Goal: Communication & Community: Answer question/provide support

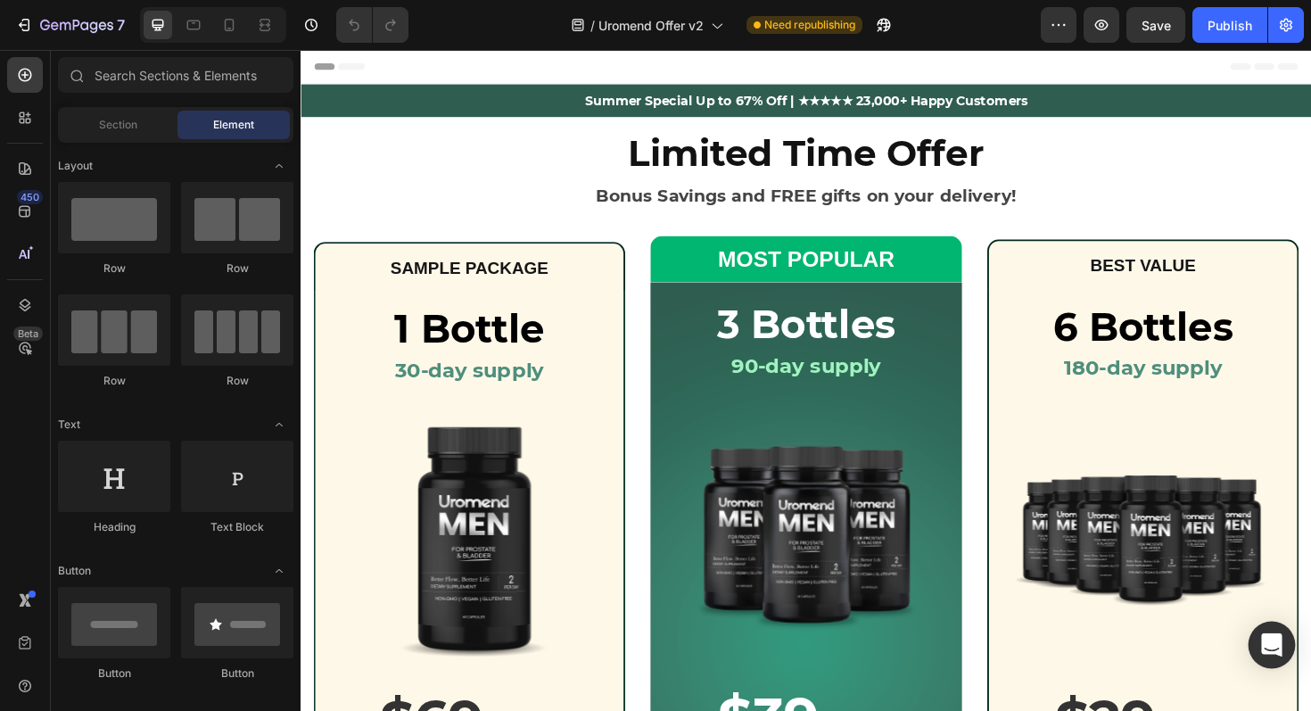
click at [1270, 652] on icon "Open Intercom Messenger" at bounding box center [1271, 644] width 23 height 23
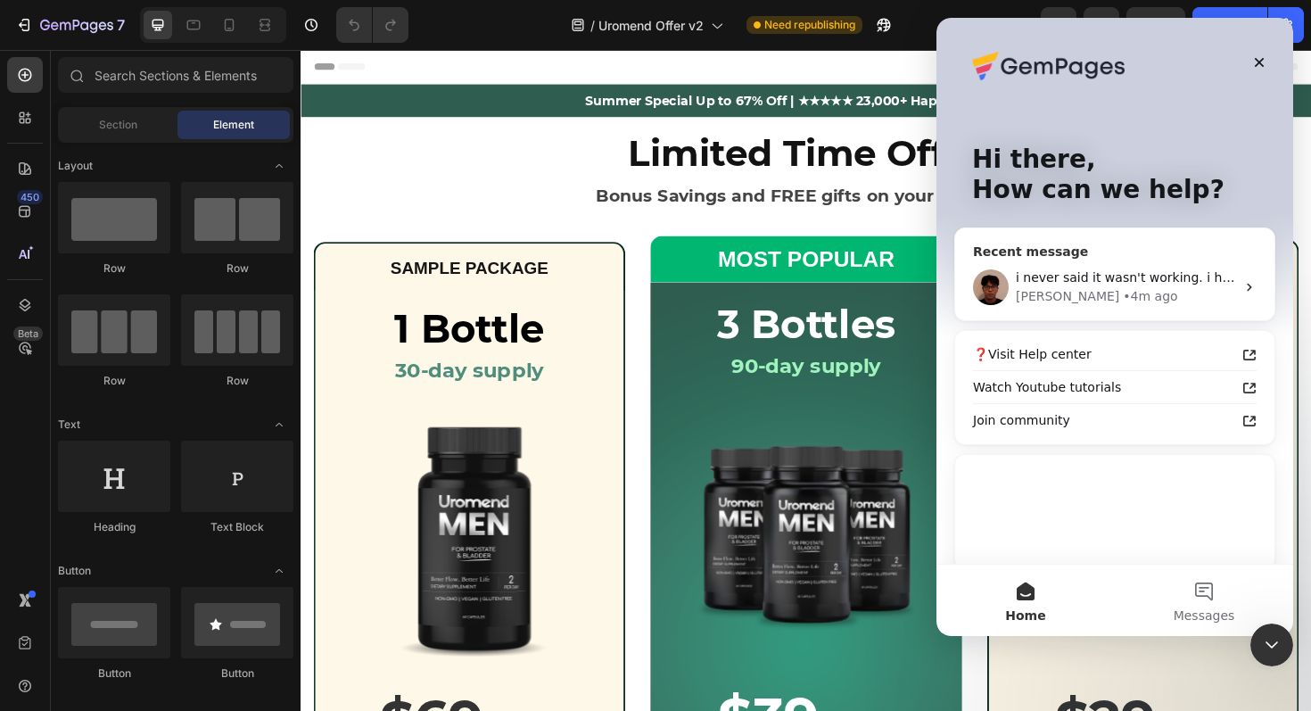
click at [1163, 307] on div "i never said it wasn't working. i had a new question..... [PERSON_NAME] • 4m ago" at bounding box center [1114, 287] width 319 height 66
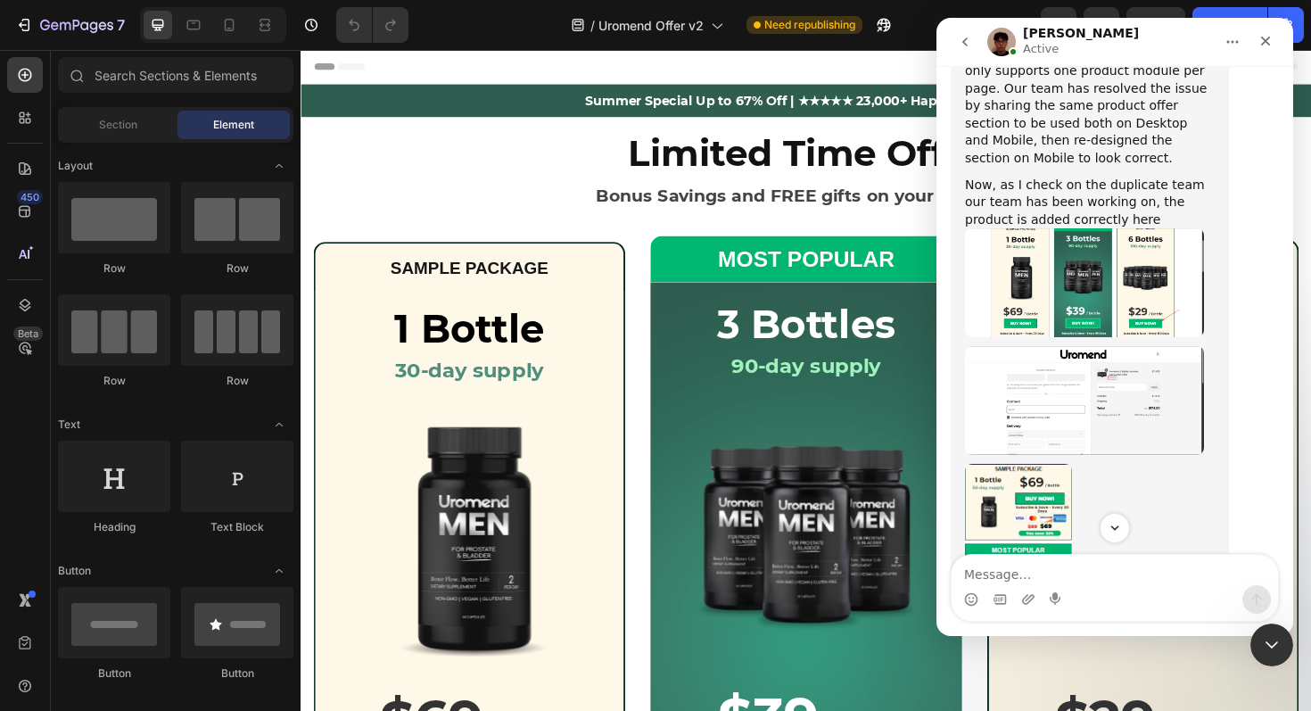
scroll to position [29464, 0]
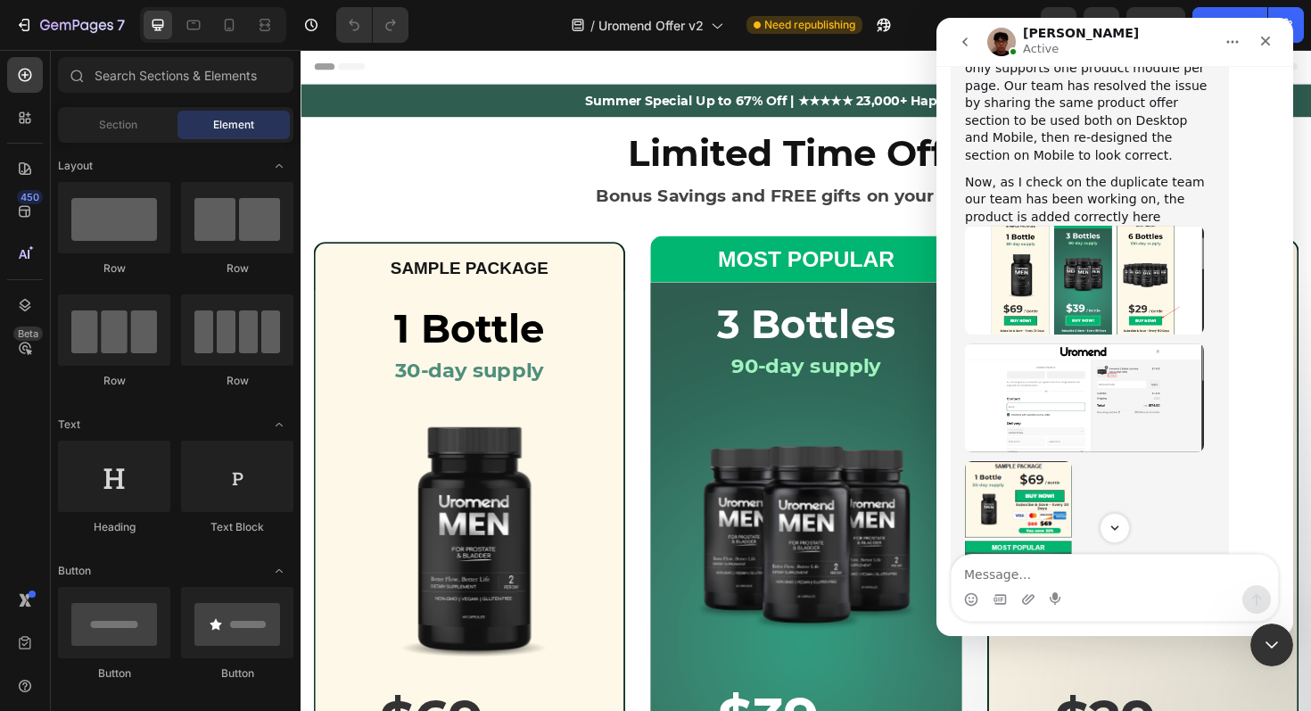
click at [1164, 307] on img "Kyle says…" at bounding box center [1084, 280] width 239 height 109
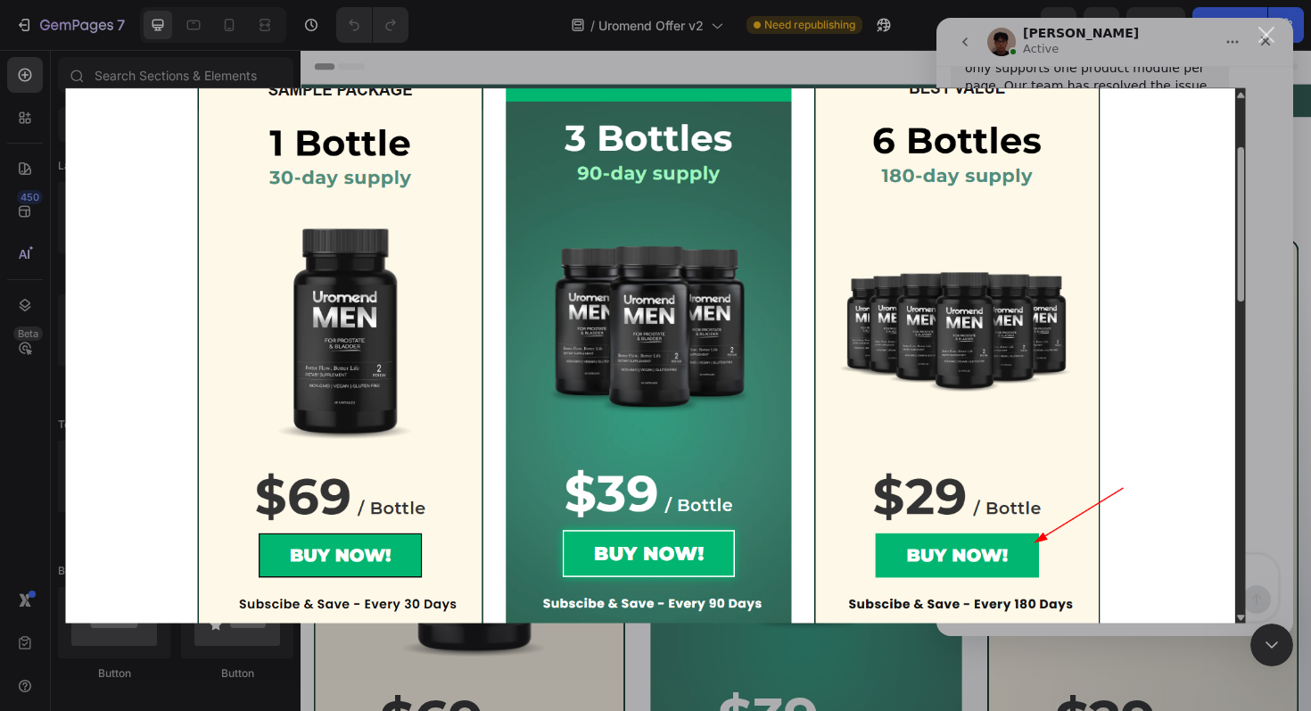
scroll to position [0, 0]
click at [1070, 635] on div "Intercom messenger" at bounding box center [655, 355] width 1311 height 711
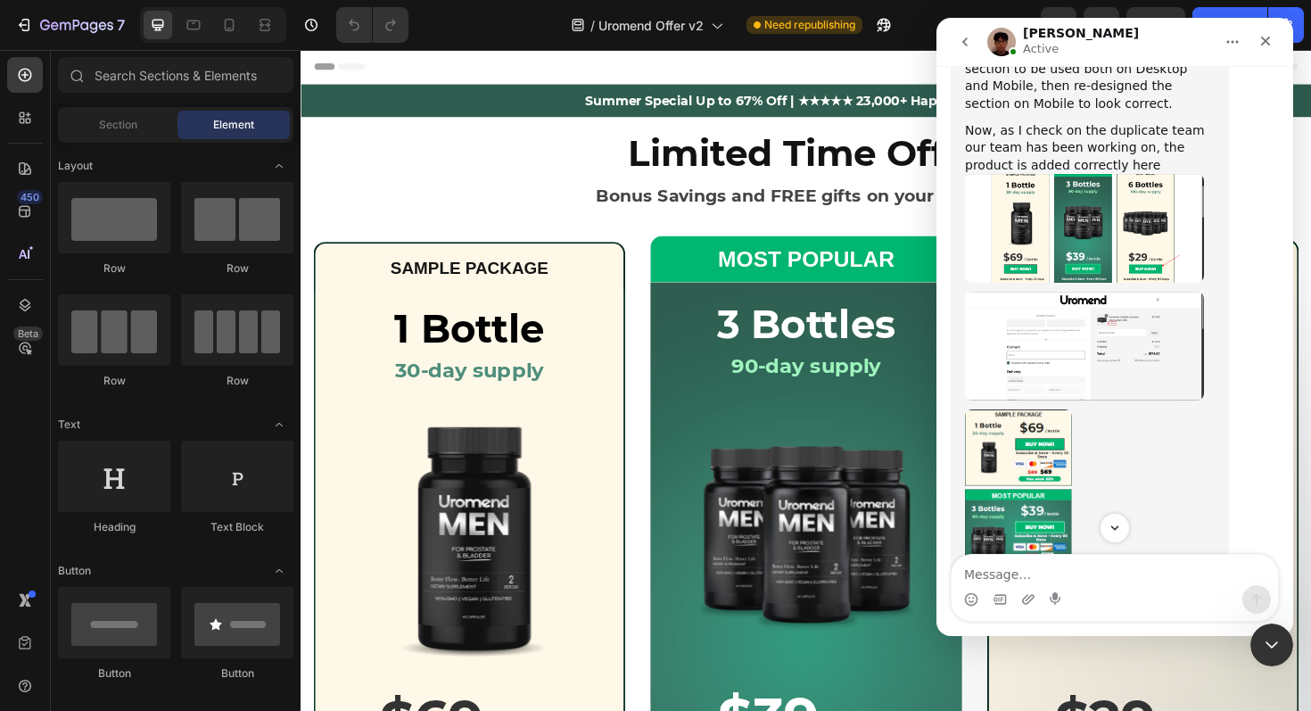
scroll to position [29544, 0]
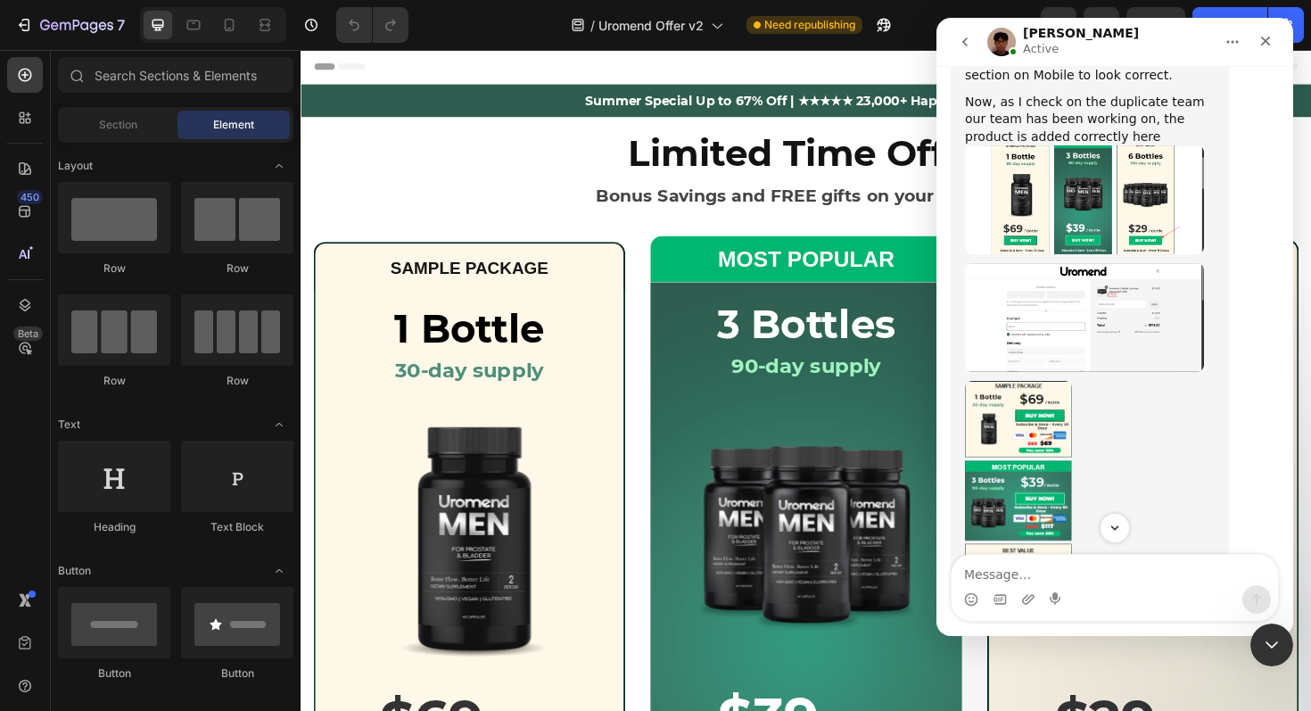
click at [1128, 351] on img "Kyle says…" at bounding box center [1084, 317] width 239 height 109
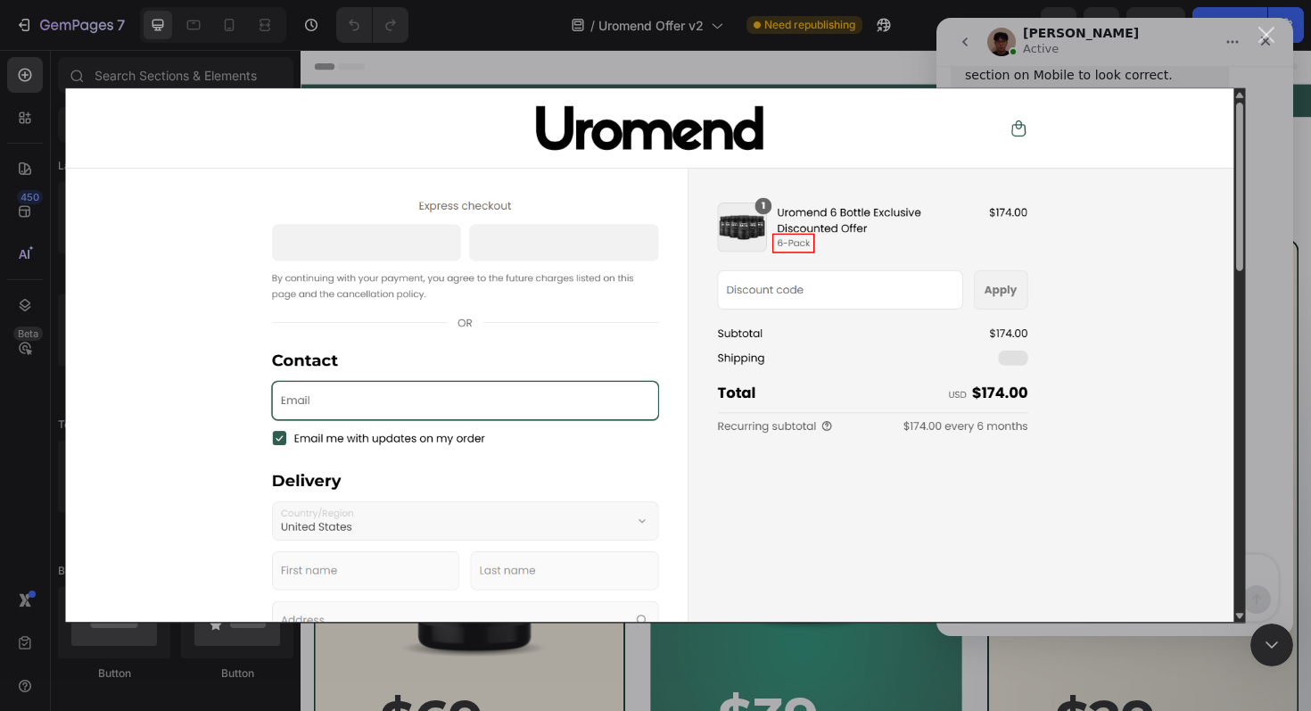
click at [1241, 383] on img "Close" at bounding box center [656, 355] width 1180 height 536
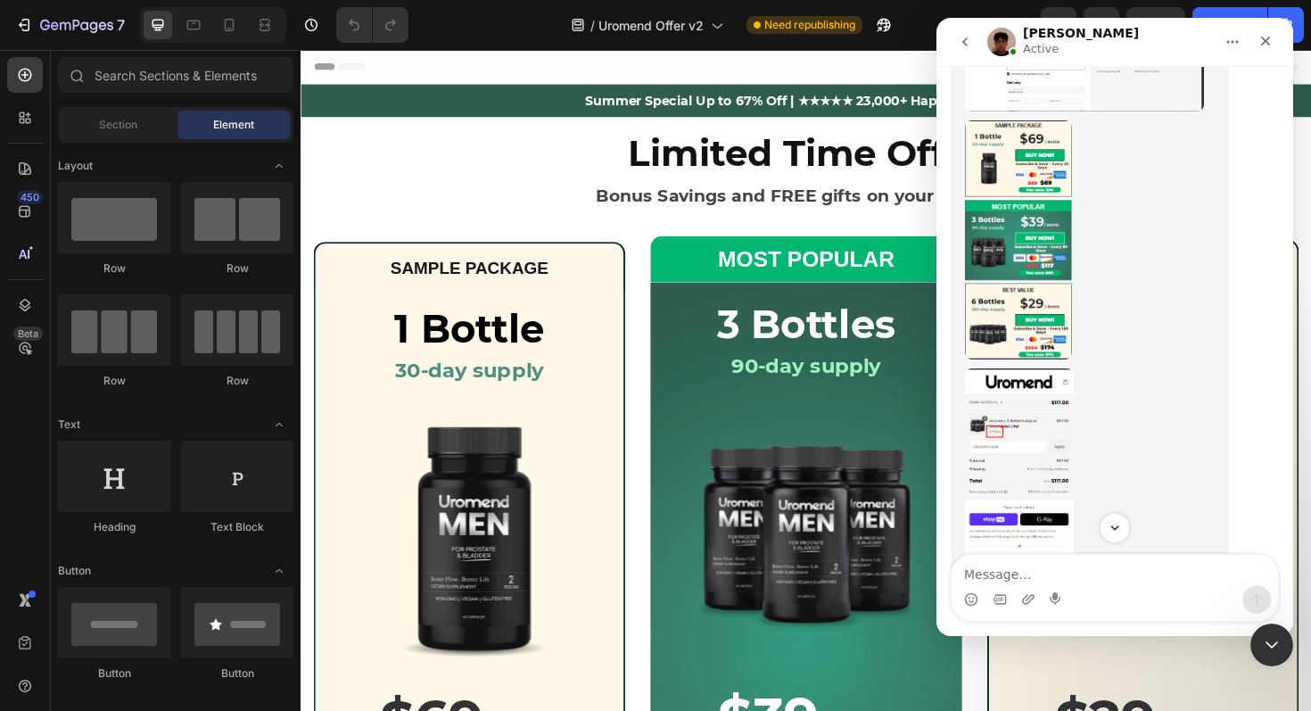
scroll to position [29821, 0]
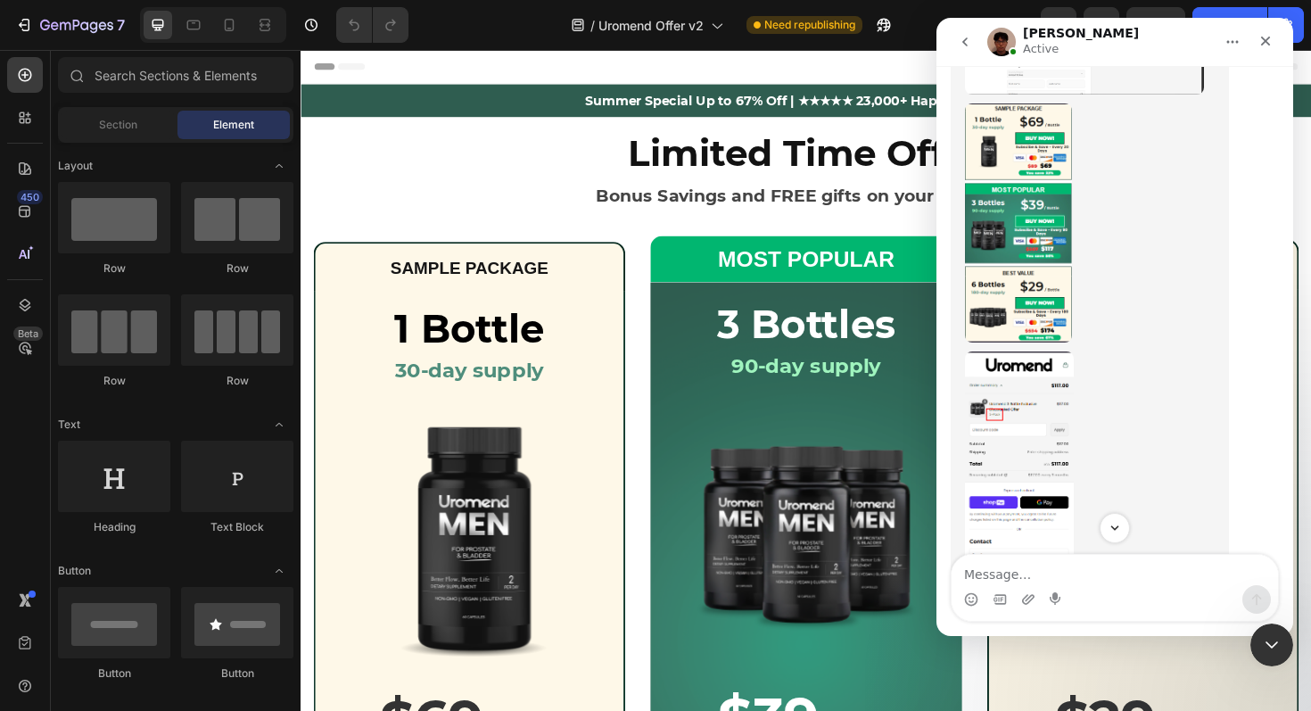
click at [1033, 333] on img "Kyle says…" at bounding box center [1018, 222] width 107 height 239
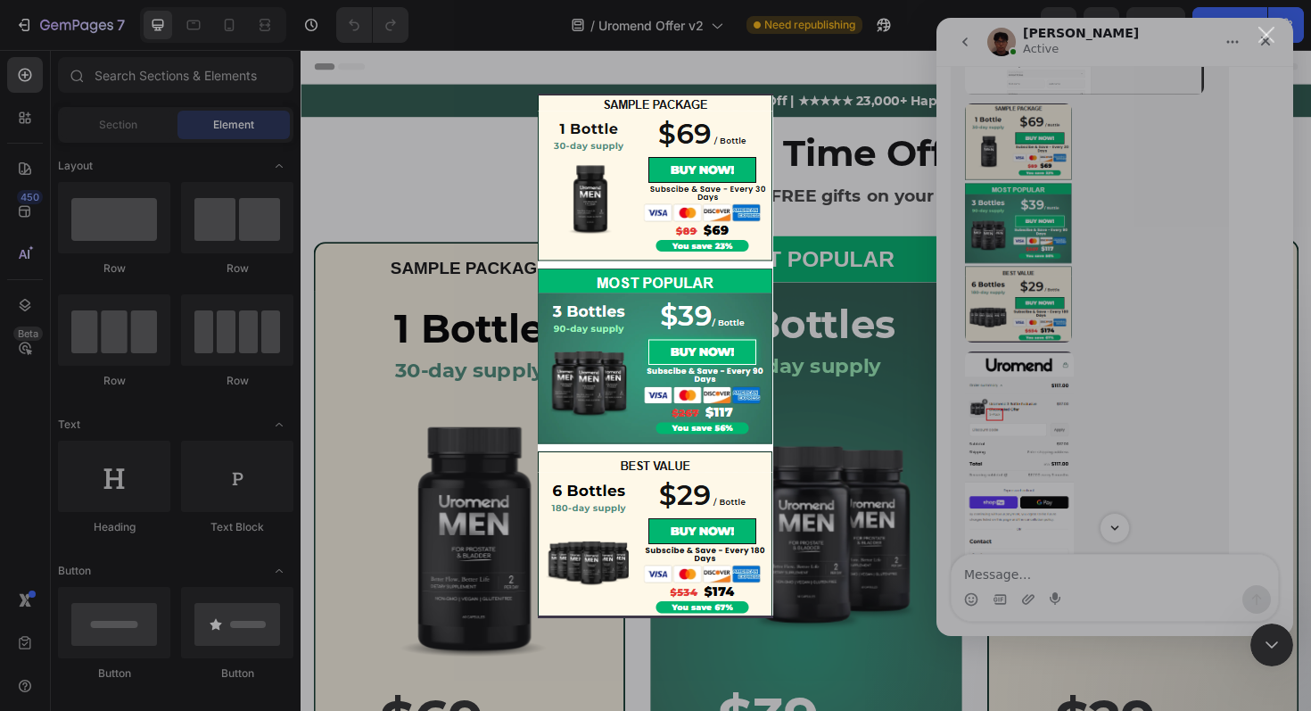
click at [1156, 310] on div "Intercom messenger" at bounding box center [655, 355] width 1311 height 711
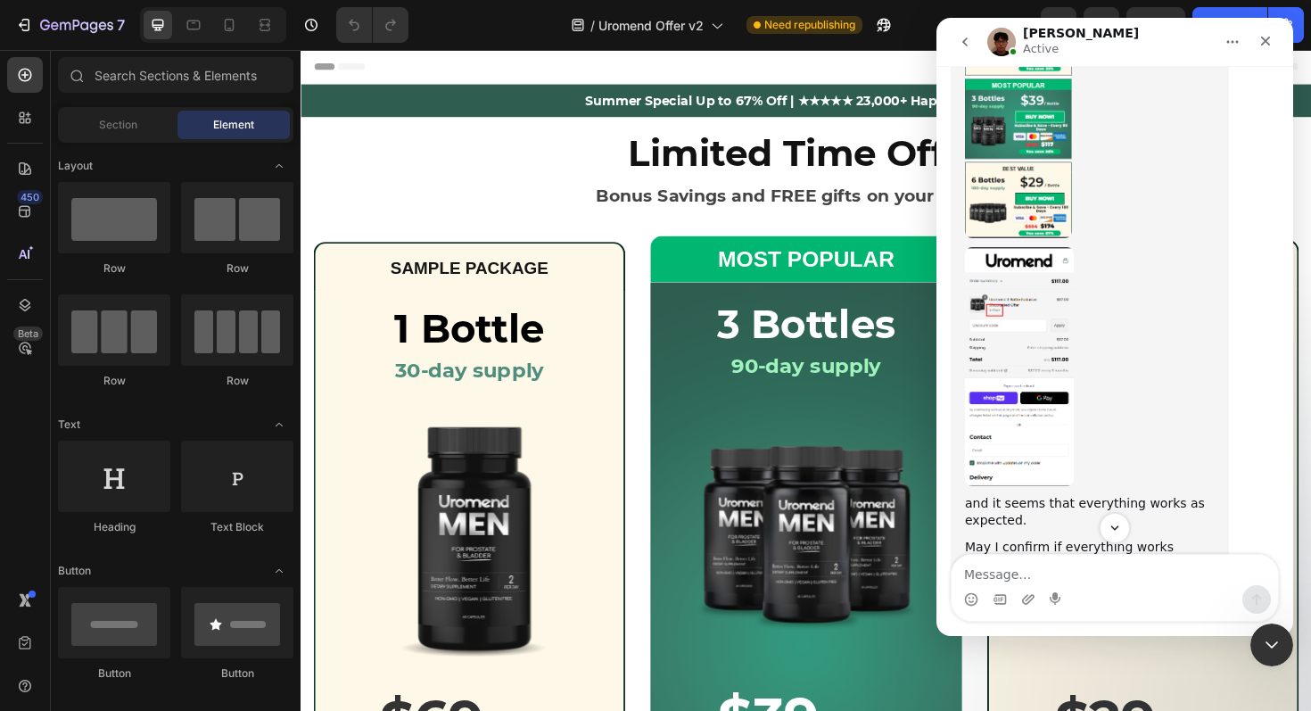
scroll to position [29957, 0]
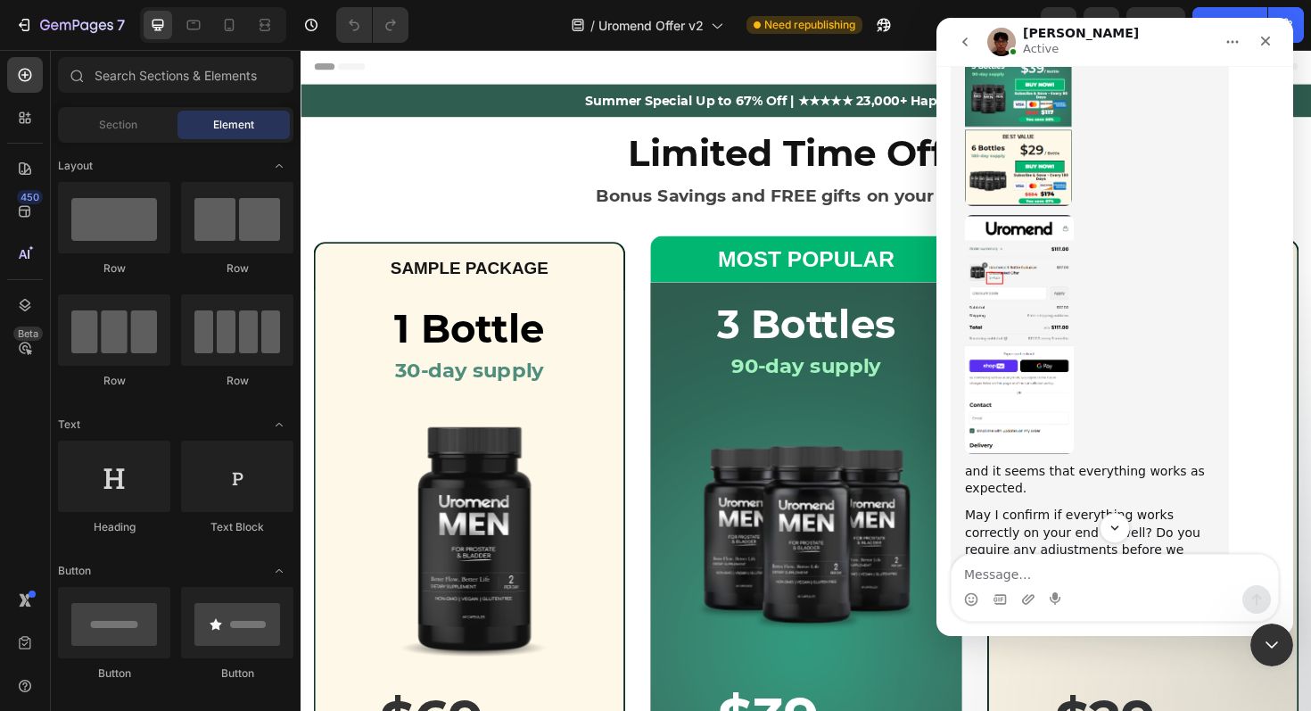
click at [1019, 333] on img "Kyle says…" at bounding box center [1019, 334] width 109 height 239
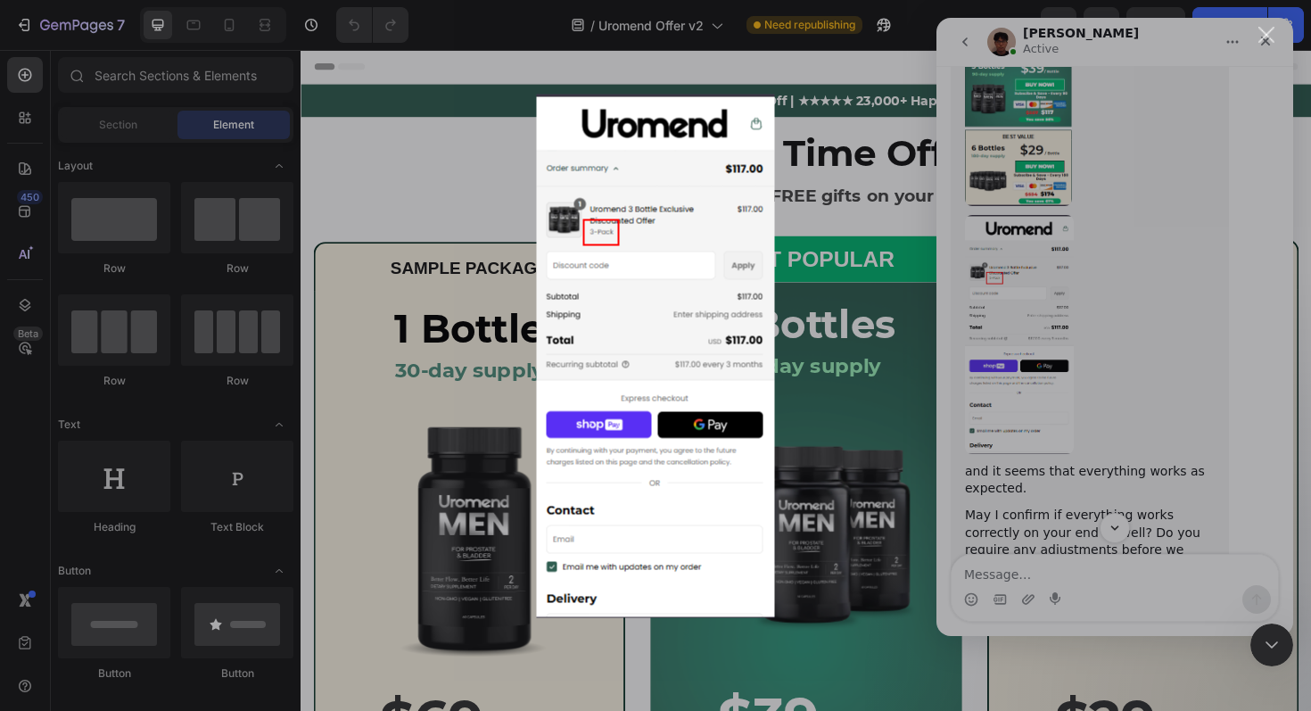
scroll to position [0, 0]
click at [1157, 300] on div "Intercom messenger" at bounding box center [655, 355] width 1311 height 711
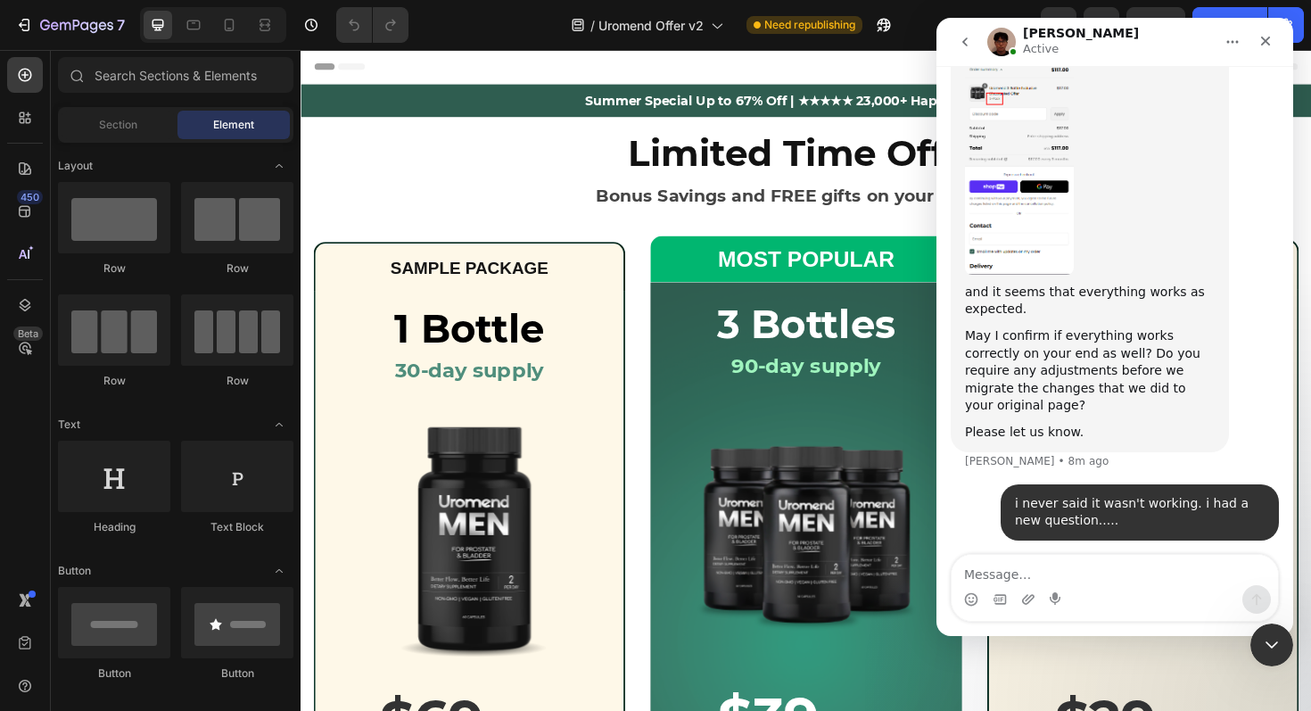
scroll to position [30148, 0]
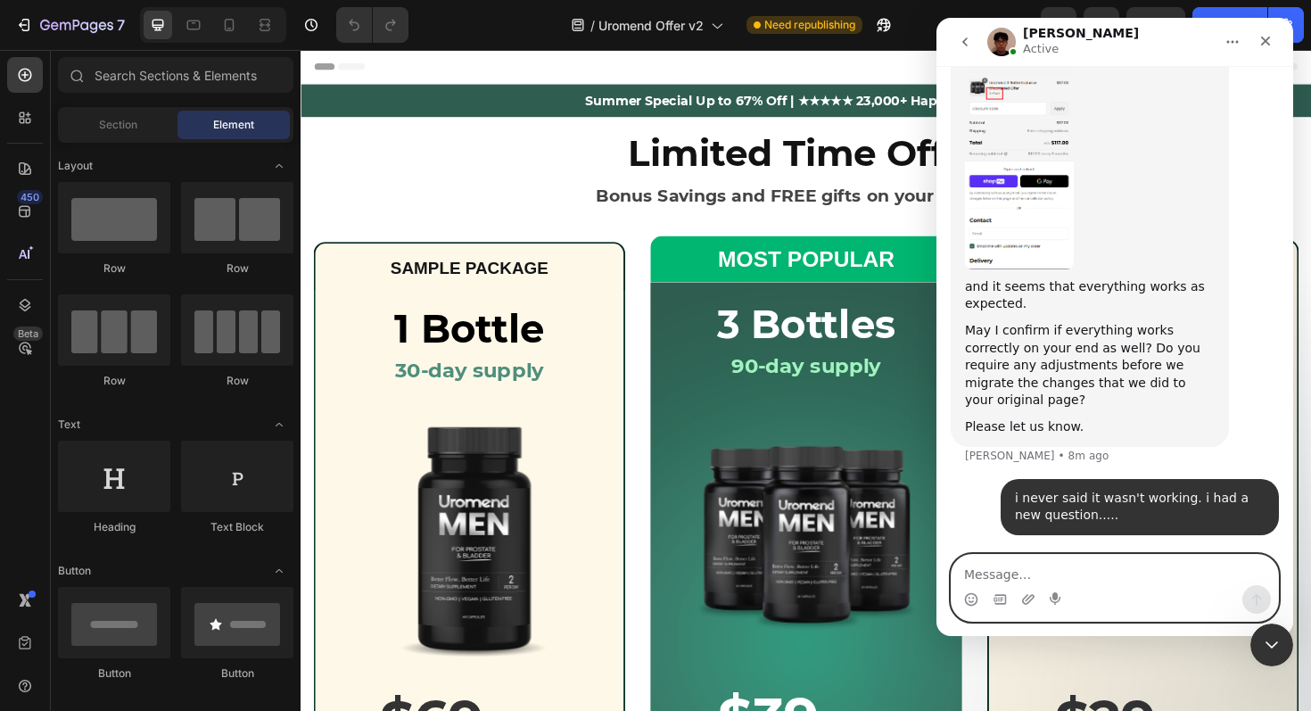
click at [1056, 571] on textarea "Message…" at bounding box center [1114, 570] width 326 height 30
type textarea "this is so frustrating"
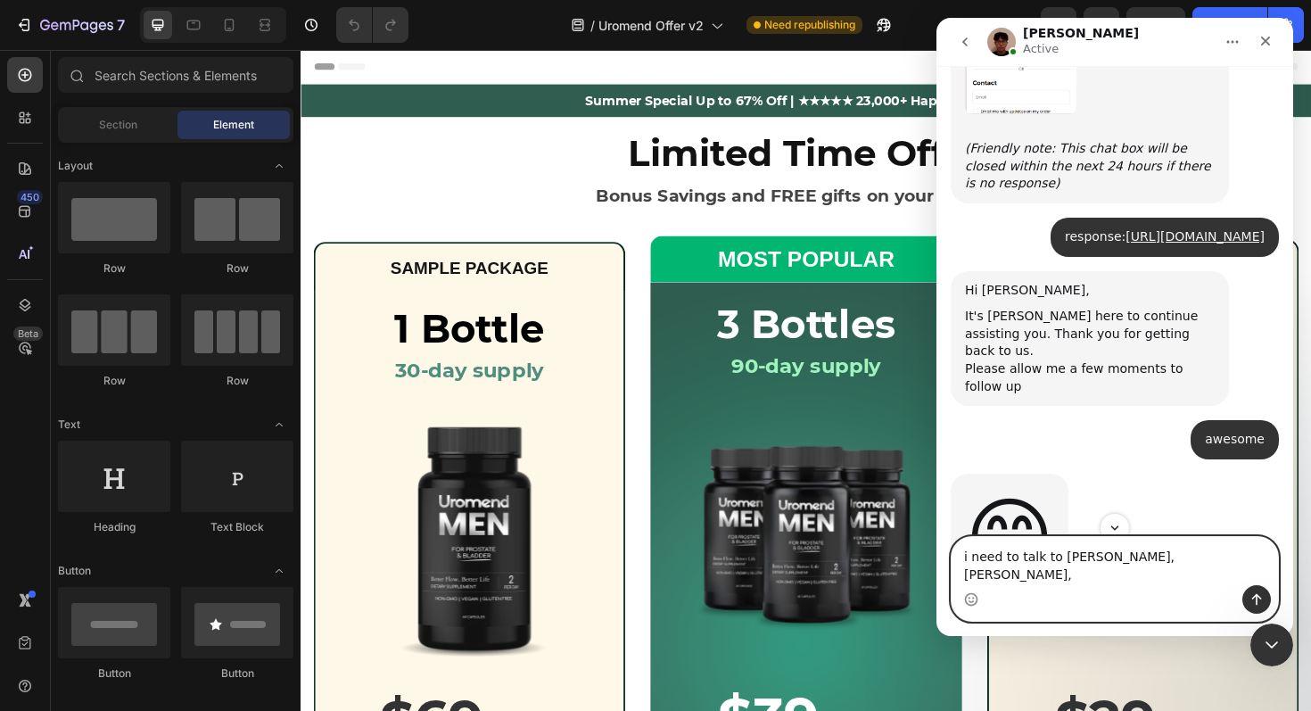
scroll to position [21706, 0]
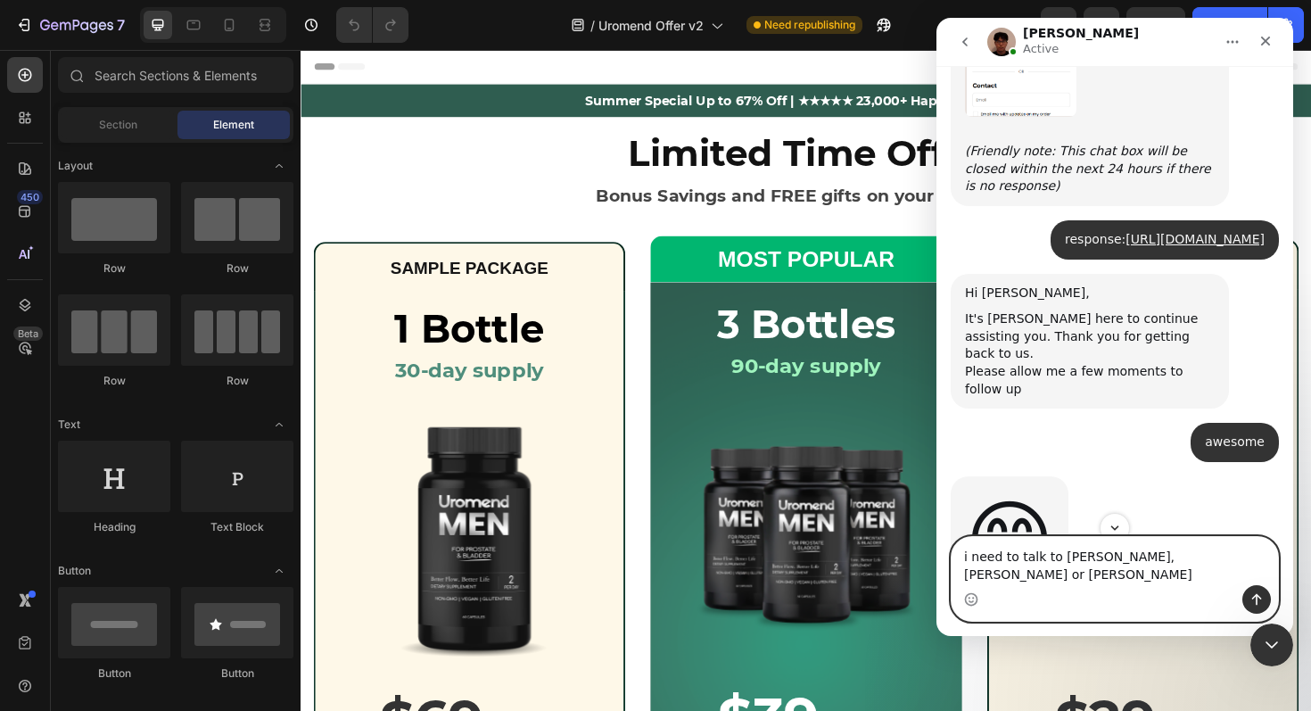
type textarea "i need to talk to [PERSON_NAME], [PERSON_NAME] or [PERSON_NAME]"
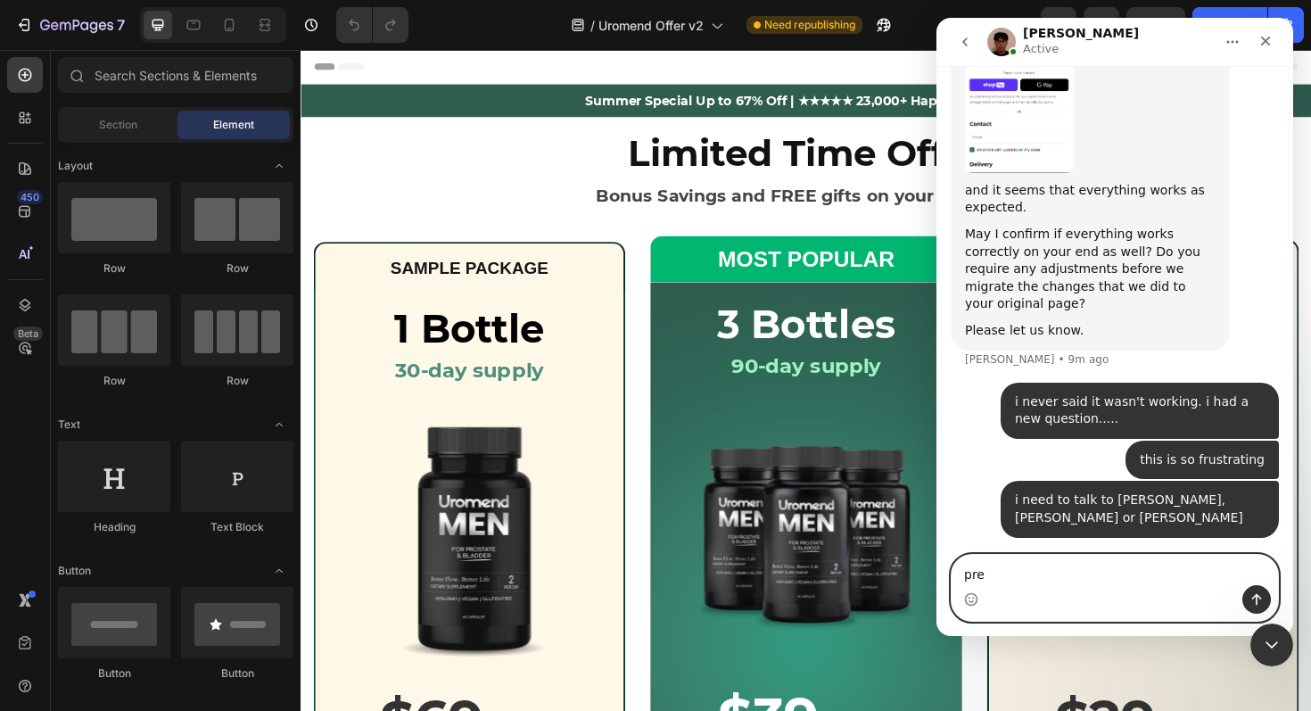
scroll to position [30247, 0]
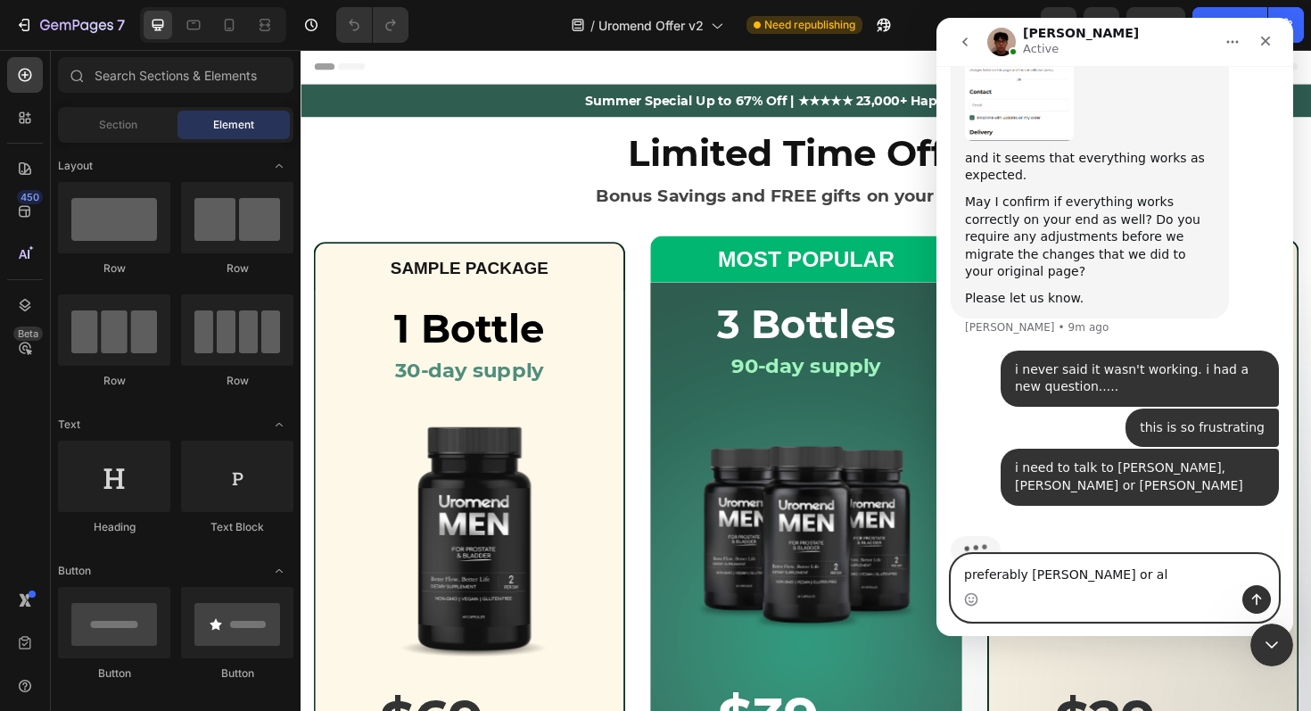
click at [1054, 571] on textarea "preferably [PERSON_NAME] or al" at bounding box center [1114, 570] width 326 height 30
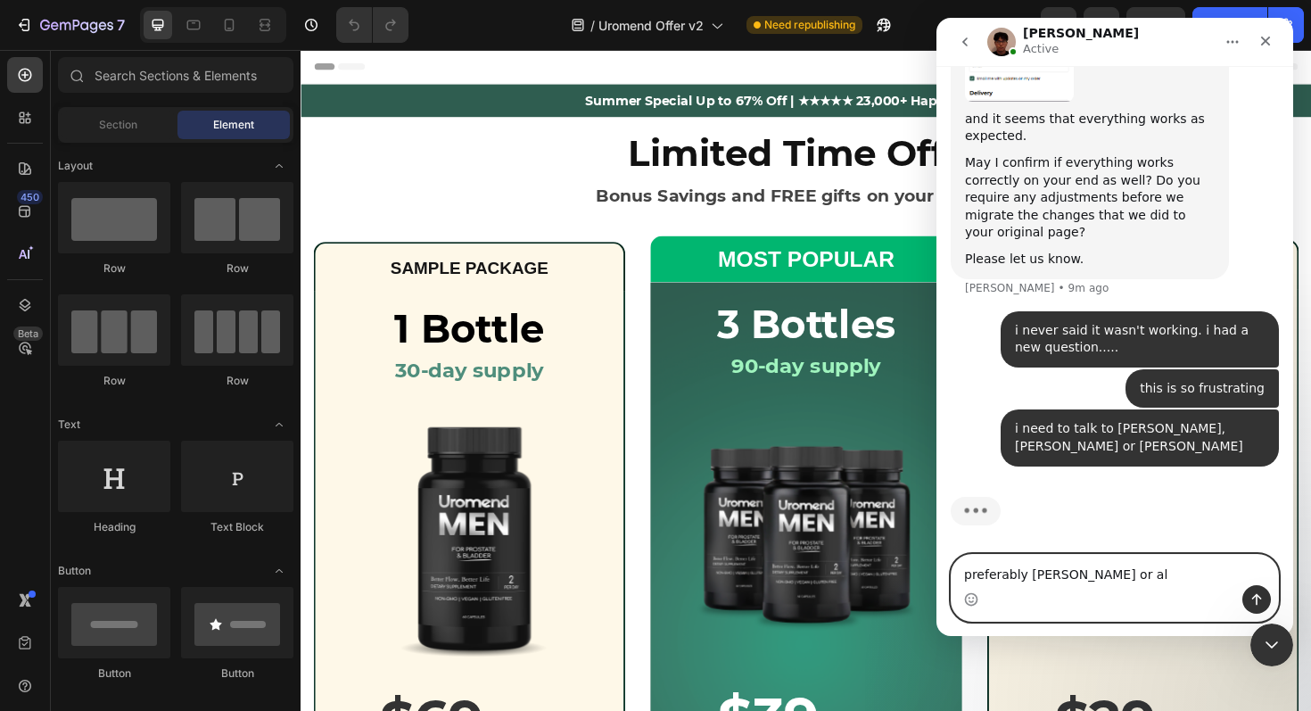
click at [1054, 571] on textarea "preferably [PERSON_NAME] or al" at bounding box center [1114, 570] width 326 height 30
click at [1099, 579] on textarea "preferably [PERSON_NAME] or al" at bounding box center [1114, 570] width 326 height 30
type textarea "preferably [PERSON_NAME] or [PERSON_NAME]"
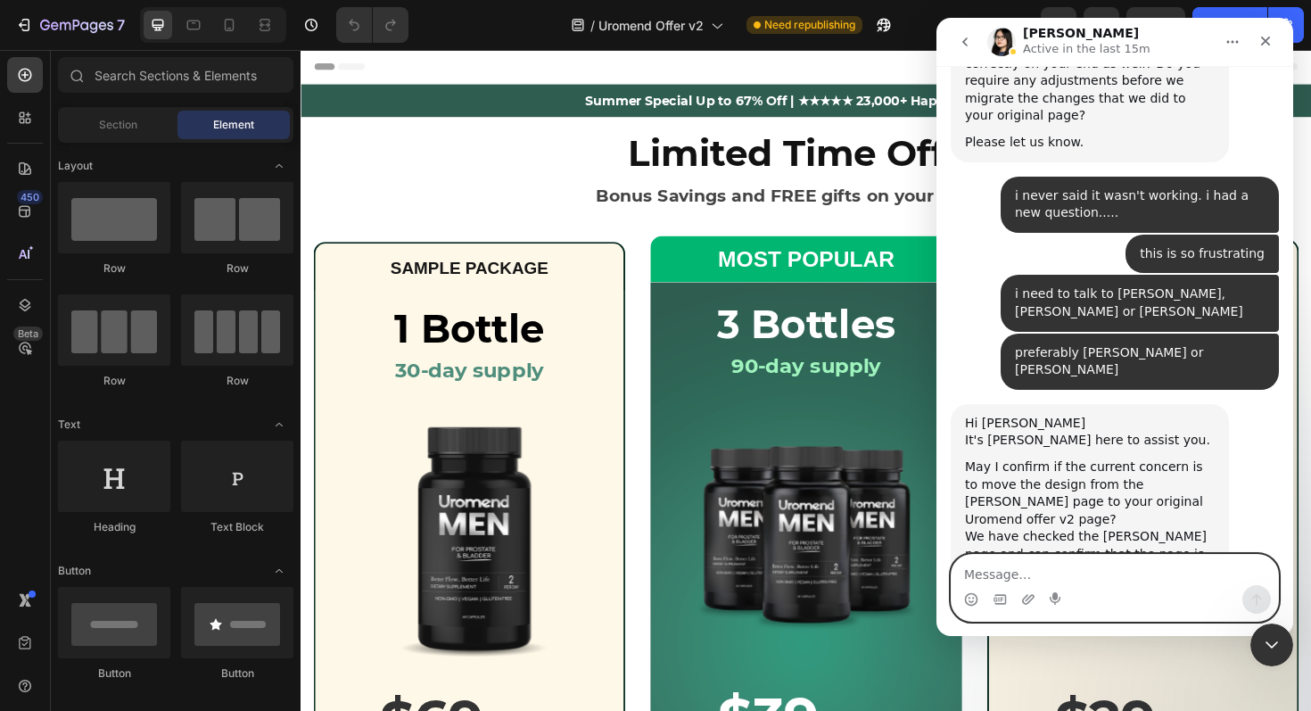
scroll to position [30472, 0]
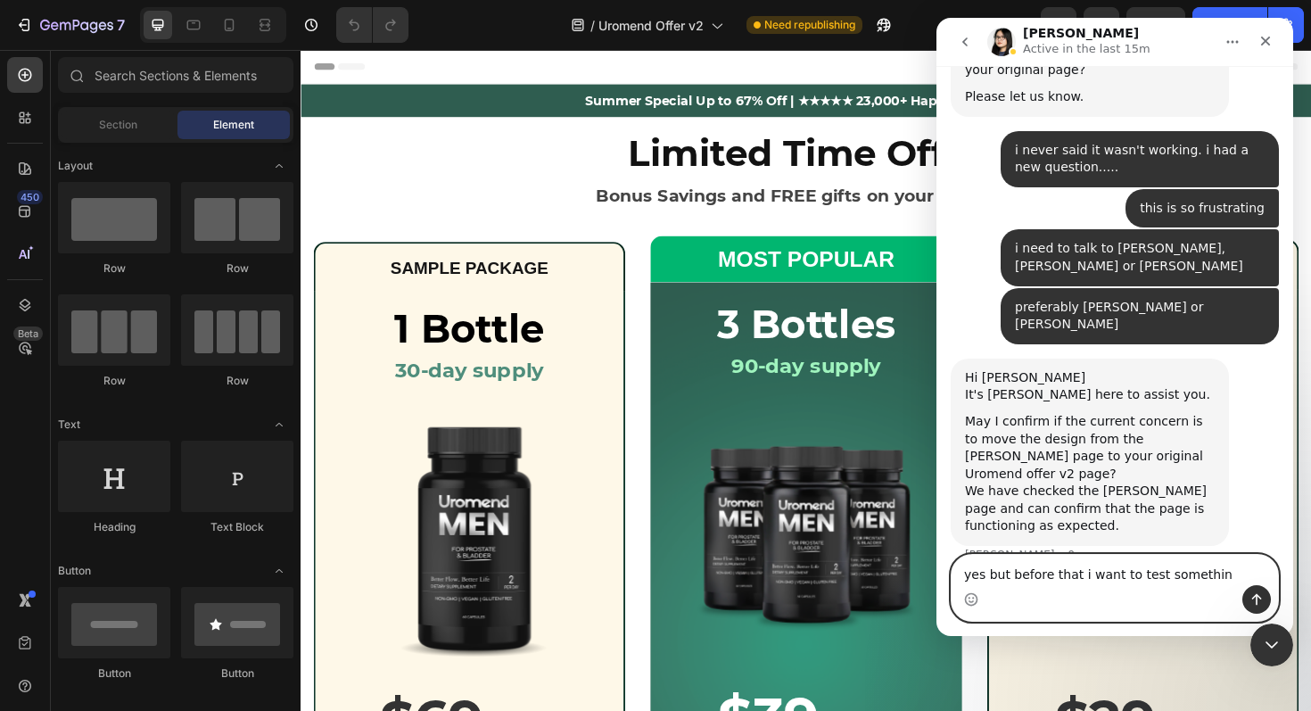
type textarea "yes but before that i want to test something"
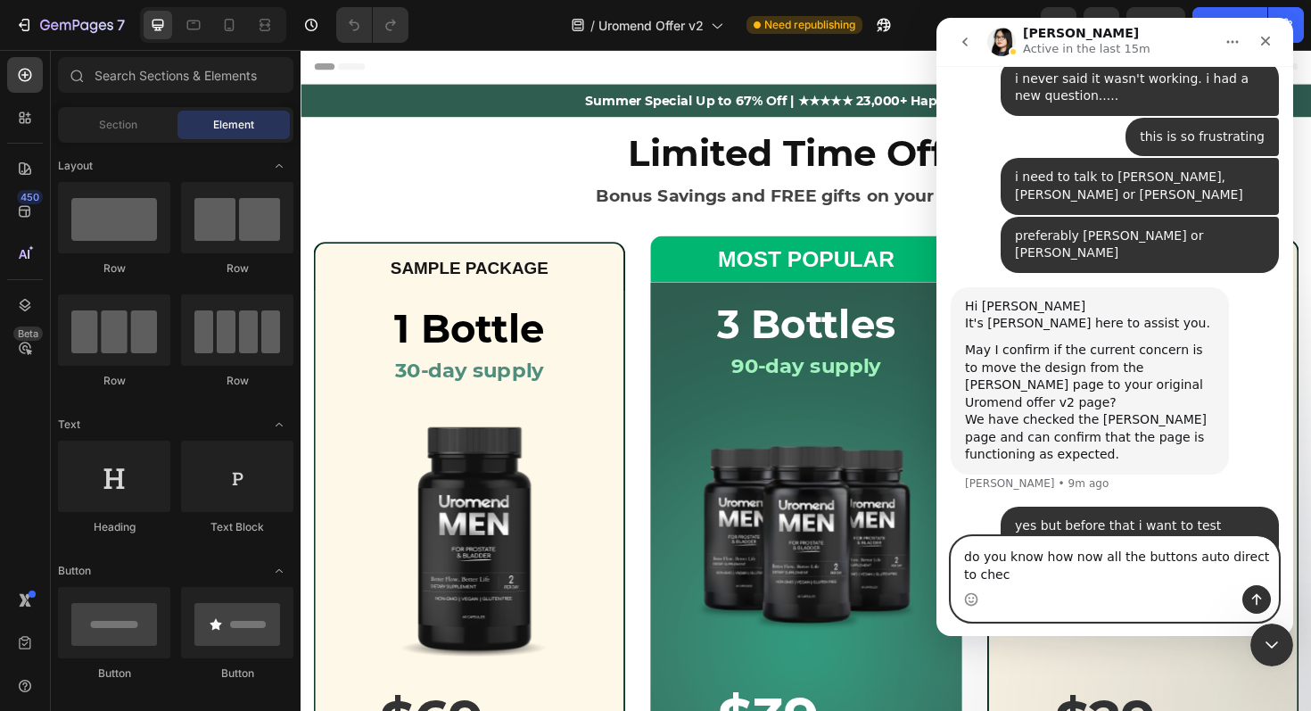
scroll to position [30561, 0]
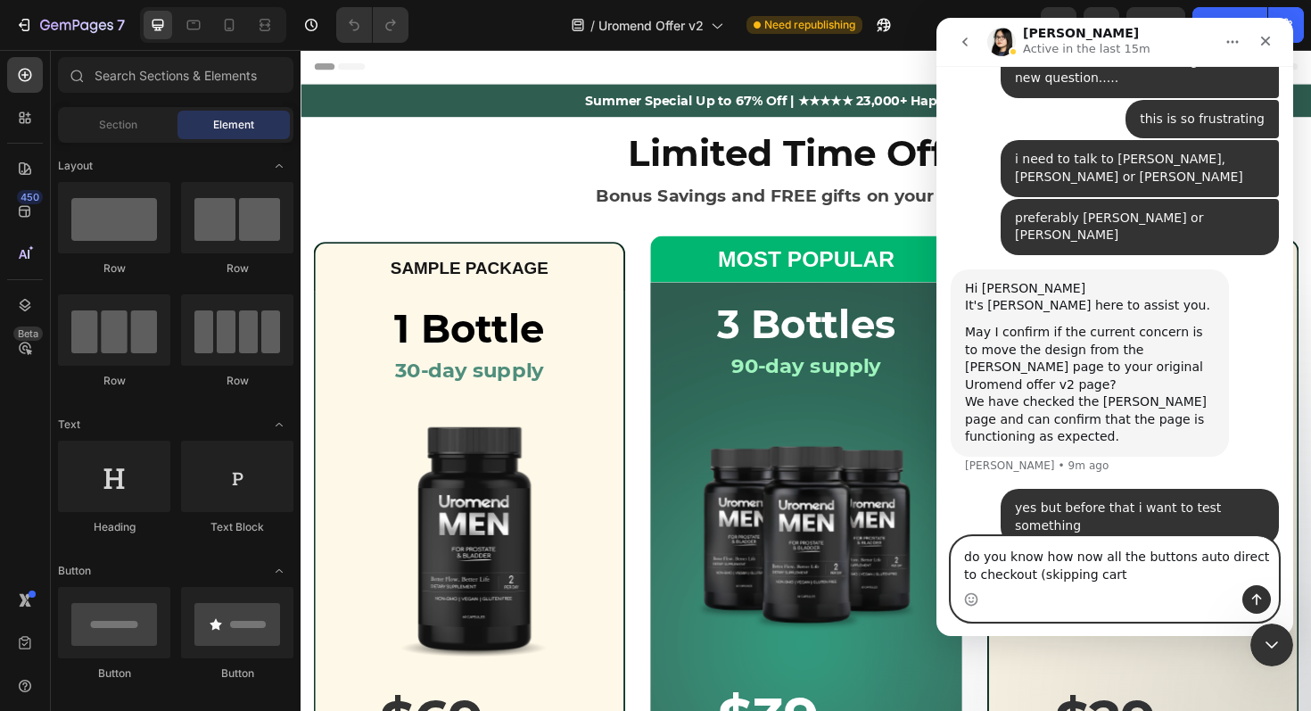
type textarea "do you know how now all the buttons auto direct to checkout (skipping cart)"
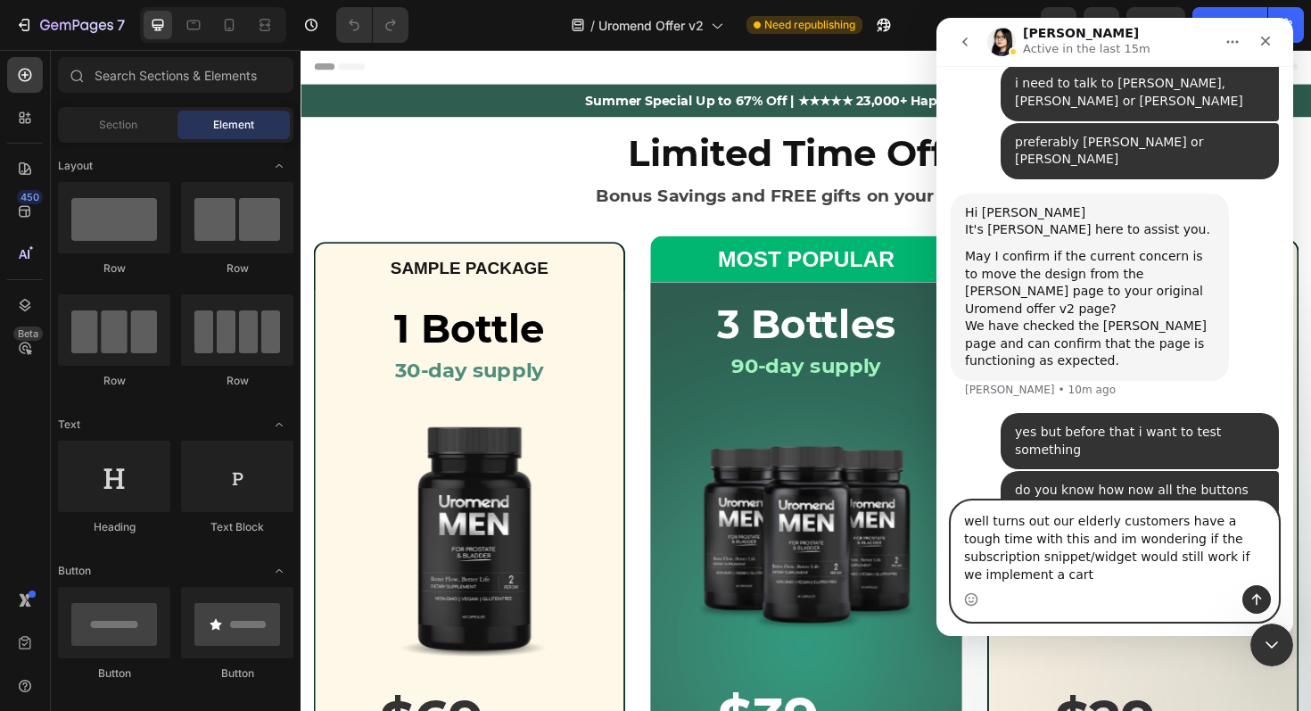
scroll to position [30655, 0]
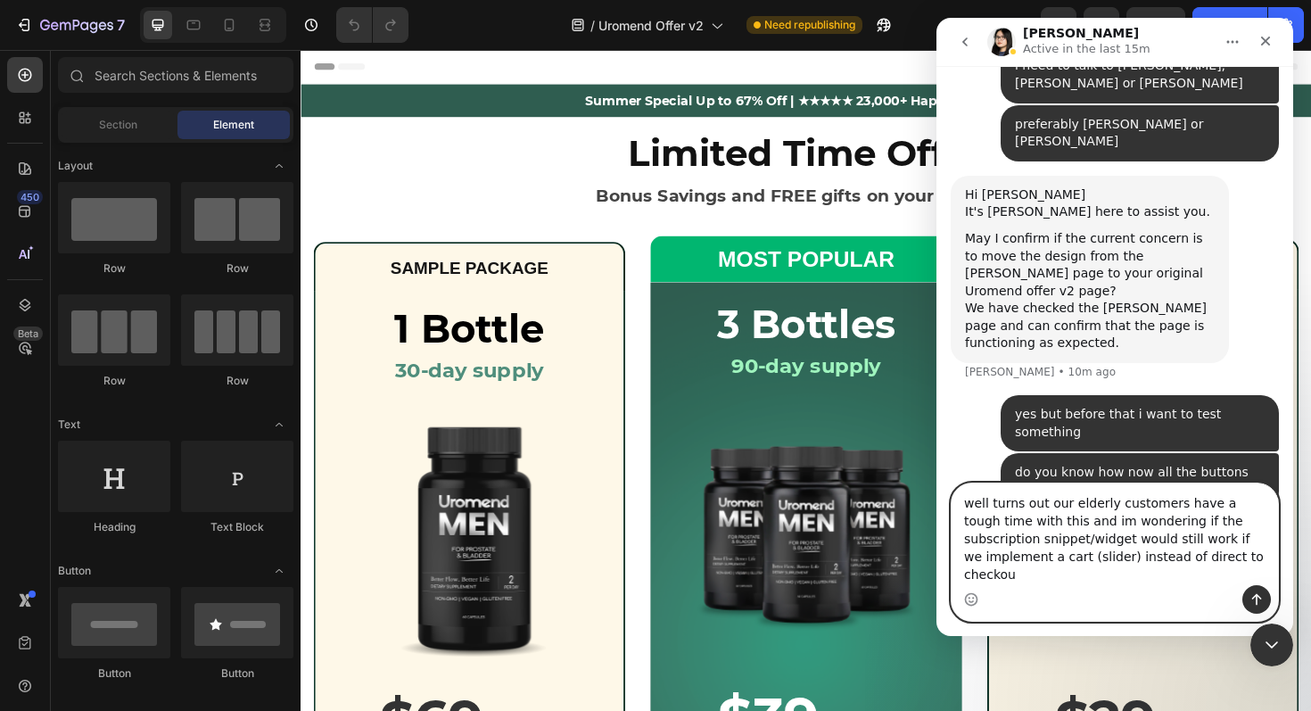
type textarea "well turns out our elderly customers have a tough time with this and im wonderi…"
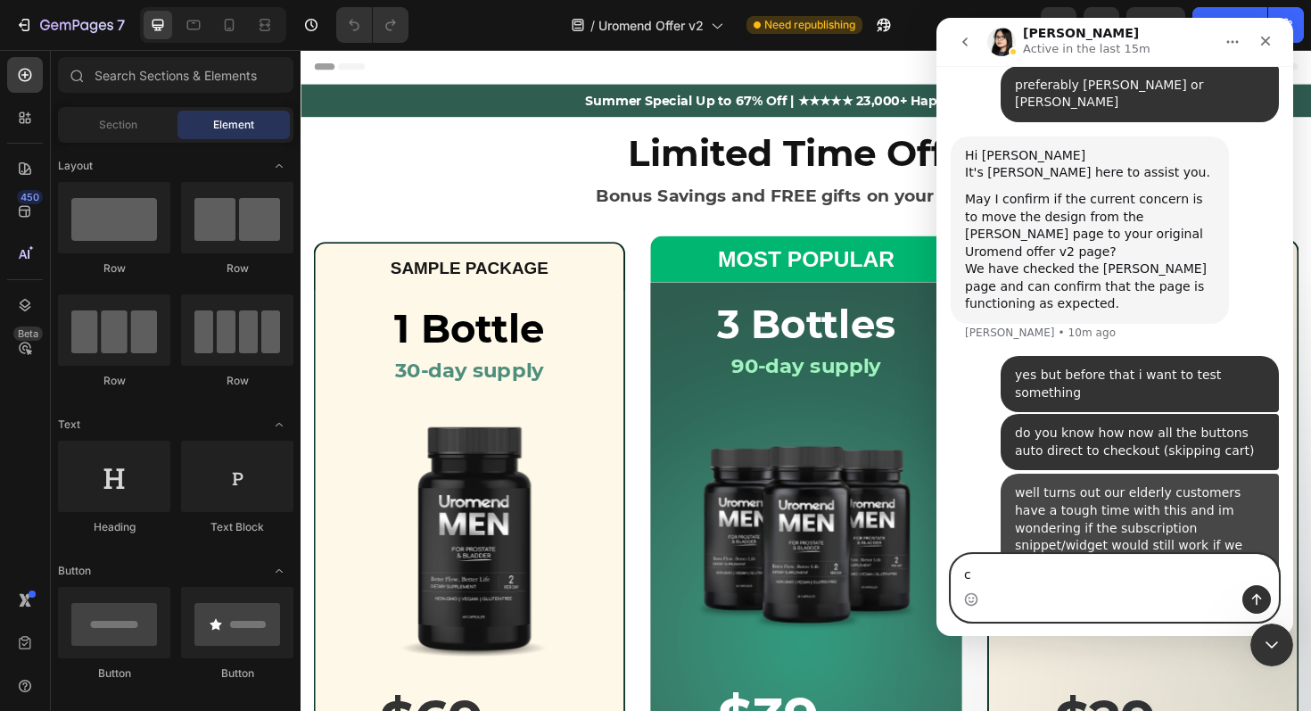
scroll to position [30712, 0]
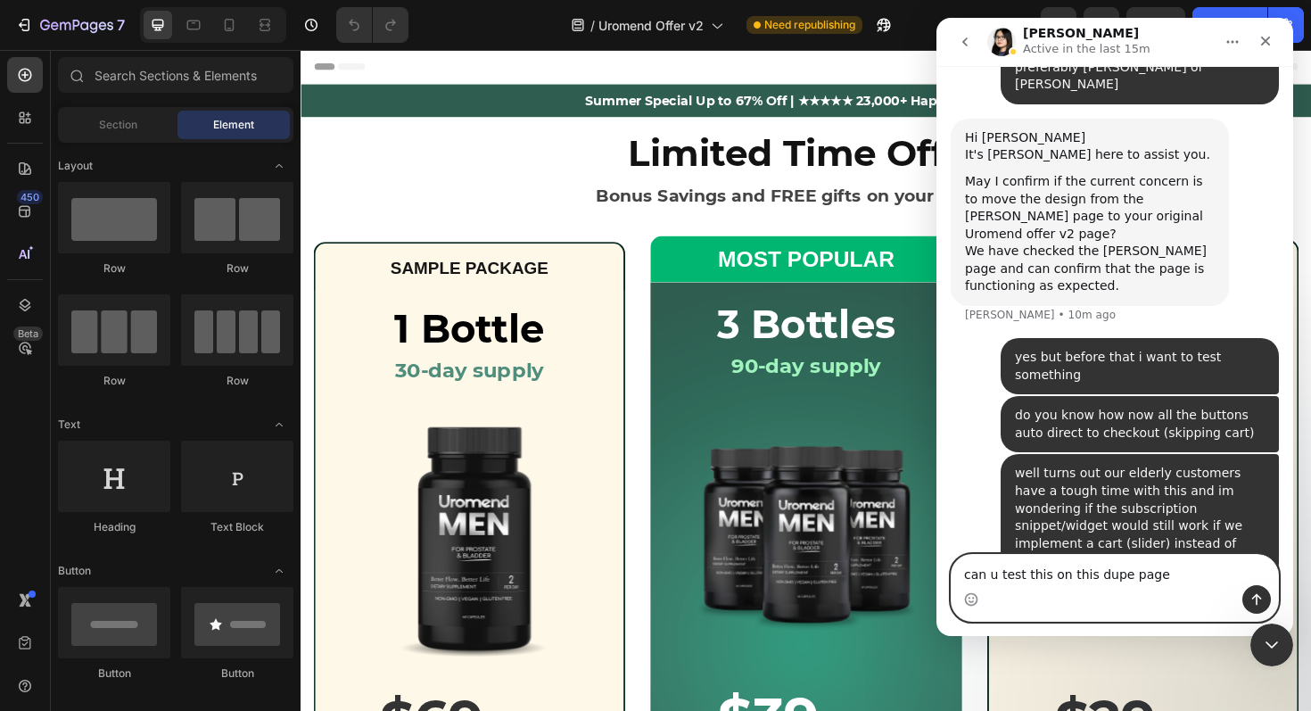
type textarea "can u test this on this dupe page?"
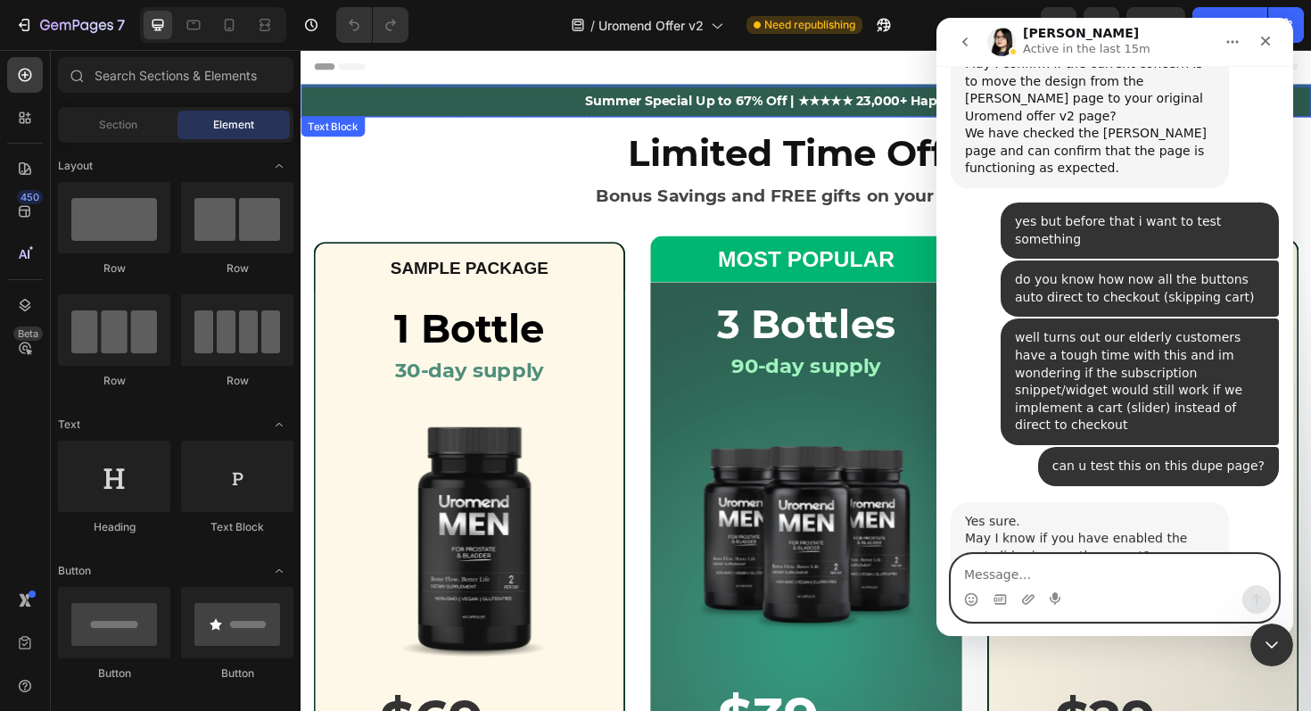
scroll to position [30875, 0]
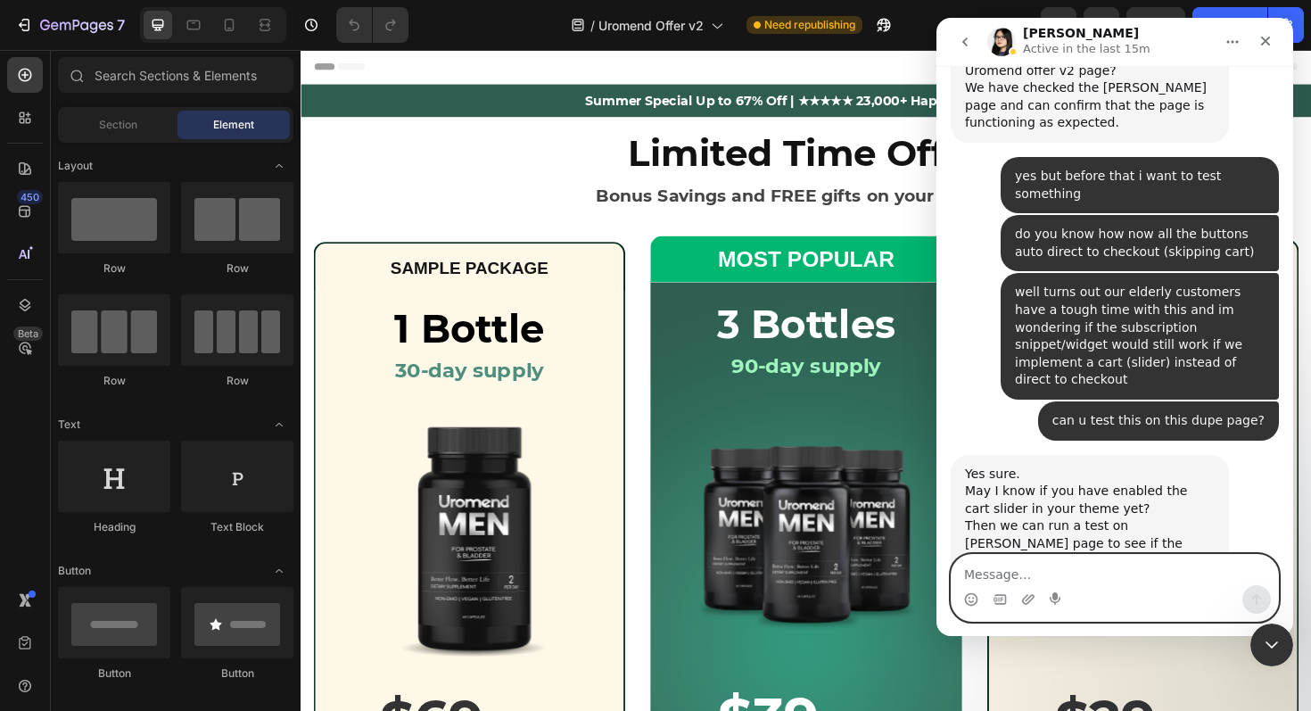
click at [1106, 566] on textarea "Message…" at bounding box center [1114, 570] width 326 height 30
type textarea "let me do that now"
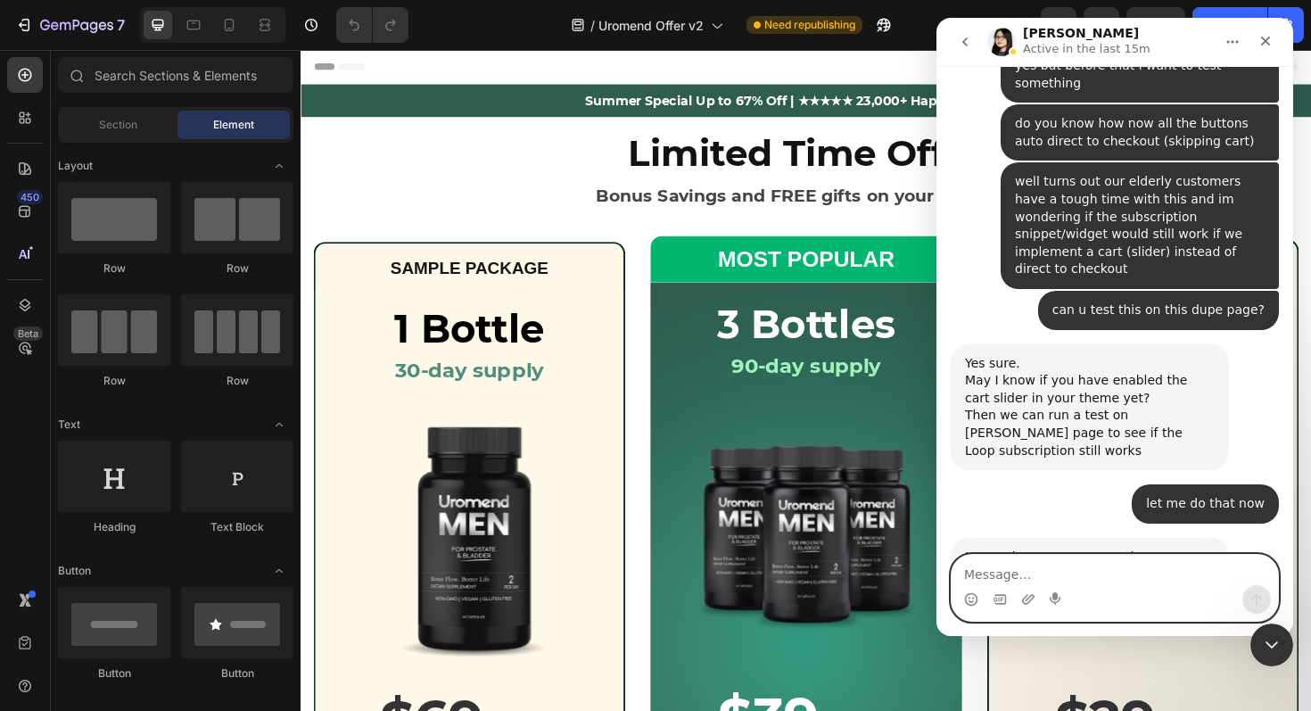
scroll to position [30999, 0]
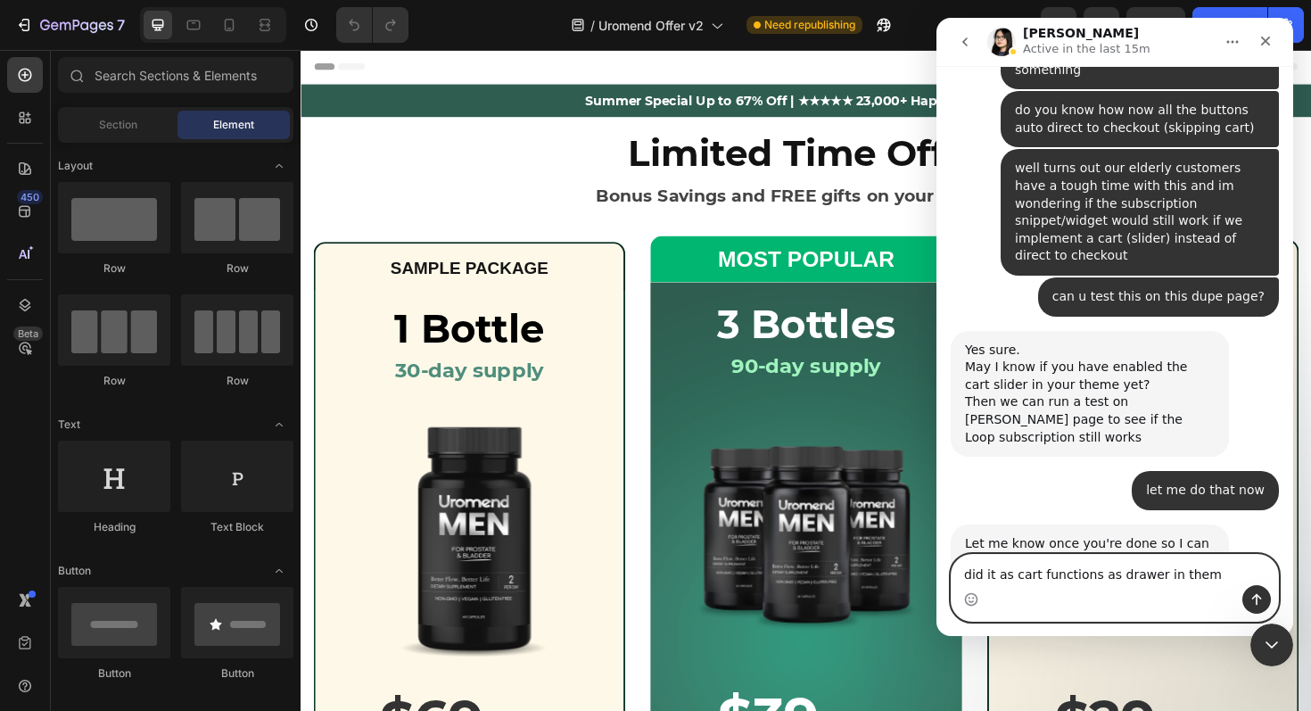
type textarea "did it as cart functions as drawer in theme"
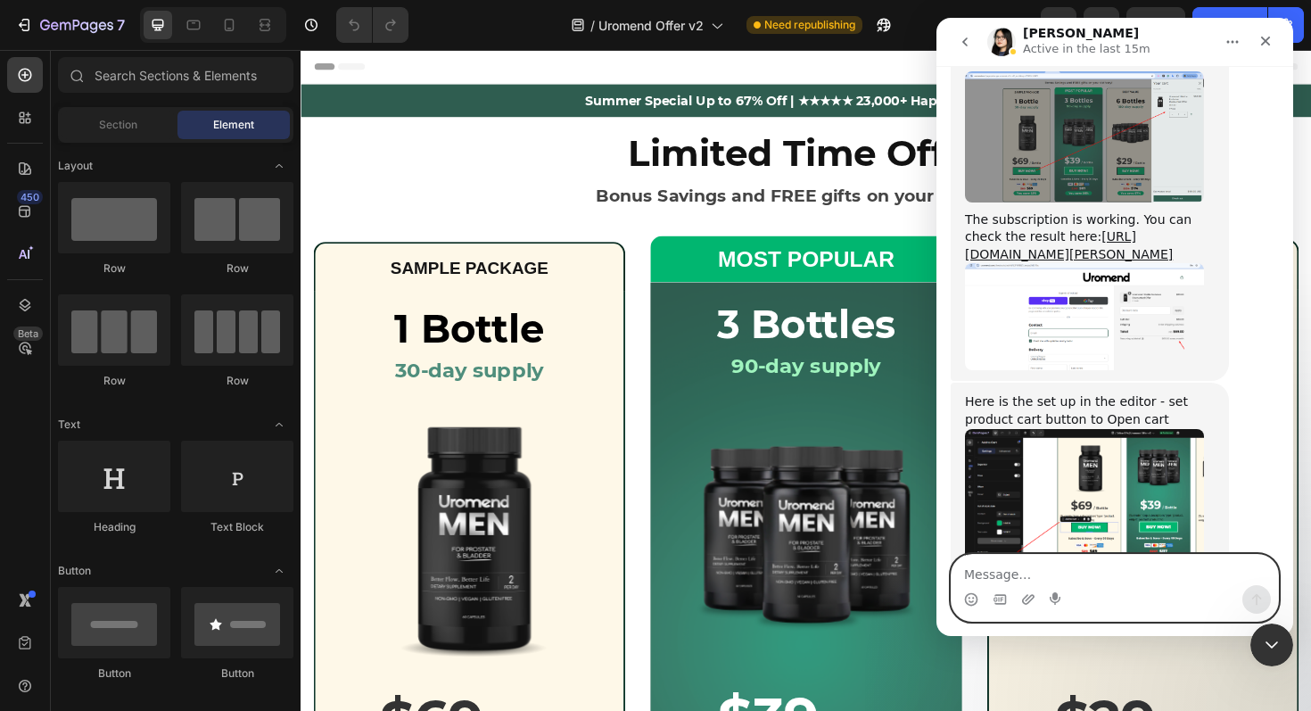
scroll to position [31729, 0]
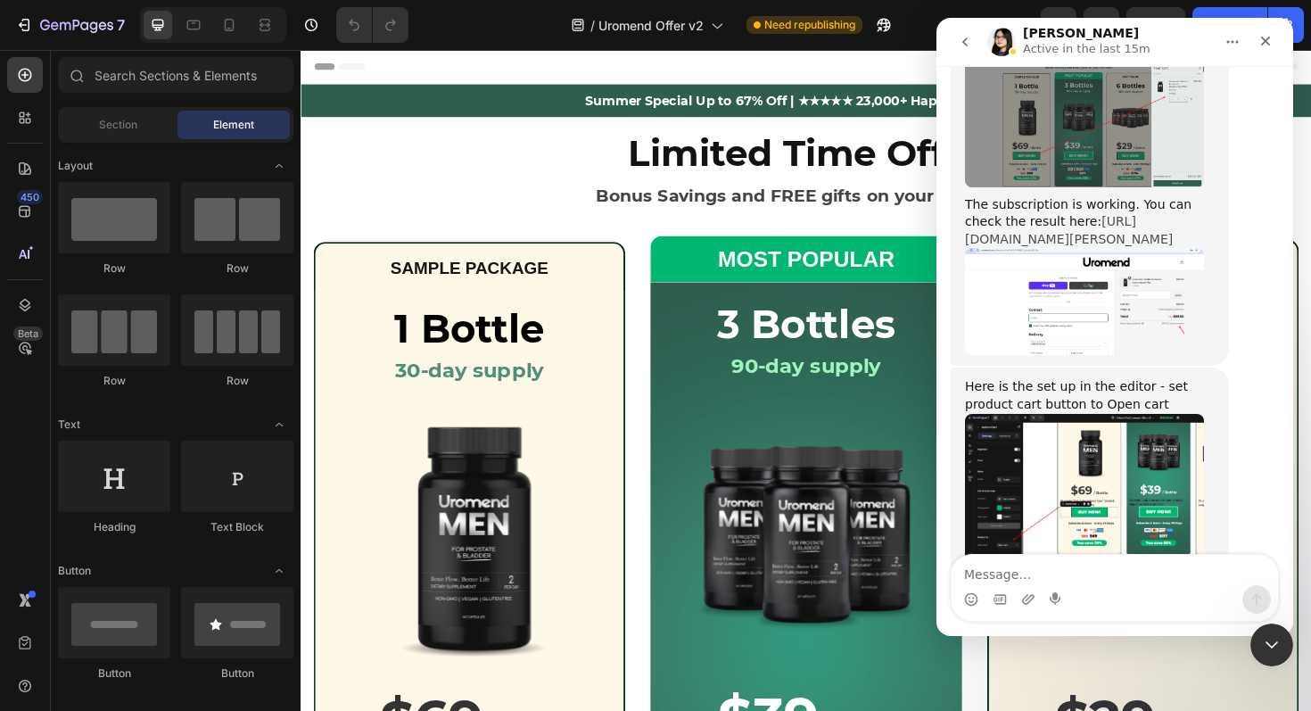
click at [1041, 214] on link "[URL][DOMAIN_NAME][PERSON_NAME]" at bounding box center [1069, 230] width 208 height 32
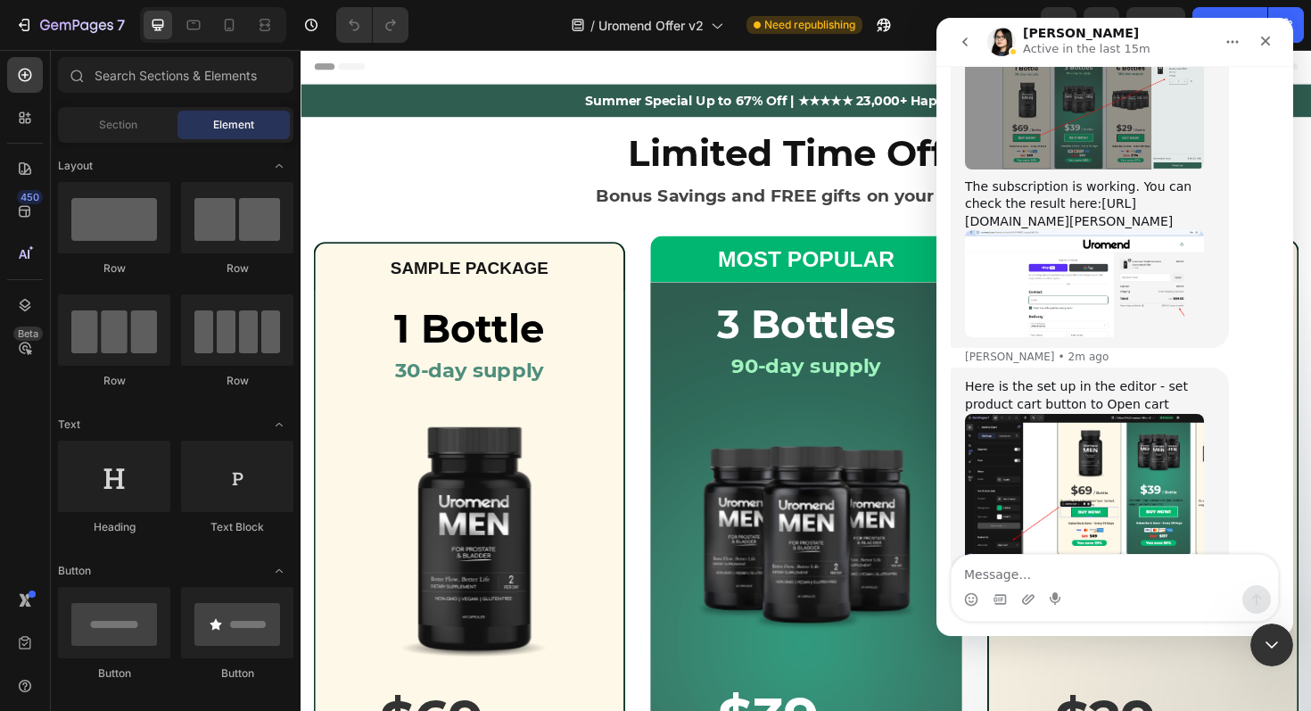
scroll to position [31707, 0]
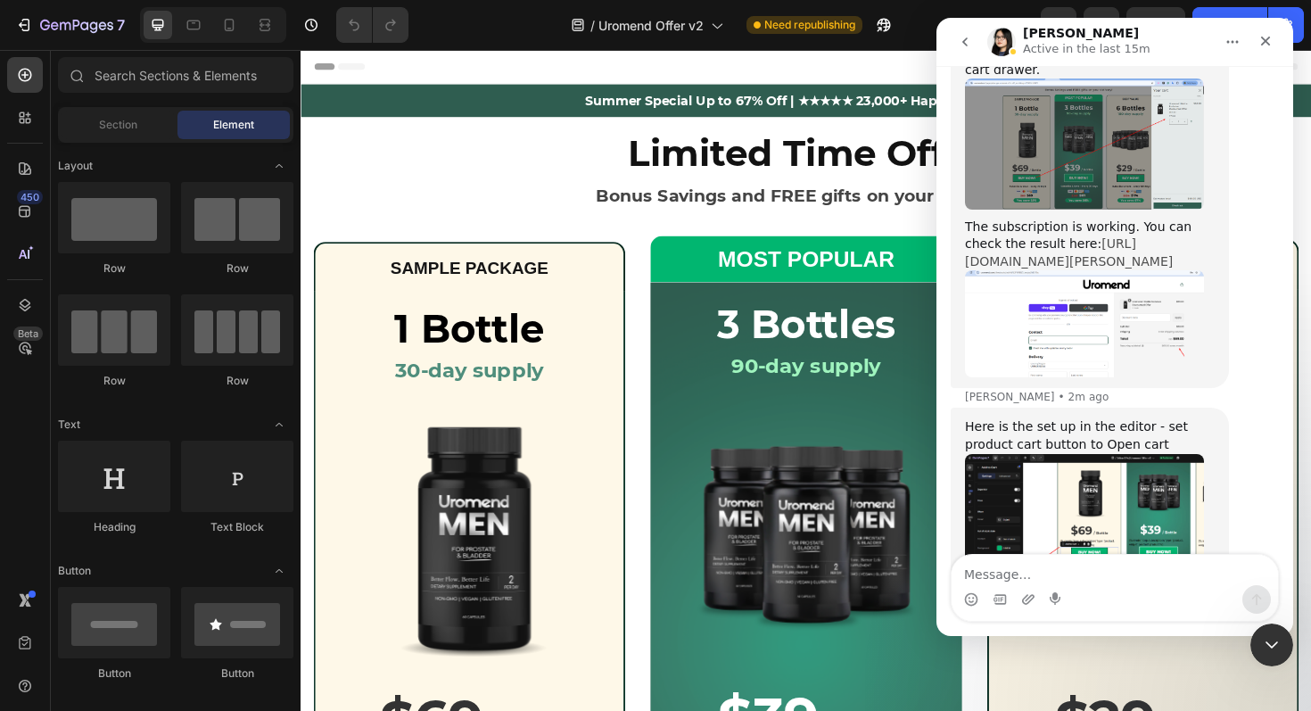
click at [1044, 236] on link "[URL][DOMAIN_NAME][PERSON_NAME]" at bounding box center [1069, 252] width 208 height 32
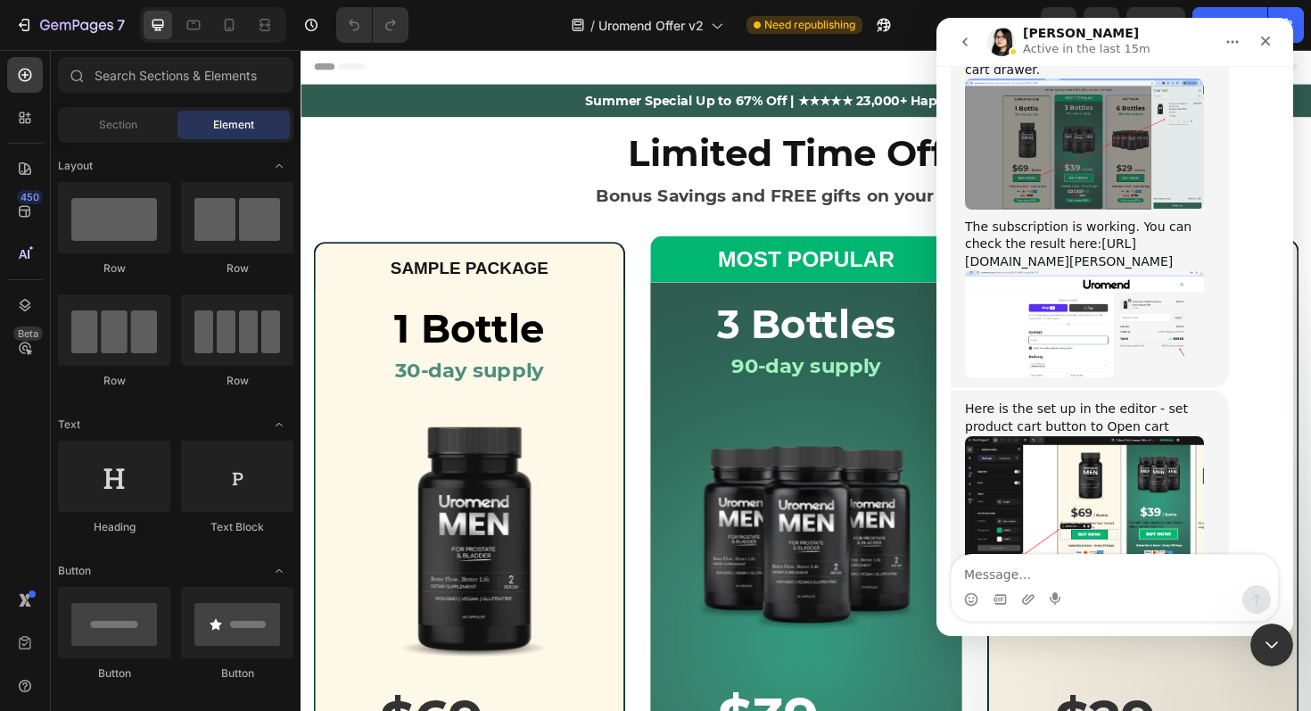
scroll to position [31729, 0]
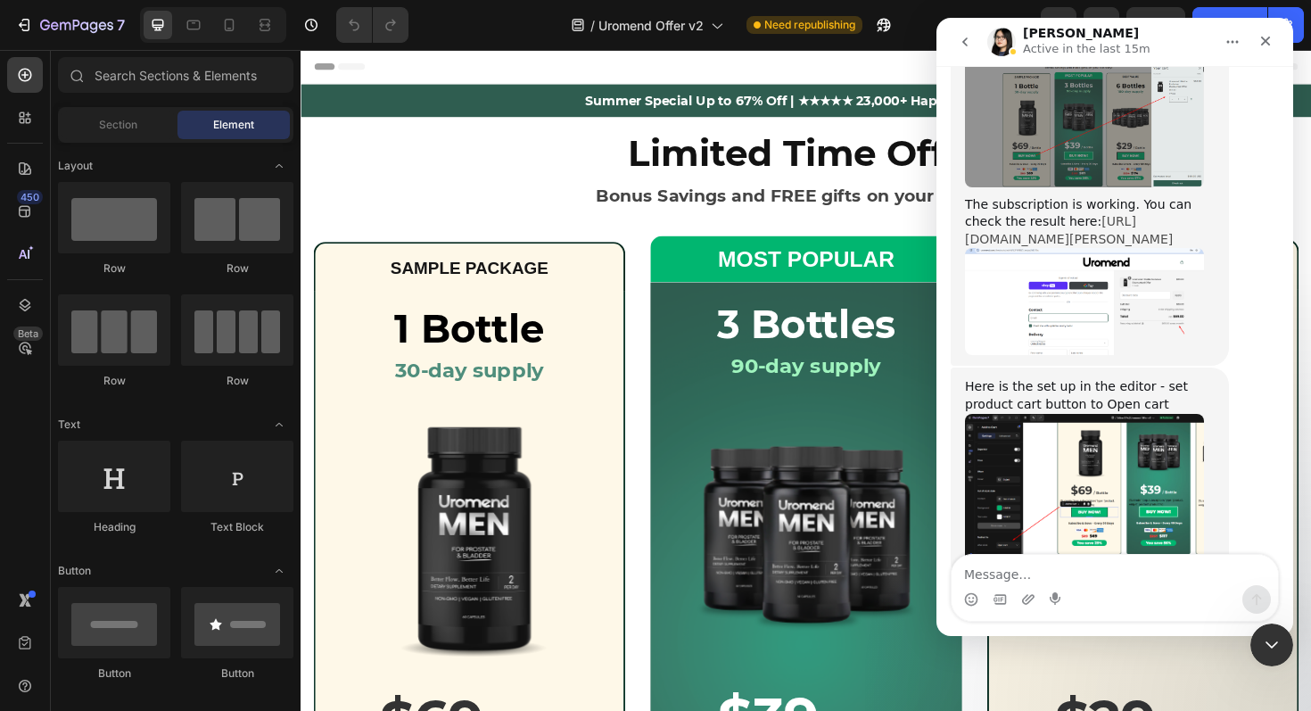
click at [1018, 214] on link "[URL][DOMAIN_NAME][PERSON_NAME]" at bounding box center [1069, 230] width 208 height 32
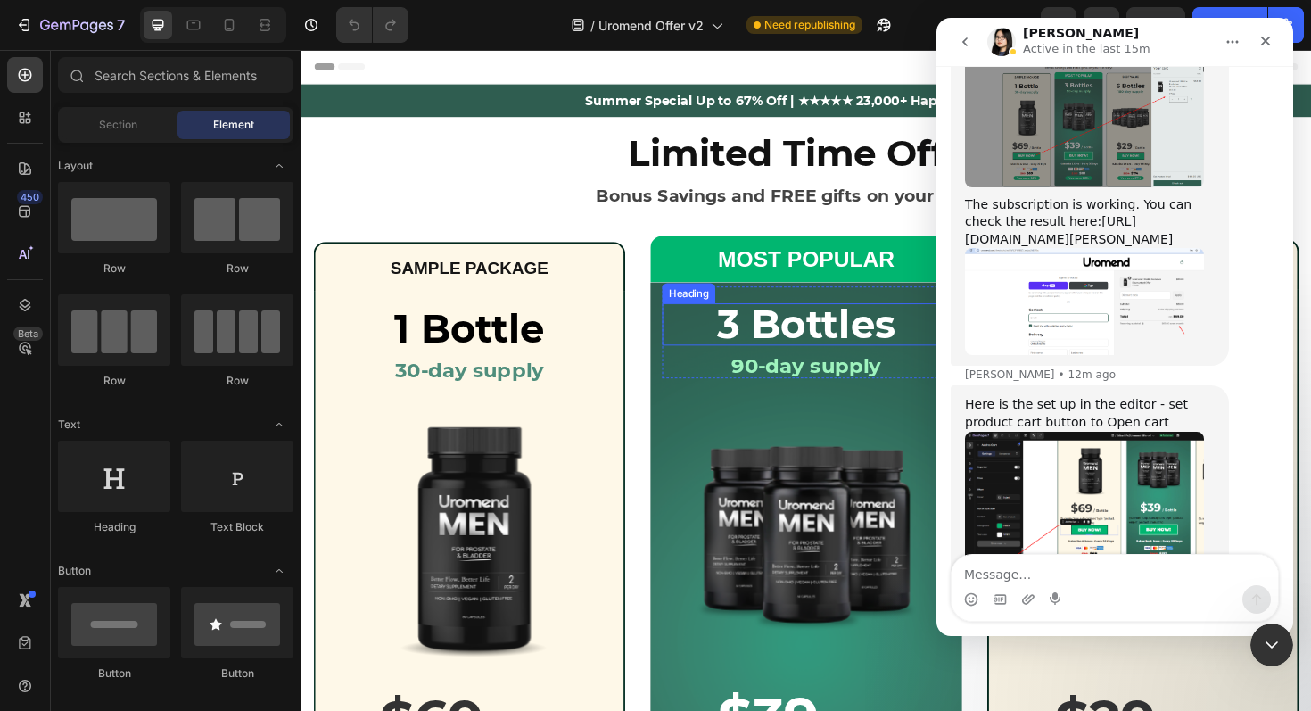
scroll to position [31747, 0]
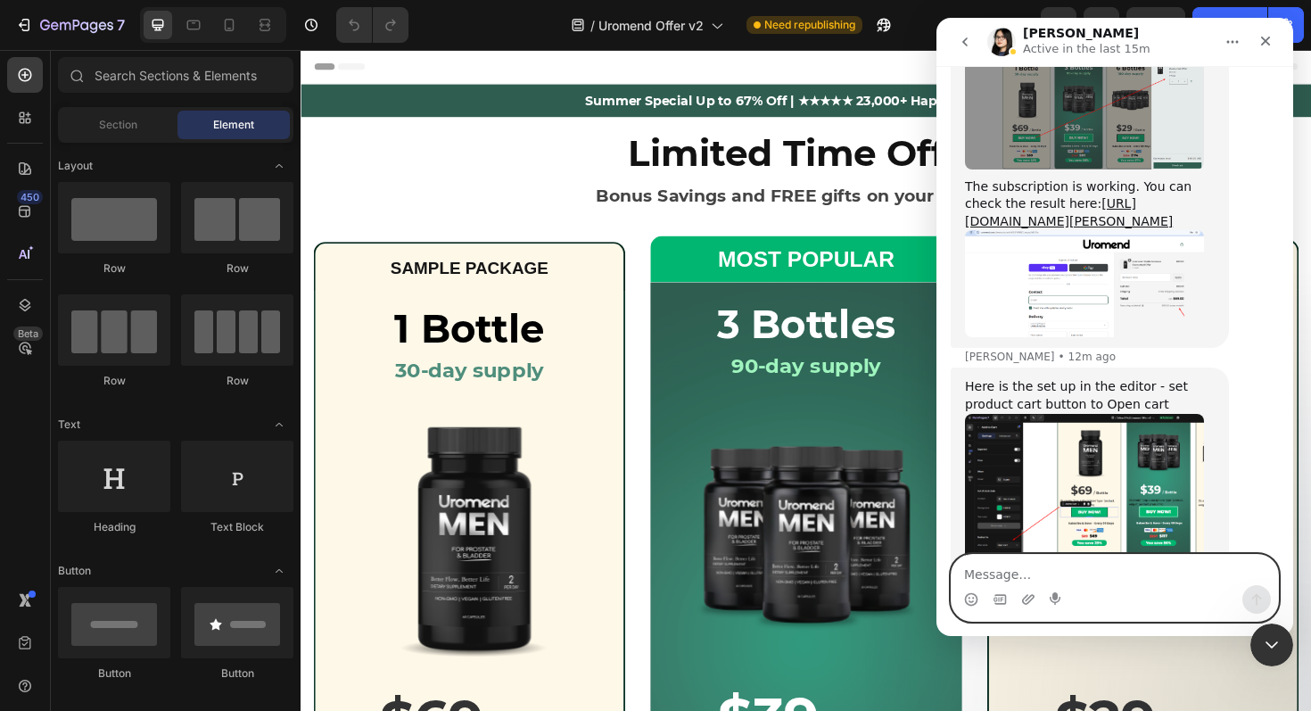
click at [1077, 570] on textarea "Message…" at bounding box center [1114, 570] width 326 height 30
type textarea "ok good to know it works"
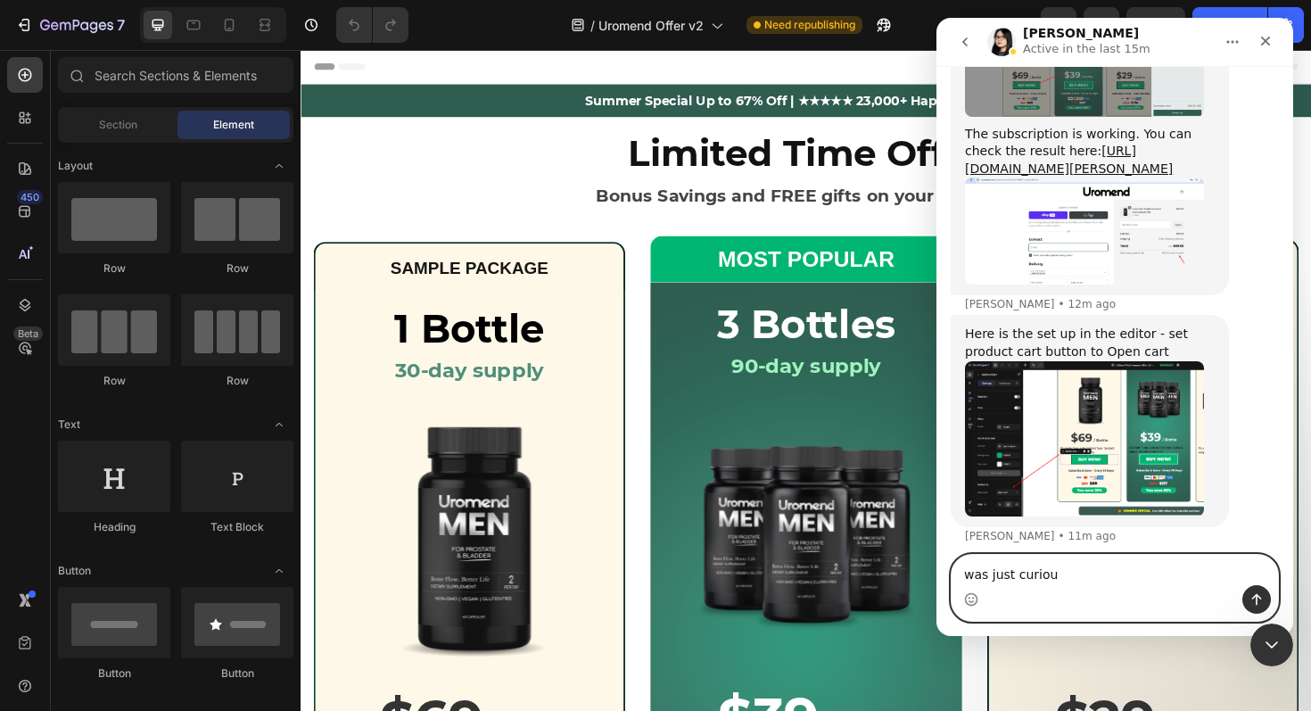
type textarea "was just curious"
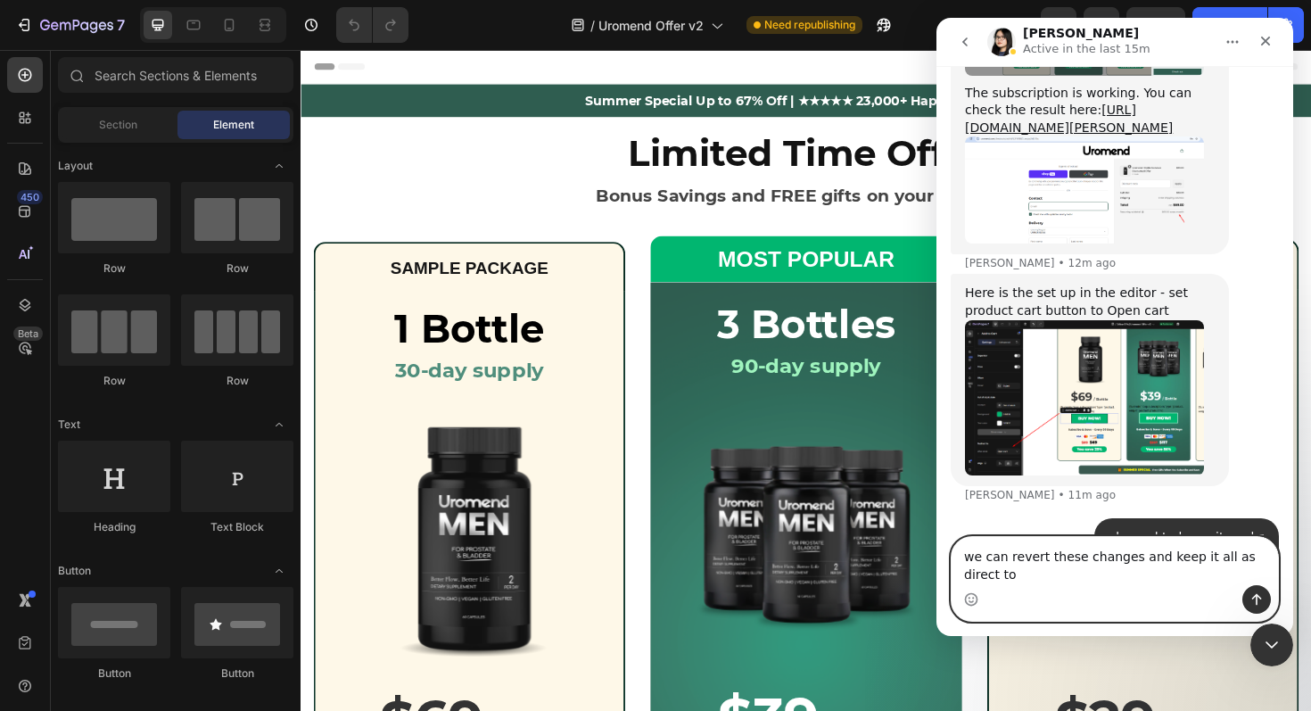
scroll to position [31858, 0]
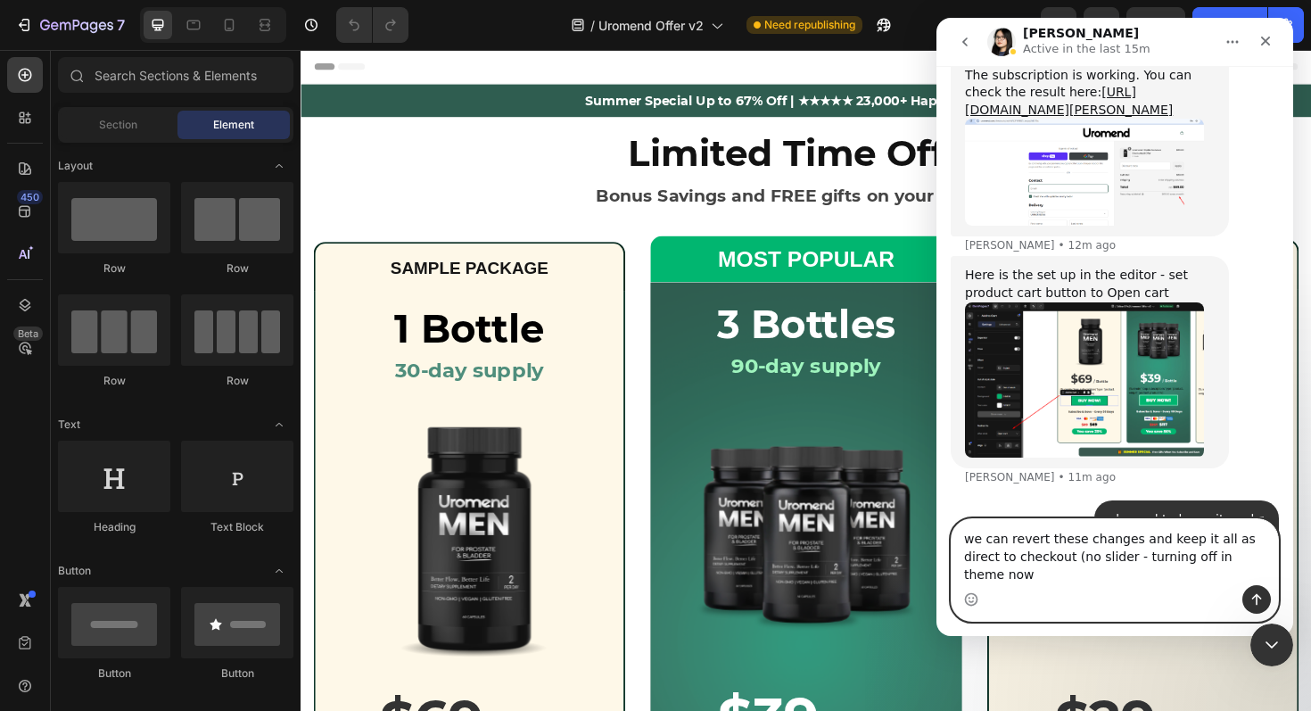
type textarea "we can revert these changes and keep it all as direct to checkout (no slider - …"
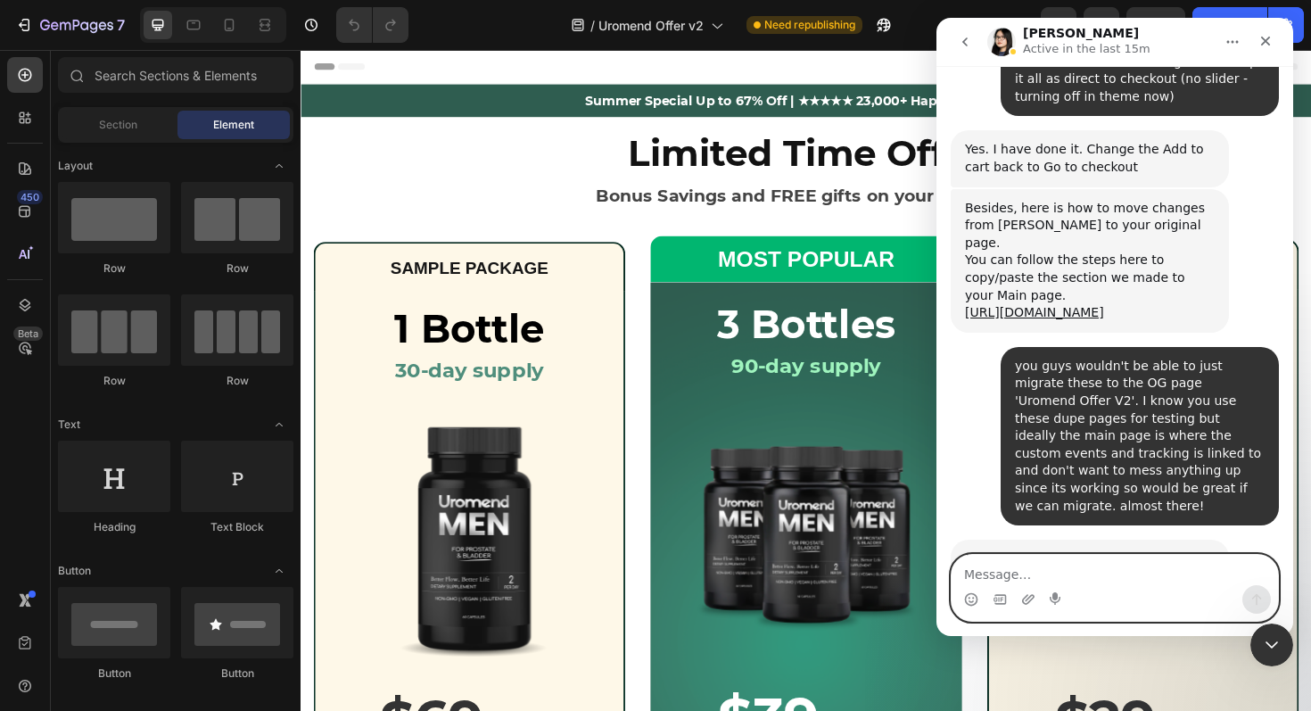
scroll to position [32437, 0]
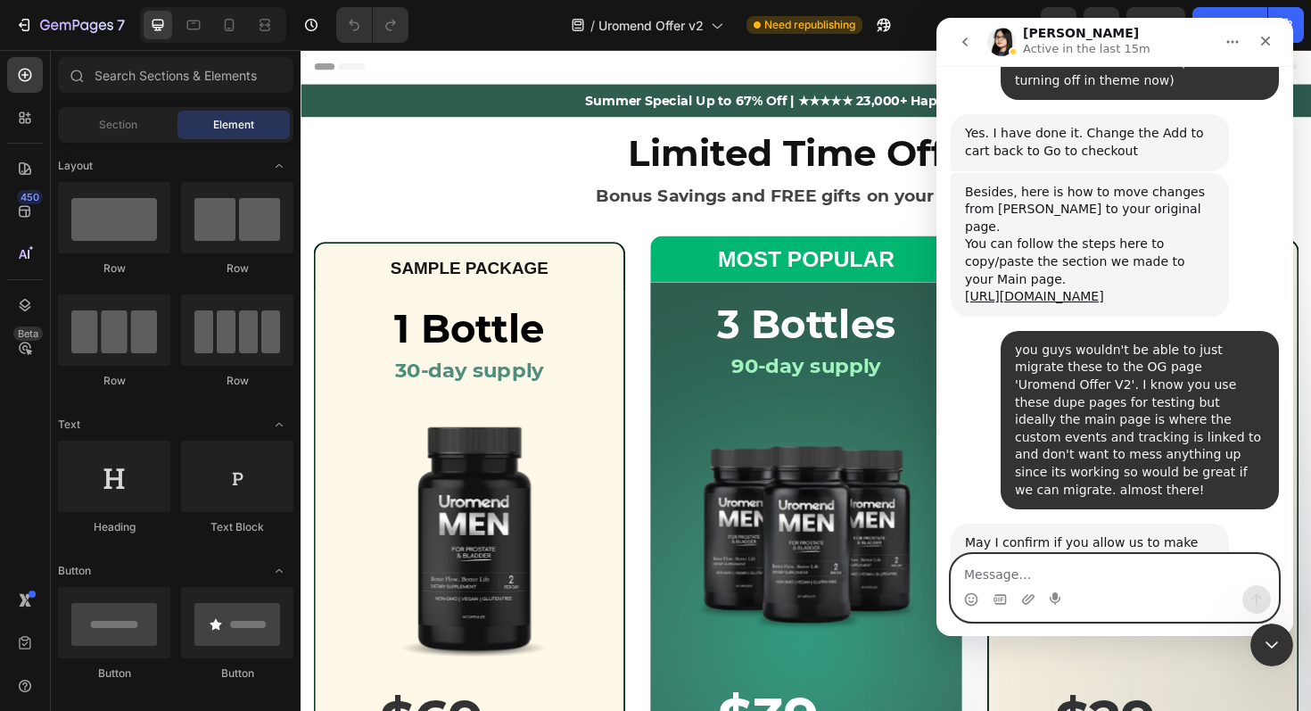
click at [1055, 573] on textarea "Message…" at bounding box center [1114, 570] width 326 height 30
type textarea "yes its not live"
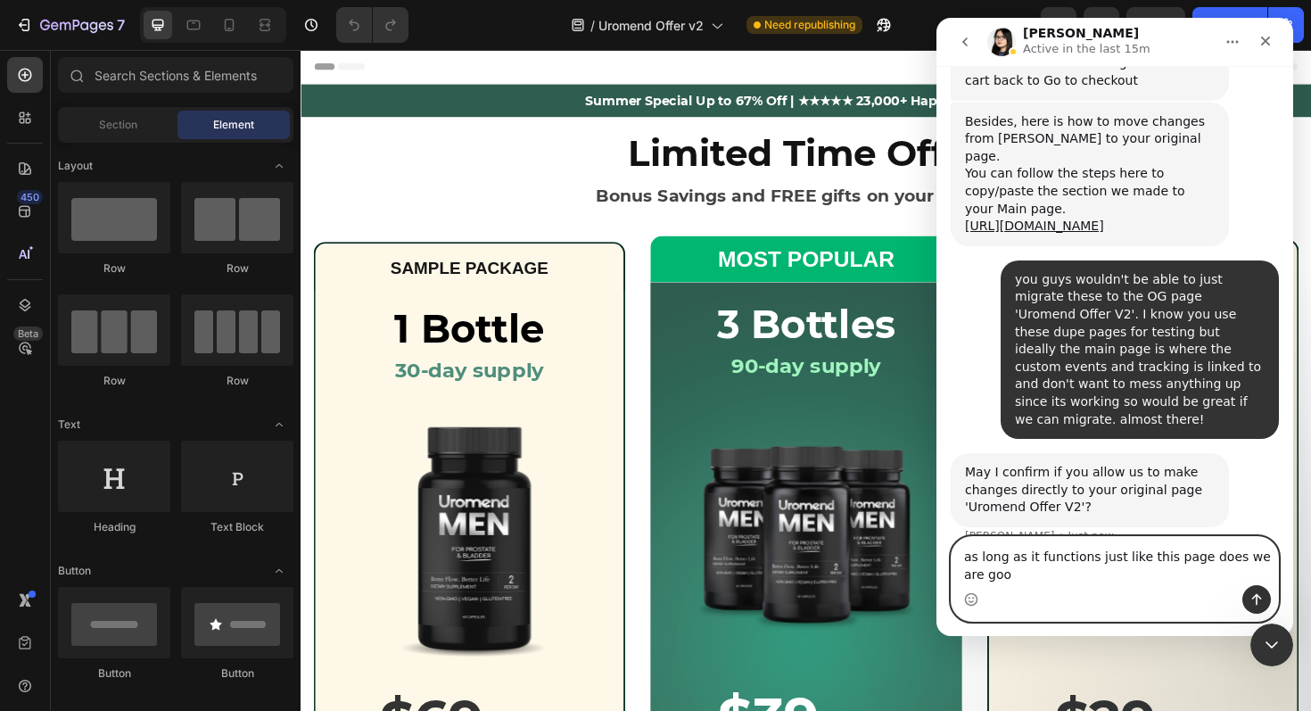
type textarea "as long as it functions just like this page does we are good"
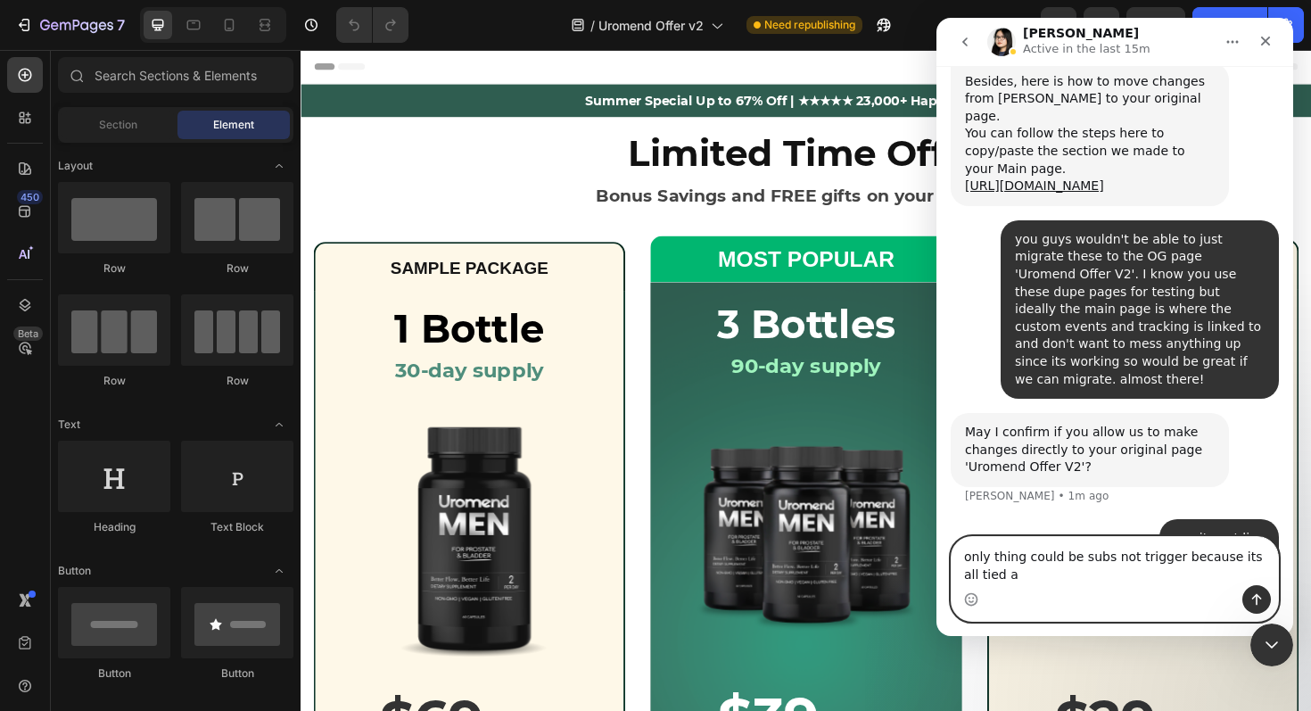
scroll to position [32565, 0]
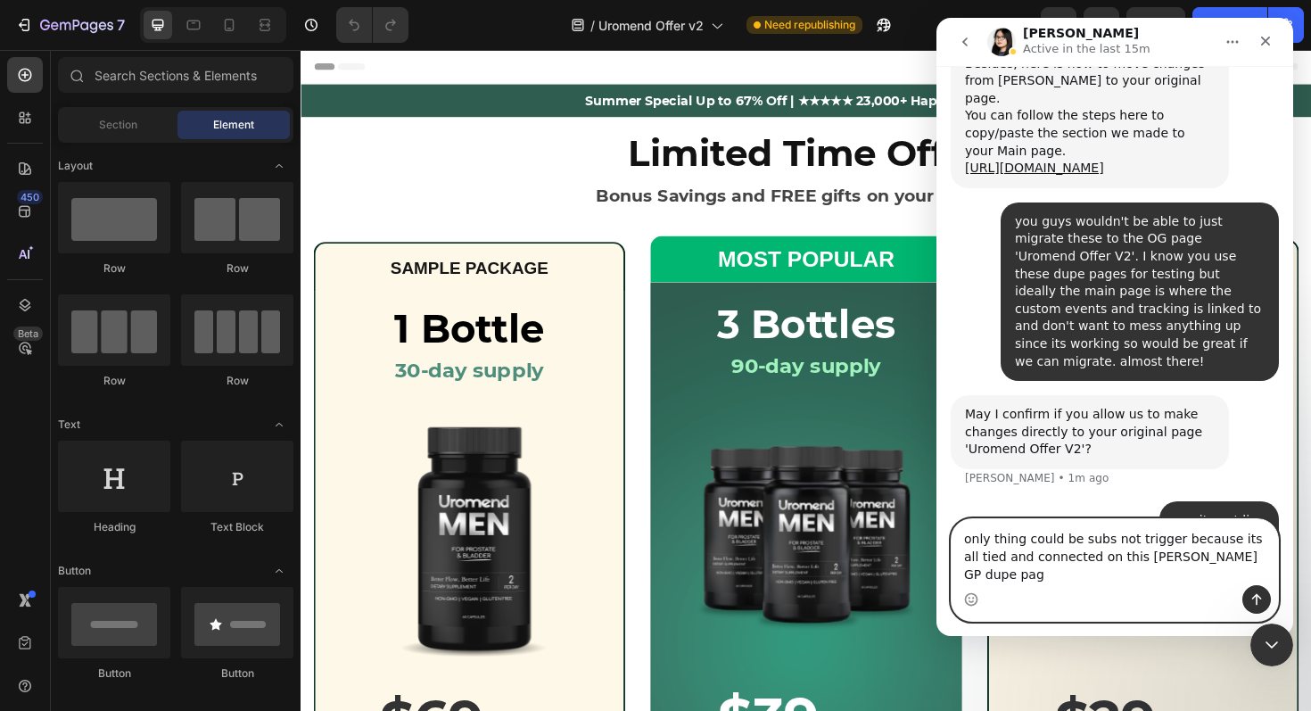
type textarea "only thing could be subs not trigger because its all tied and connected on this…"
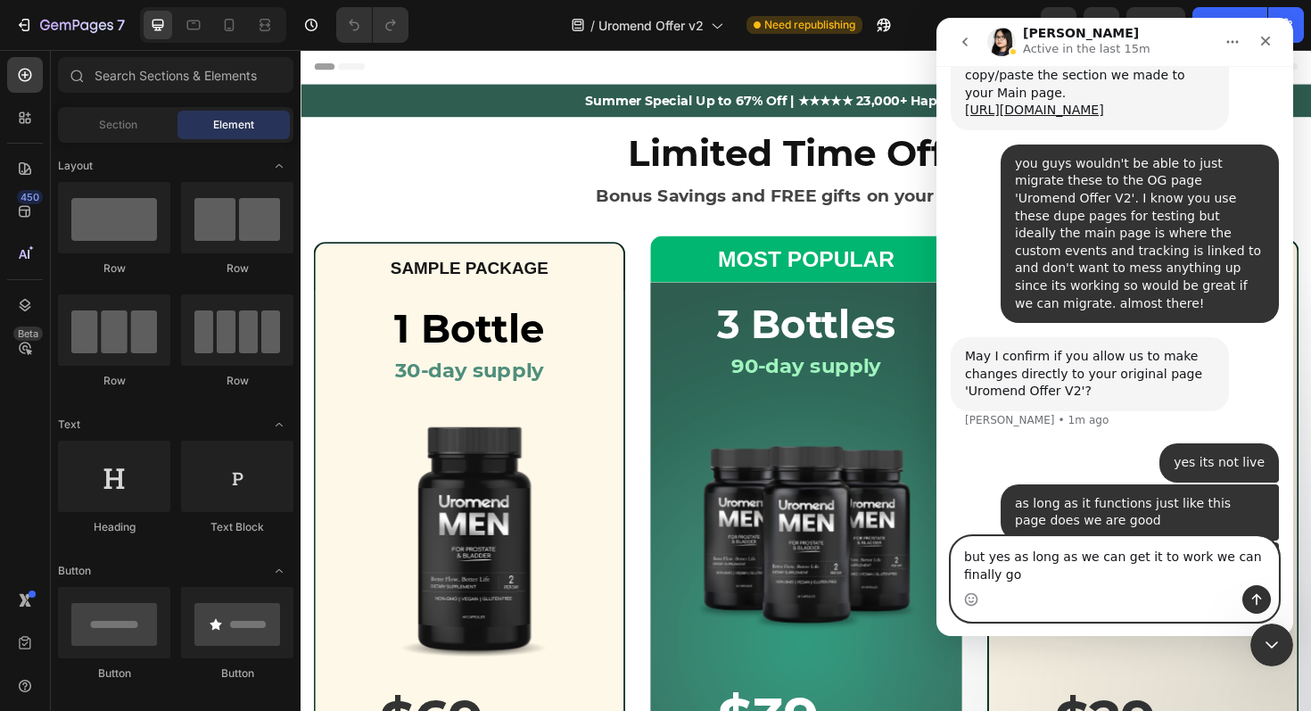
scroll to position [32641, 0]
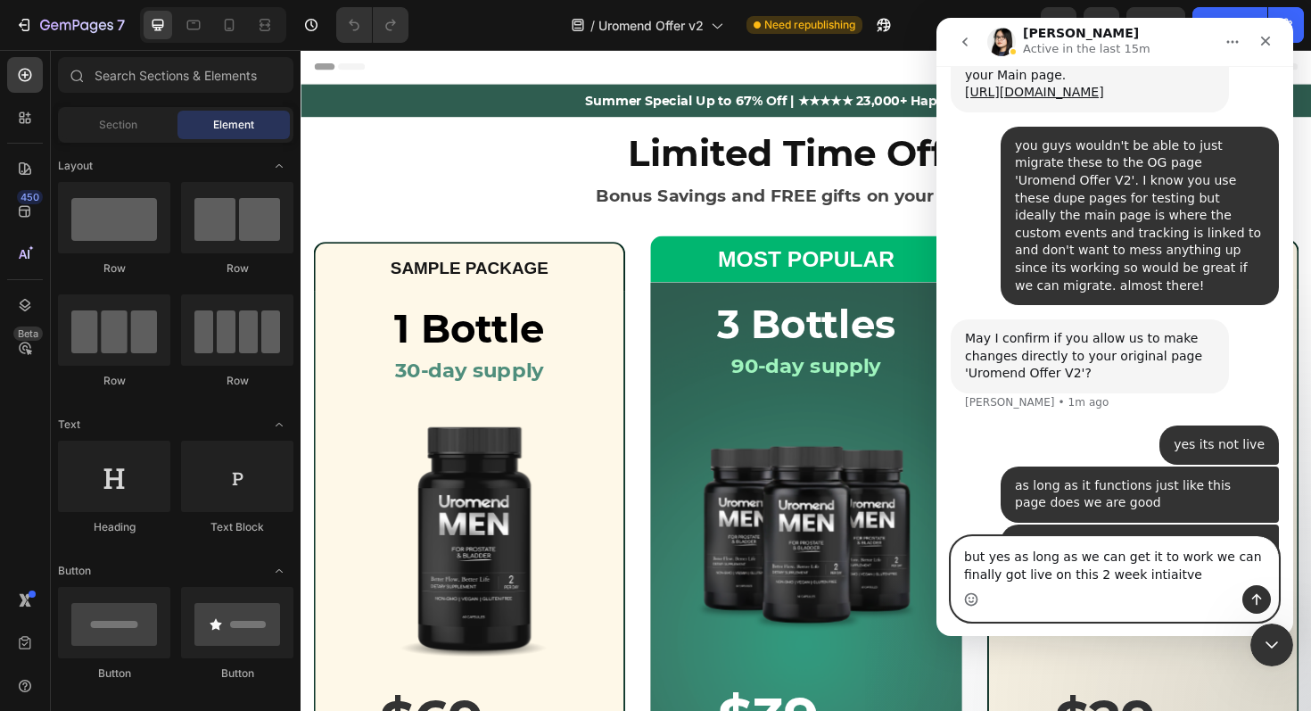
click at [972, 602] on icon "Emoji picker" at bounding box center [971, 599] width 14 height 14
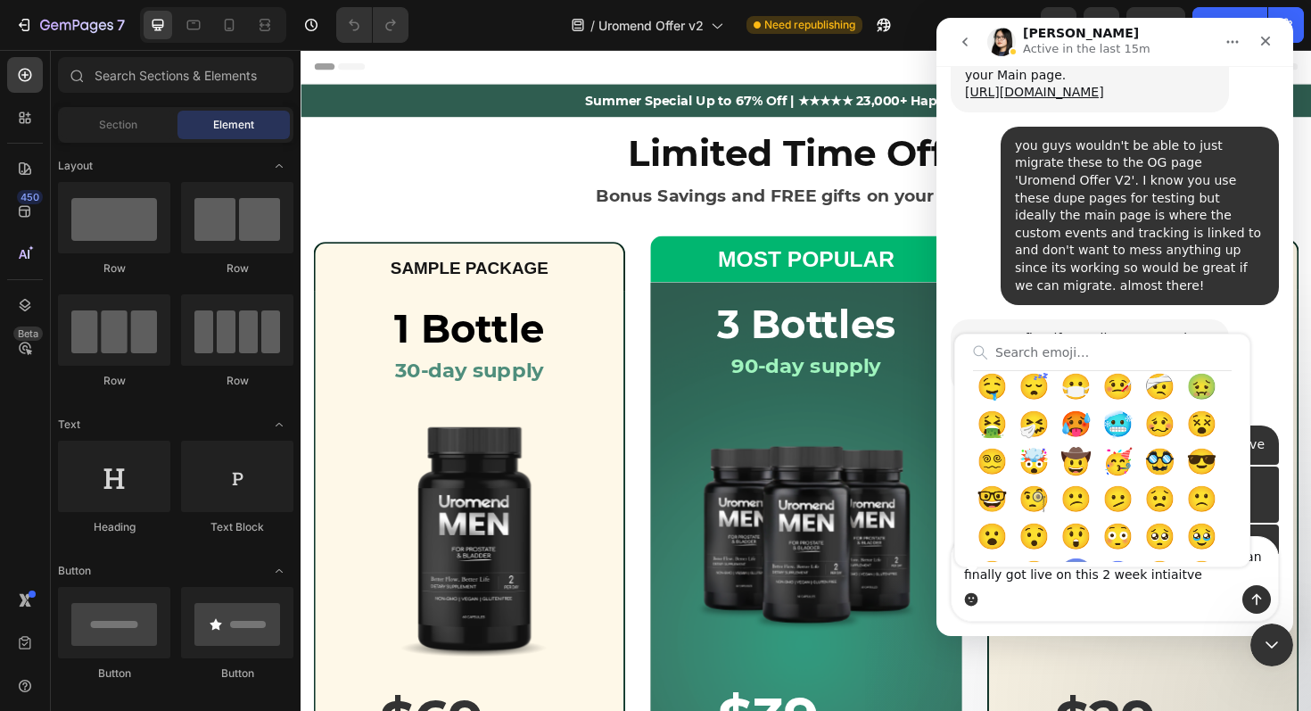
scroll to position [454, 0]
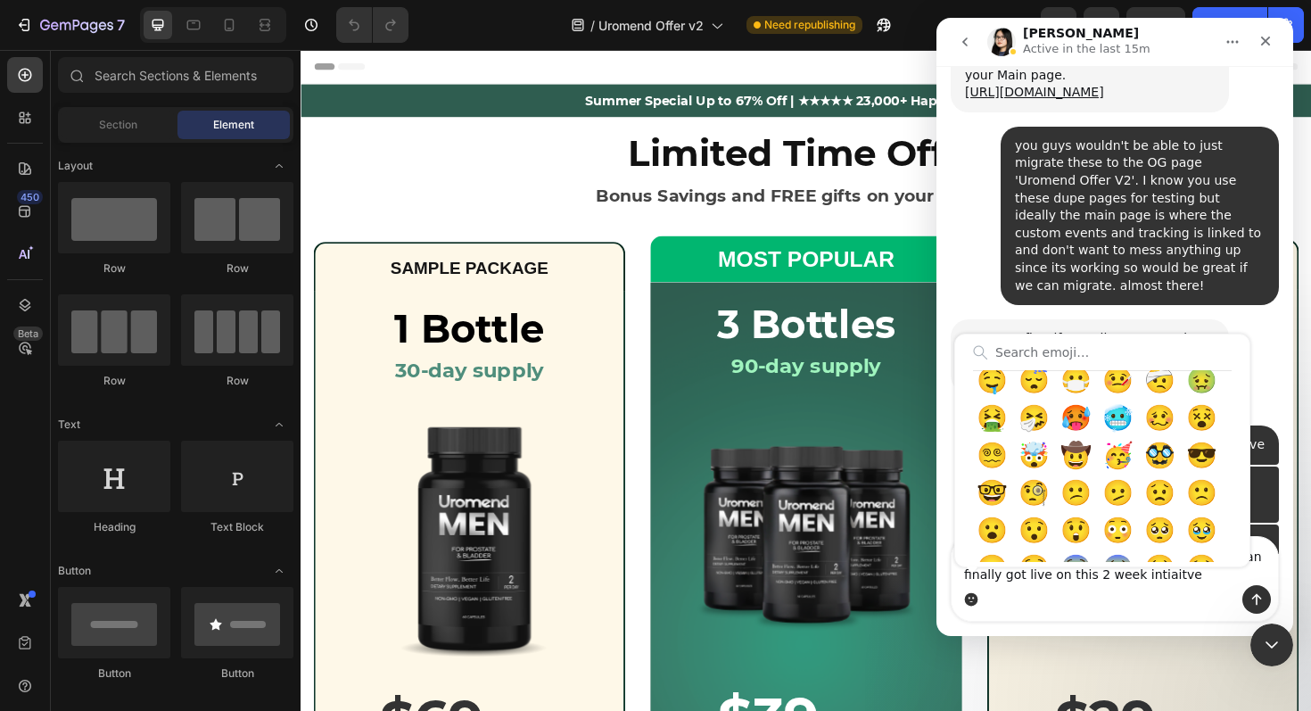
type textarea "but yes as long as we can get it to work we can finally got live on this 2 week…"
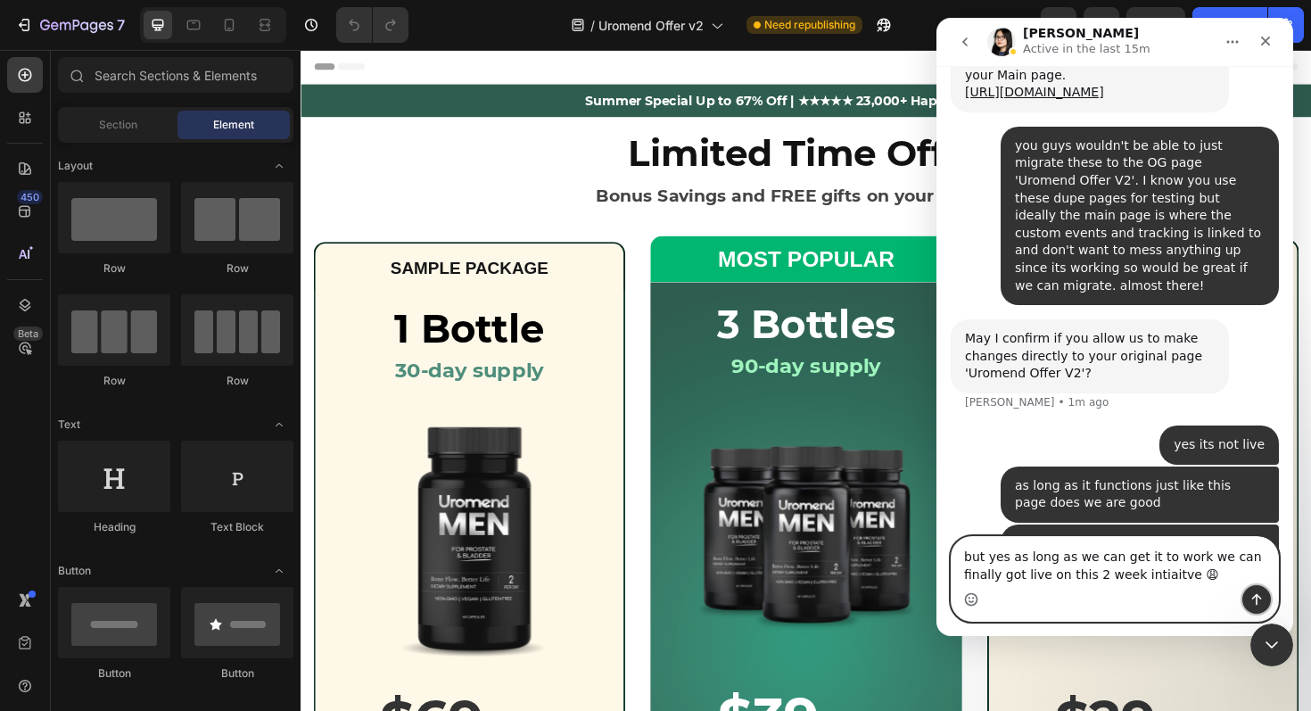
click at [1262, 595] on icon "Send a message…" at bounding box center [1256, 599] width 14 height 14
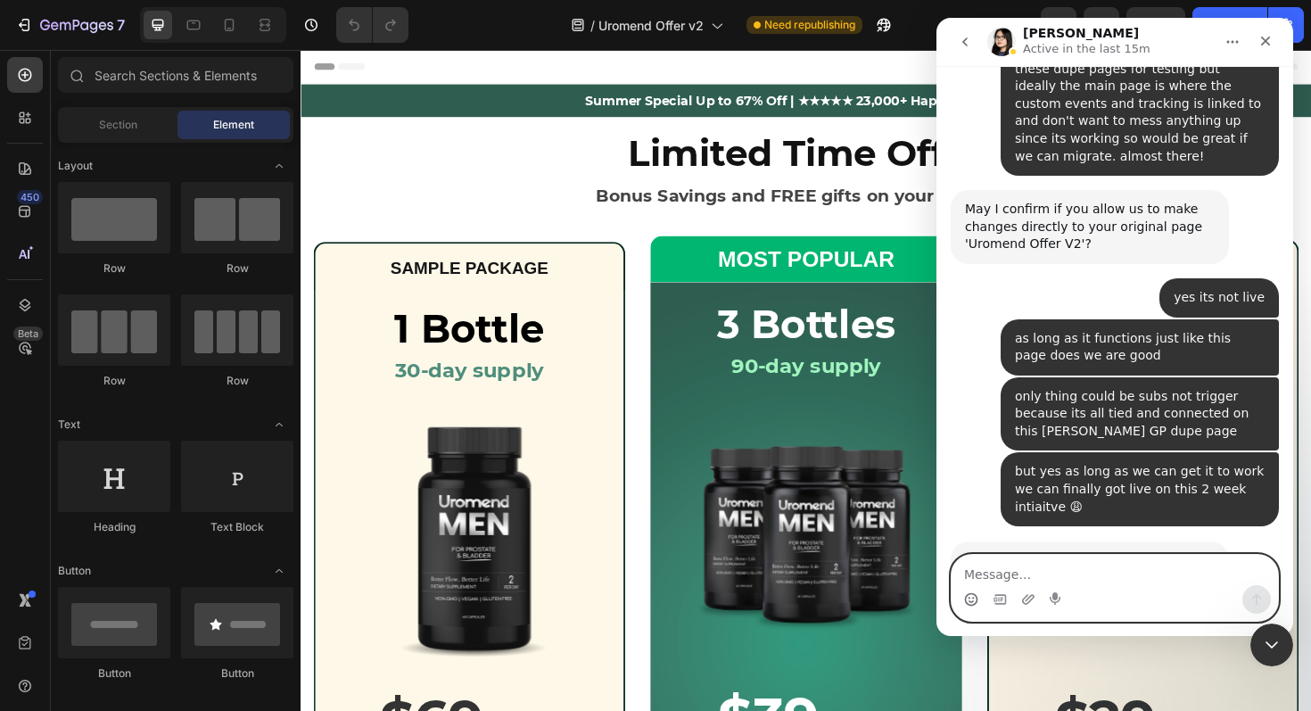
scroll to position [32868, 0]
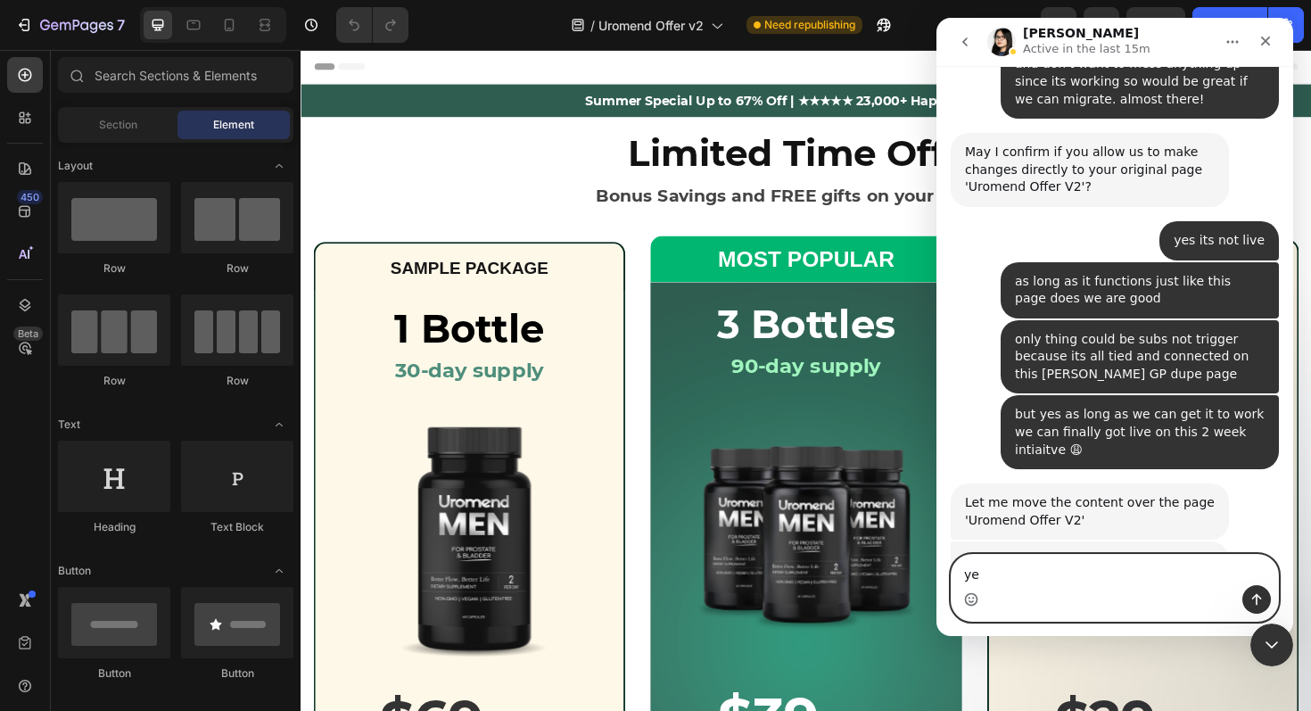
type textarea "yes"
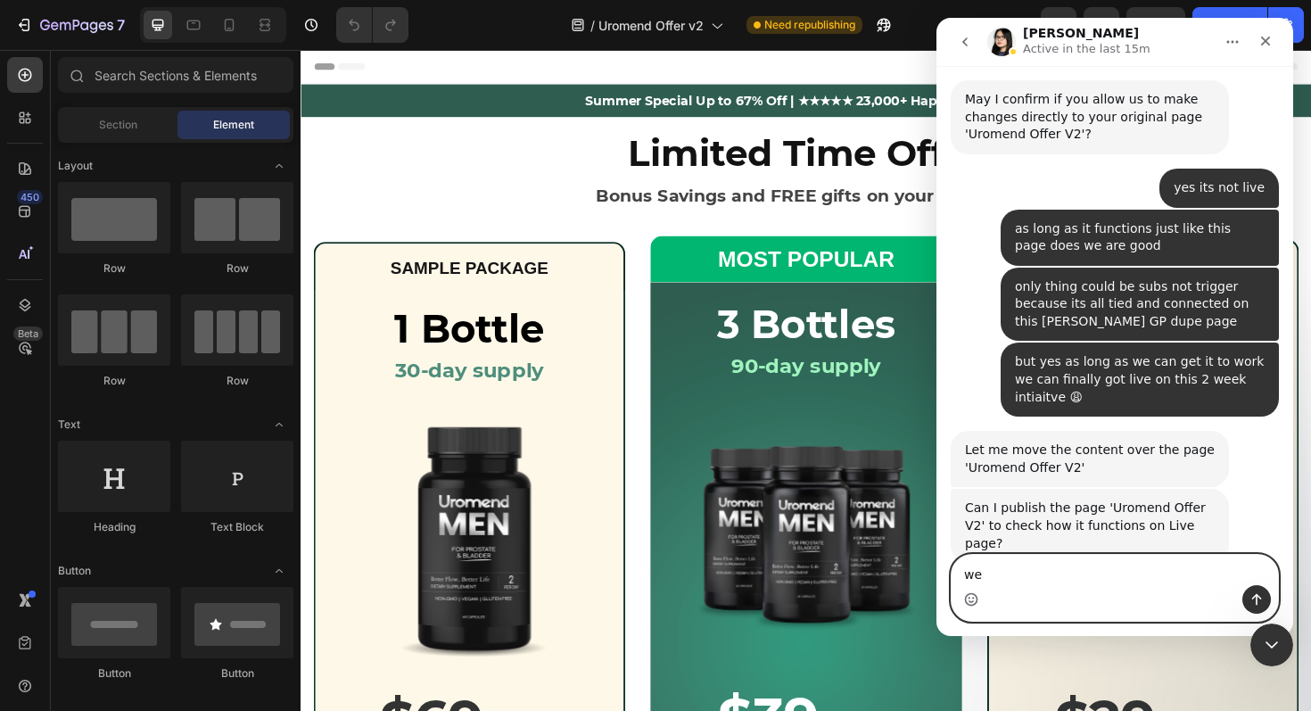
scroll to position [32922, 0]
type textarea "we aren't running traffic to it"
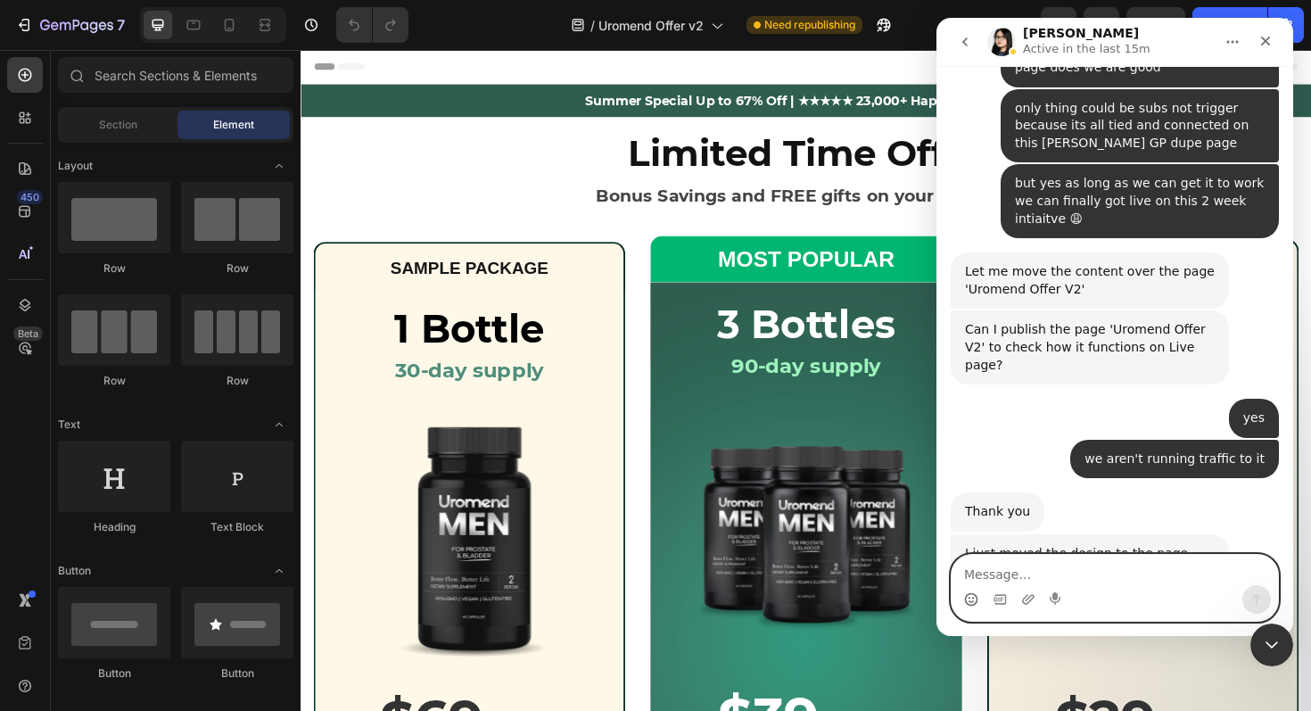
scroll to position [33185, 0]
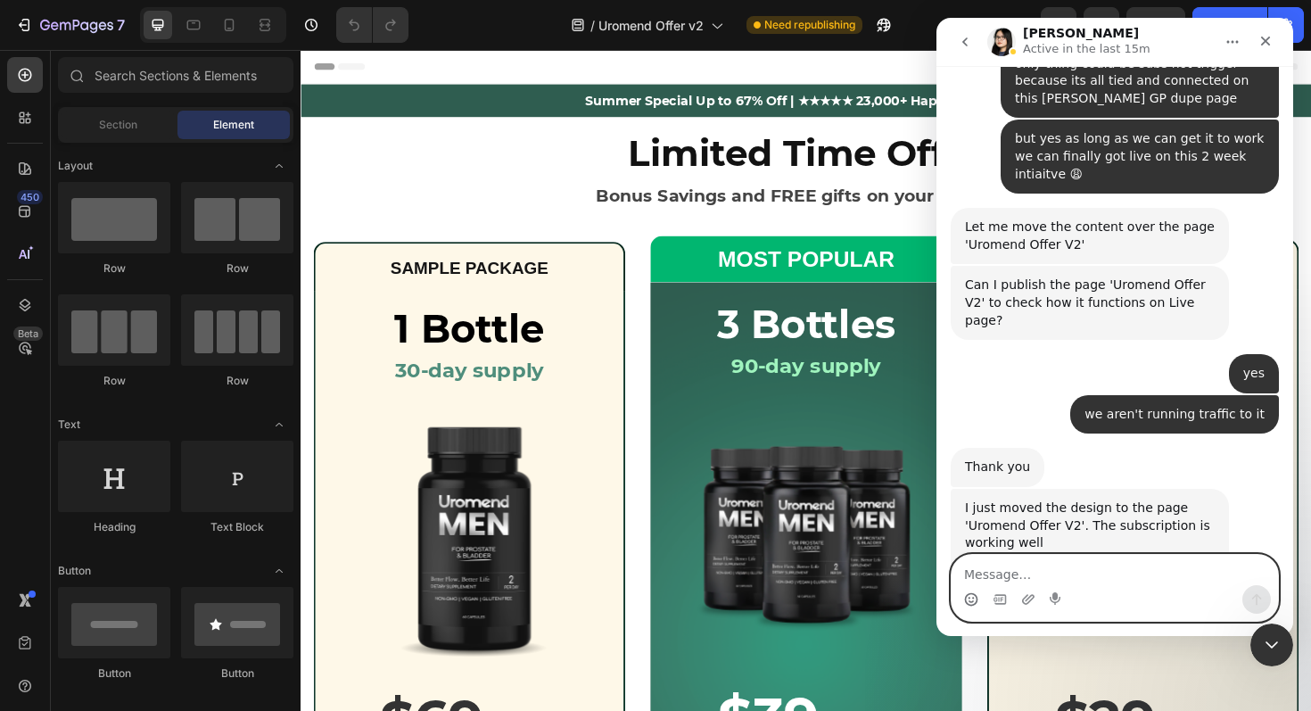
click at [1016, 571] on textarea "Message…" at bounding box center [1114, 570] width 326 height 30
type textarea "it works!!!"
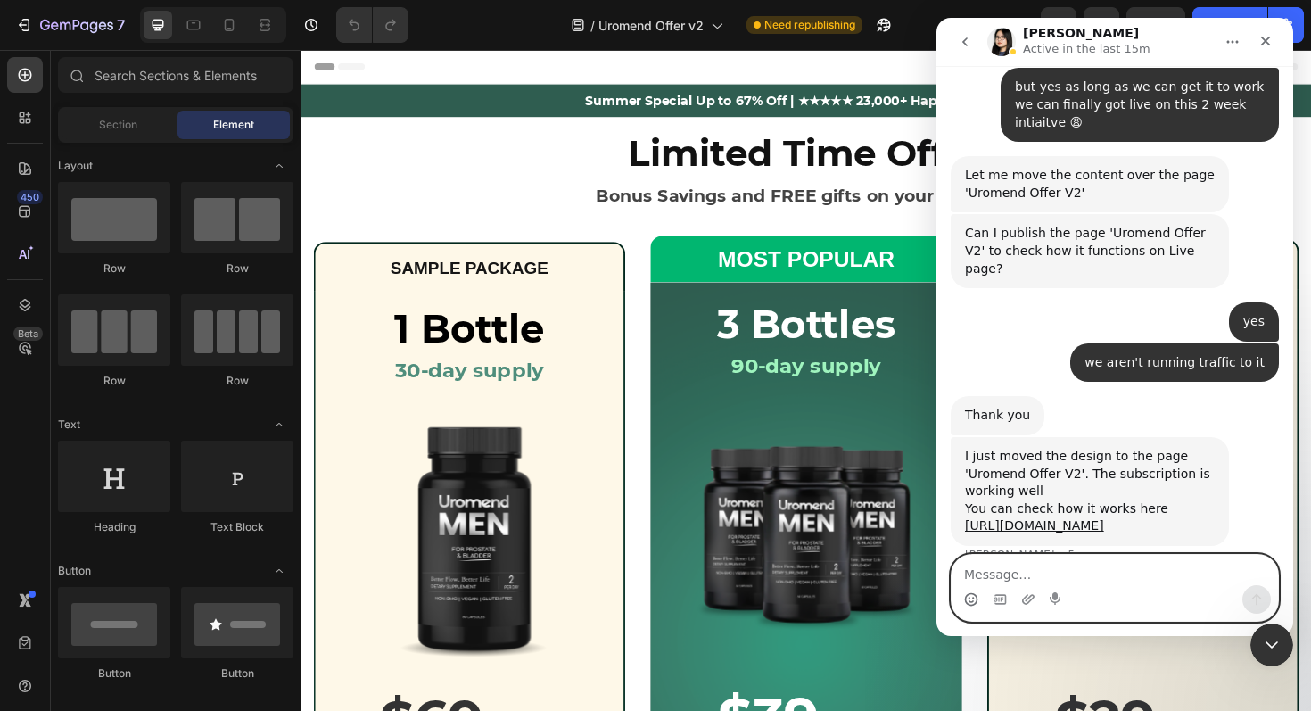
scroll to position [33237, 0]
click at [972, 598] on icon "Emoji picker" at bounding box center [971, 597] width 6 height 2
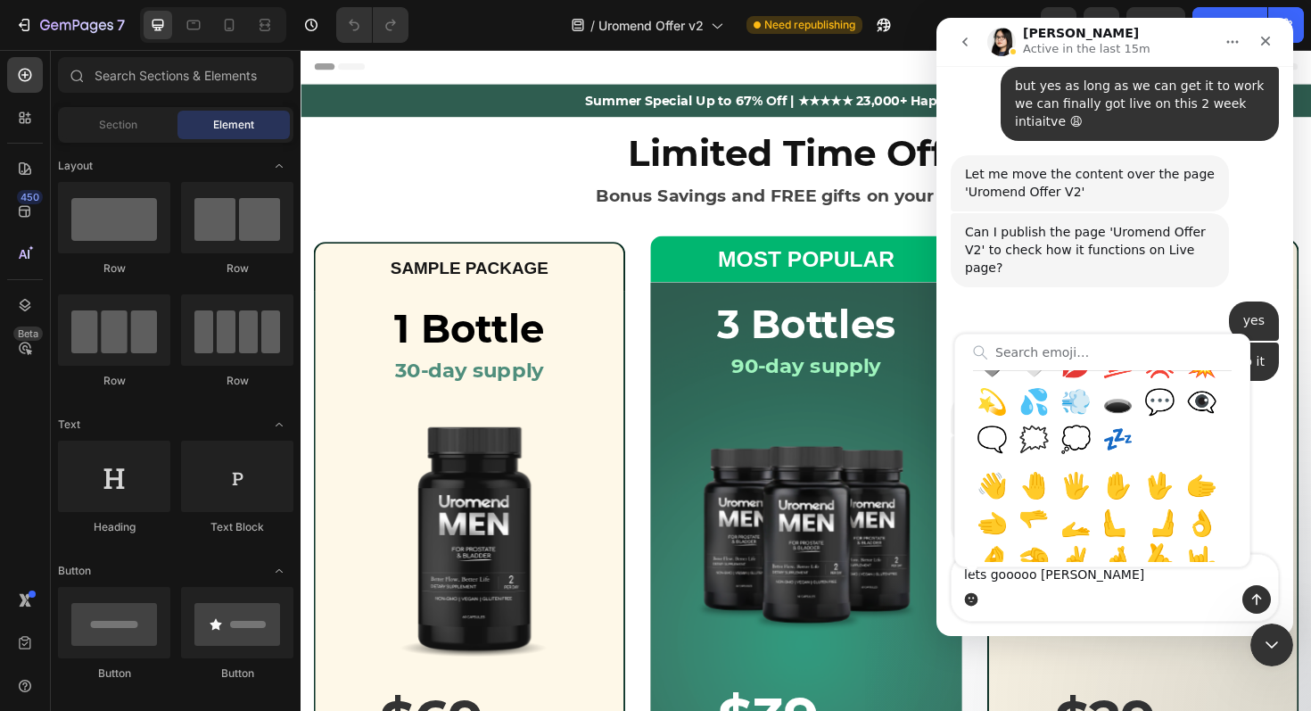
scroll to position [1071, 0]
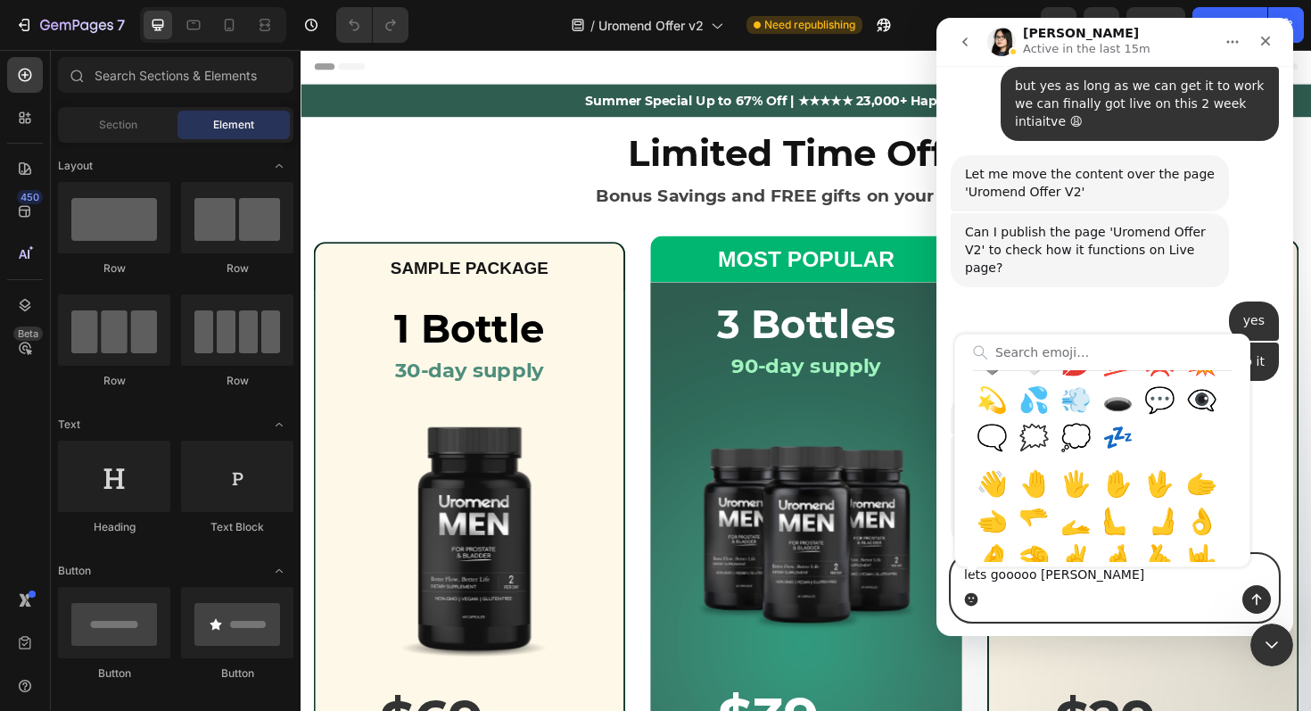
type textarea "lets gooooo [PERSON_NAME] 🙌"
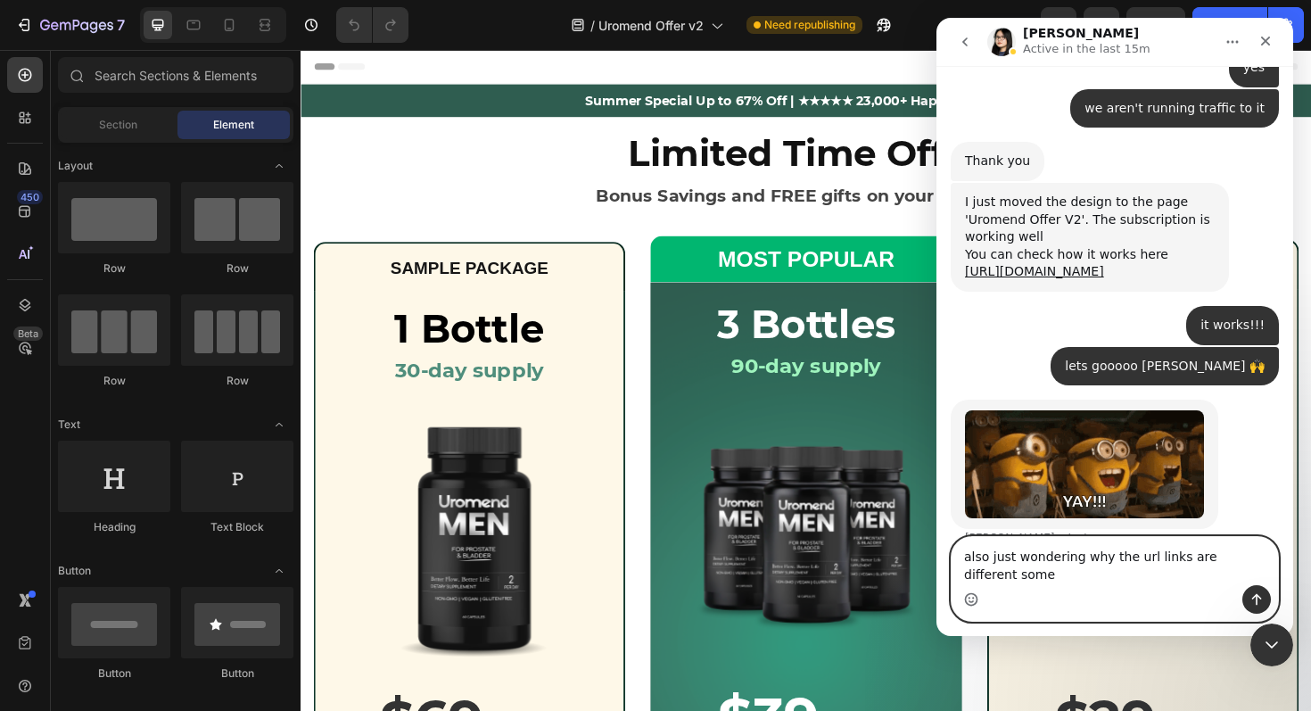
scroll to position [33603, 0]
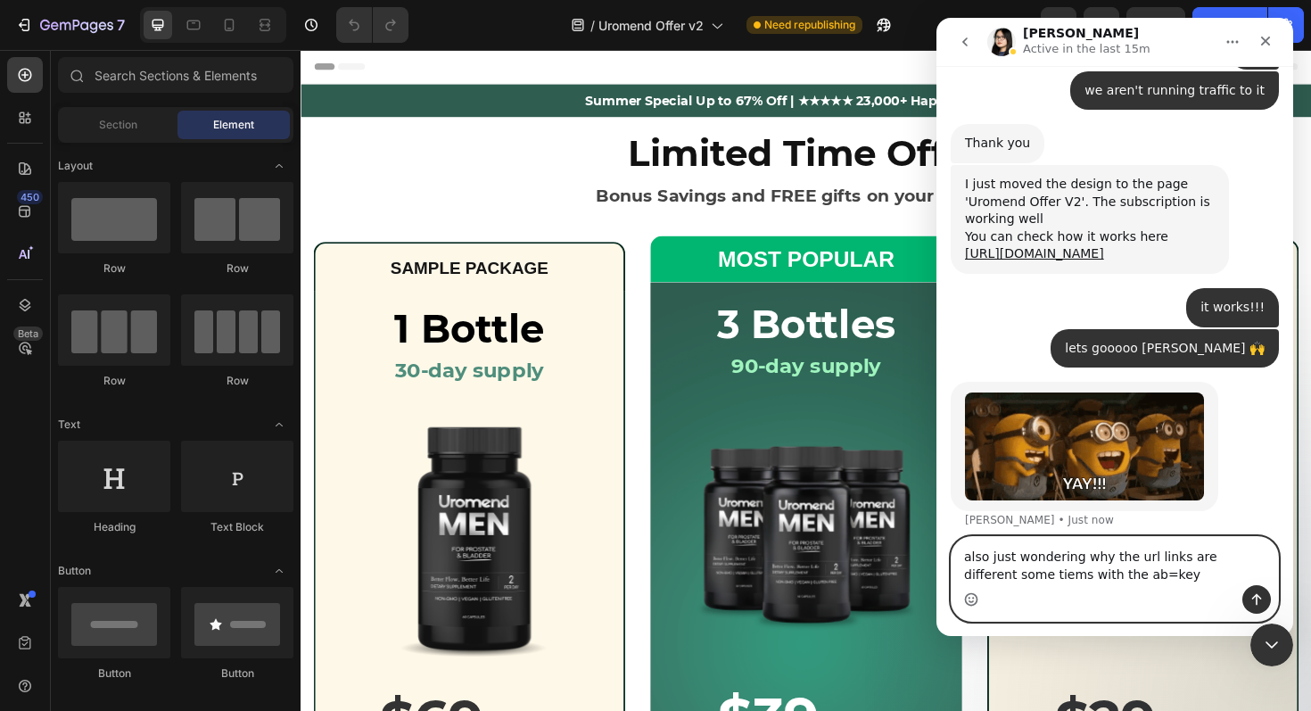
type textarea "also just wondering why the url links are different some tiems with the ab=keys"
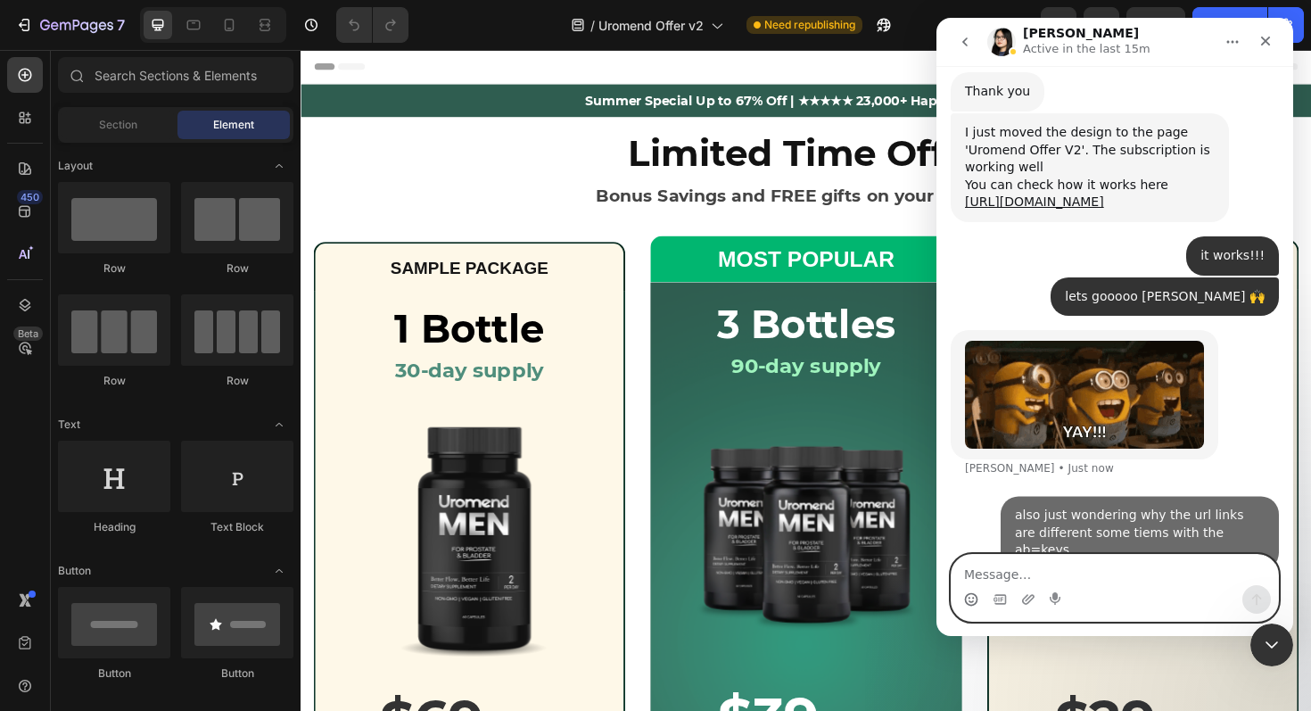
scroll to position [33656, 0]
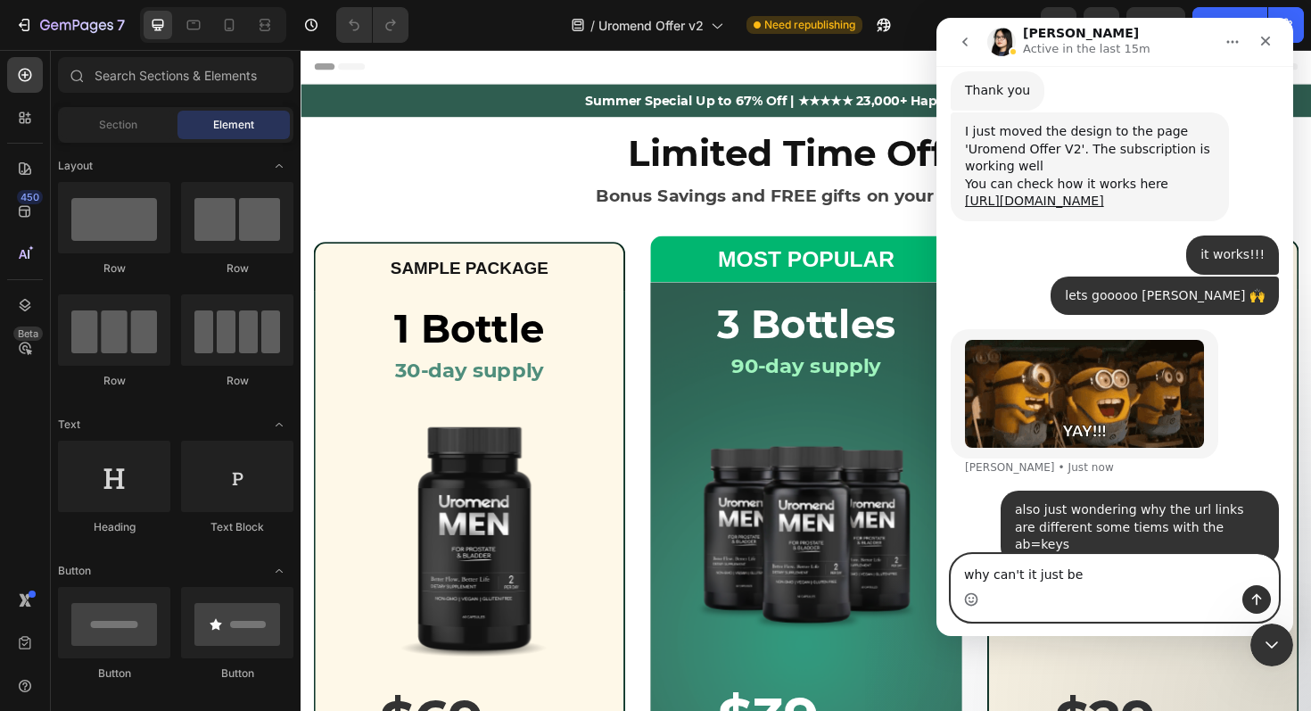
paste textarea "[URL][DOMAIN_NAME]"
type textarea "why can't it just be [URL][DOMAIN_NAME]"
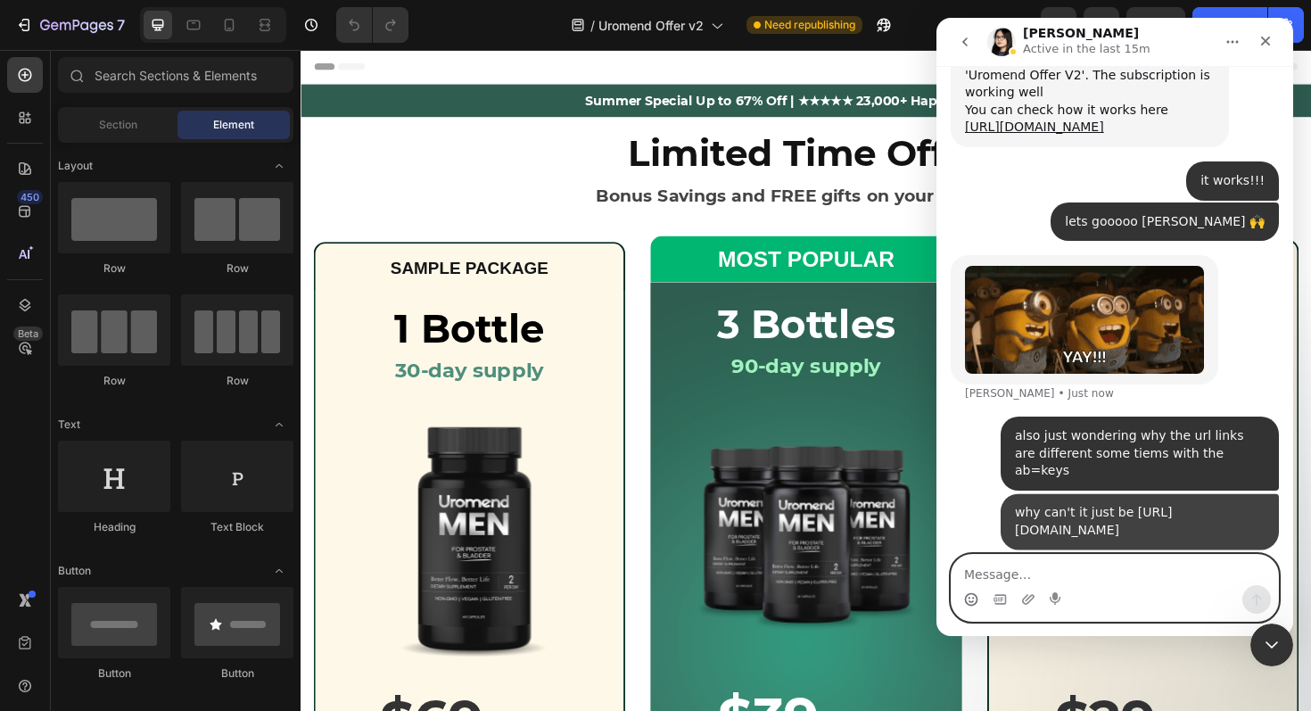
scroll to position [33731, 0]
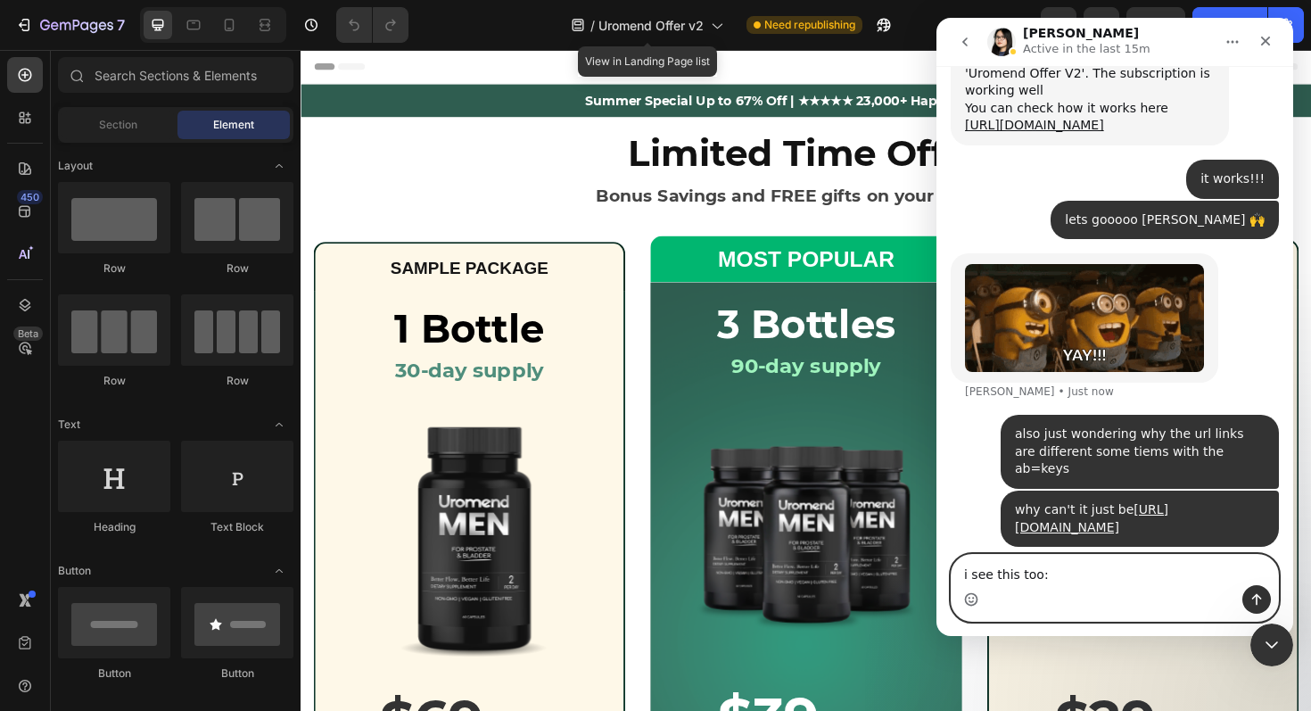
paste textarea "[URL][DOMAIN_NAME]"
type textarea "i see this too: [URL][DOMAIN_NAME]"
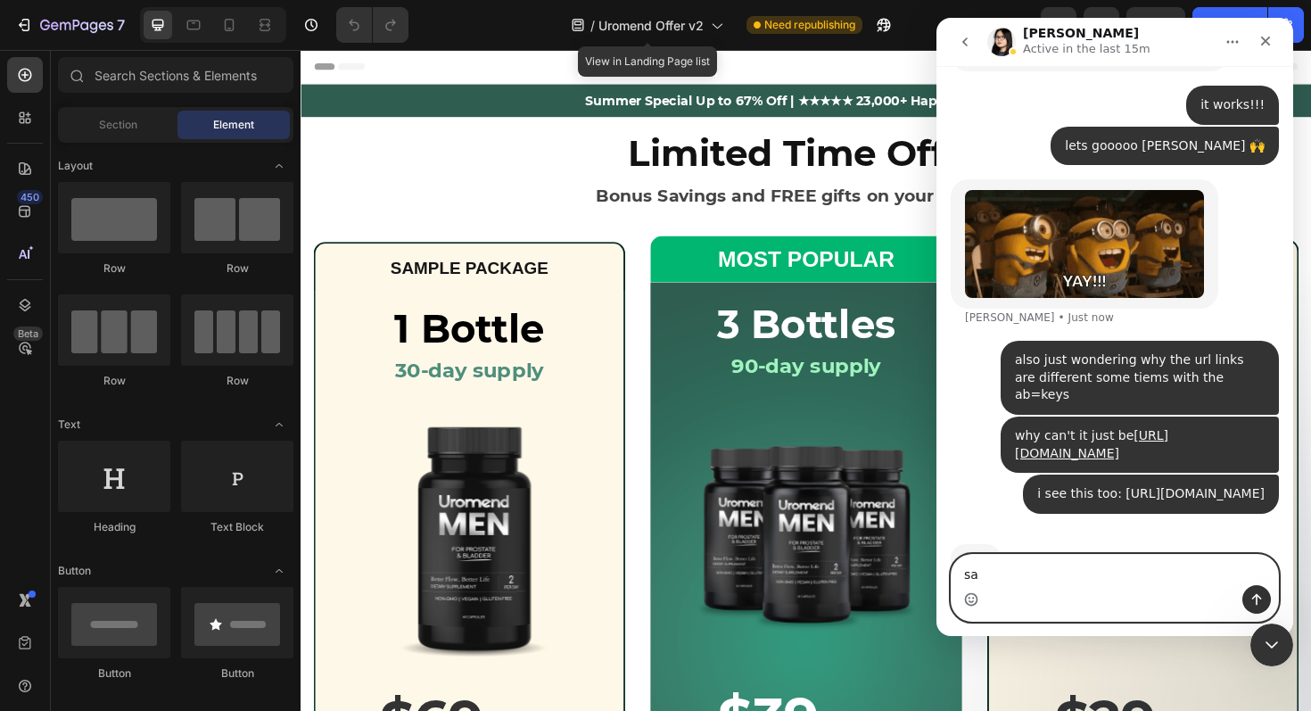
scroll to position [33807, 0]
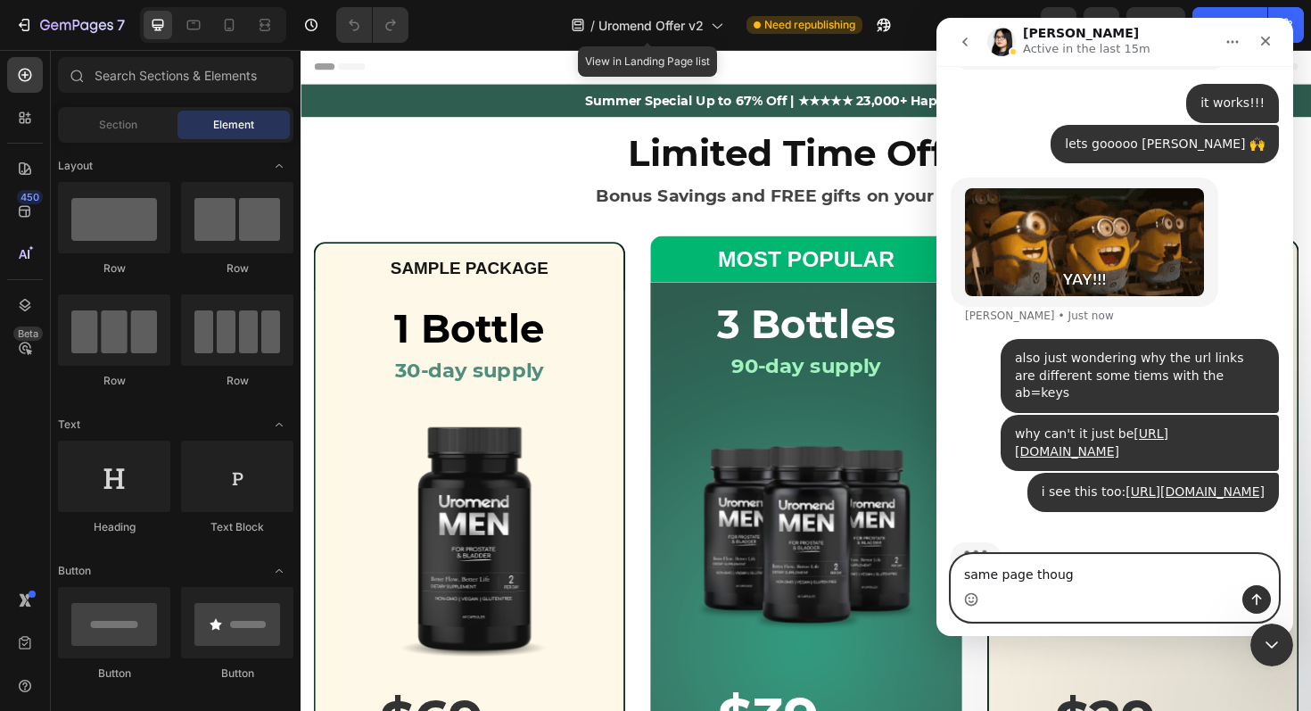
type textarea "same page though"
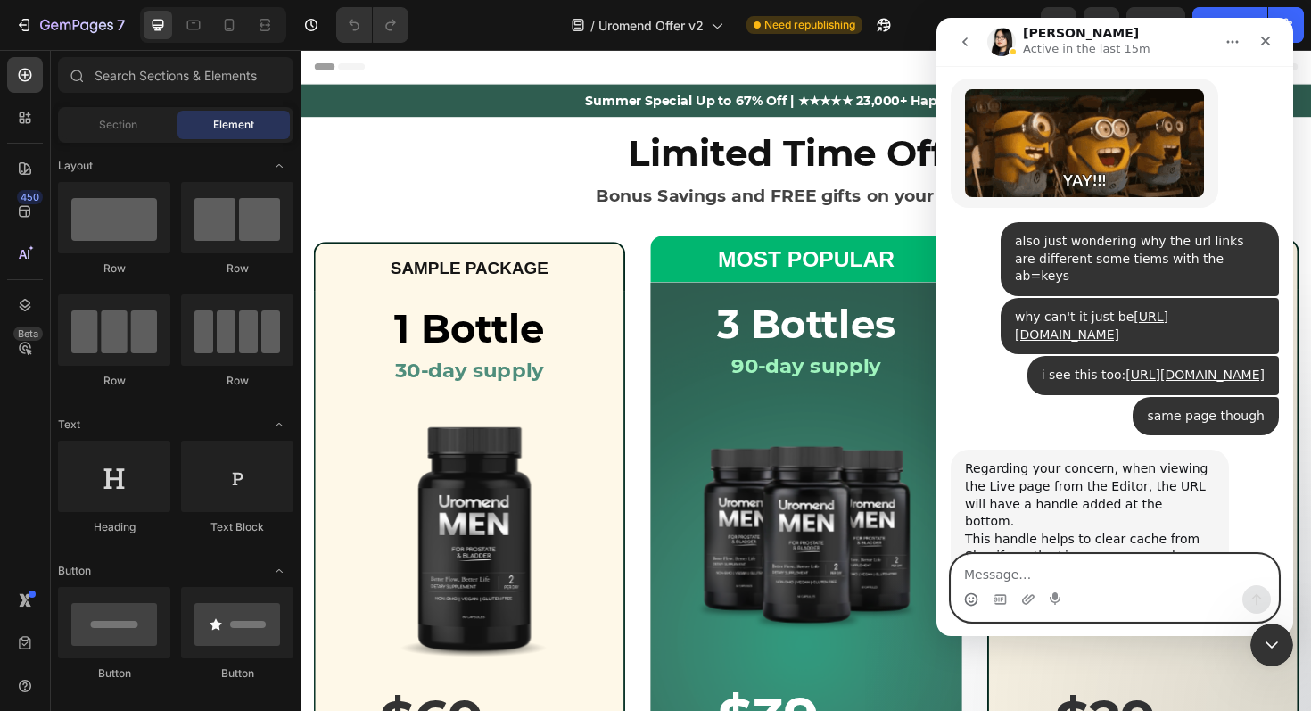
scroll to position [33989, 0]
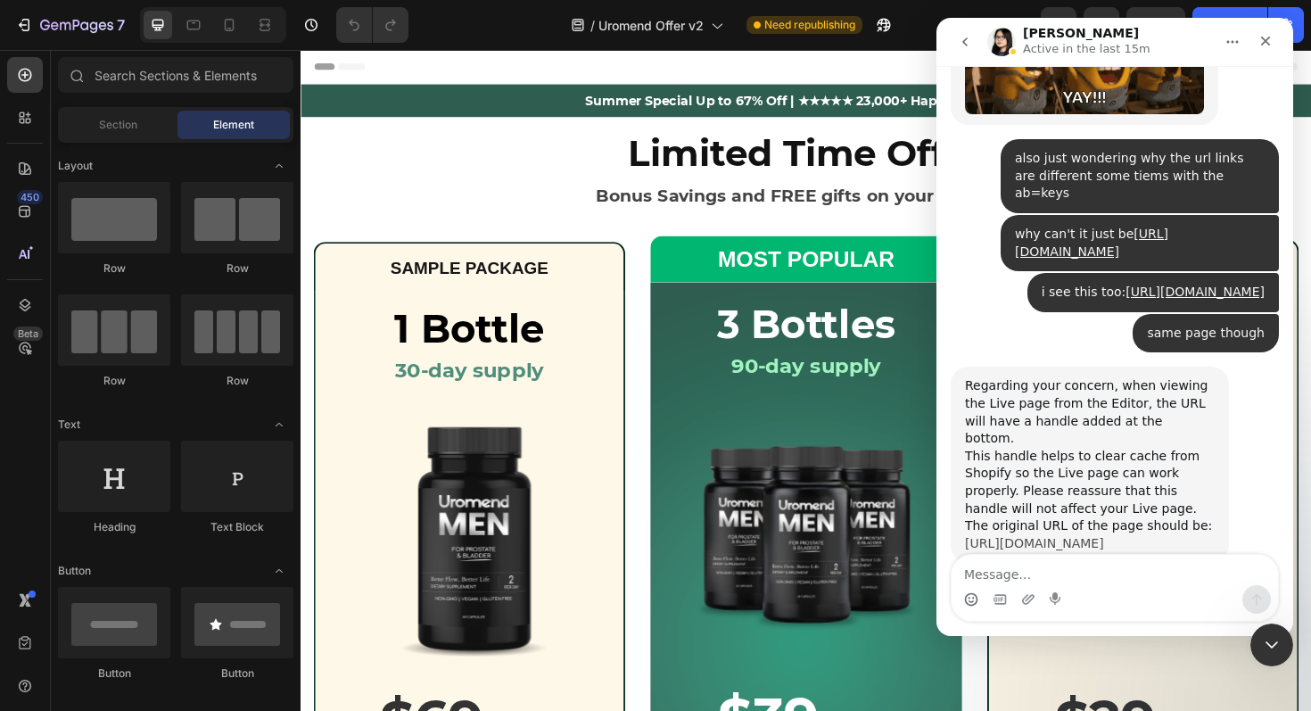
copy link "[URL][DOMAIN_NAME]"
click at [1081, 571] on textarea "Message…" at bounding box center [1114, 570] width 326 height 30
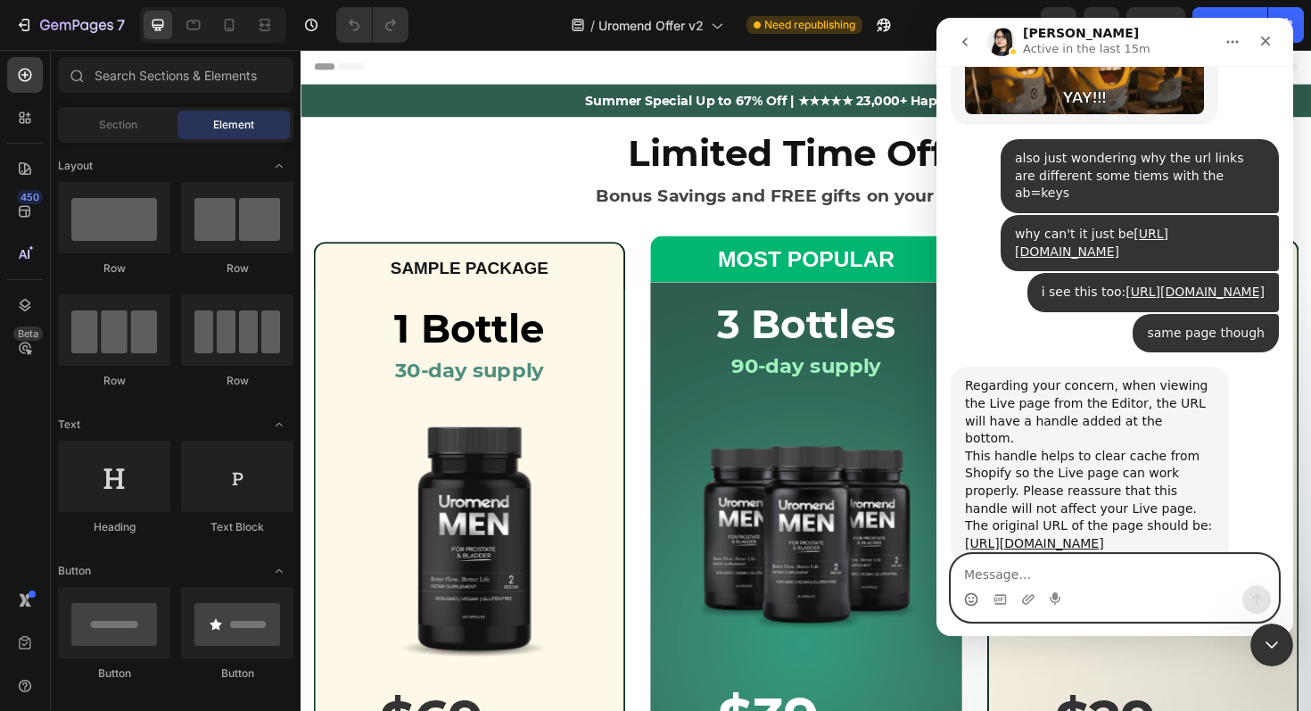
click at [1089, 580] on textarea "Message…" at bounding box center [1114, 570] width 326 height 30
type textarea "perfect!"
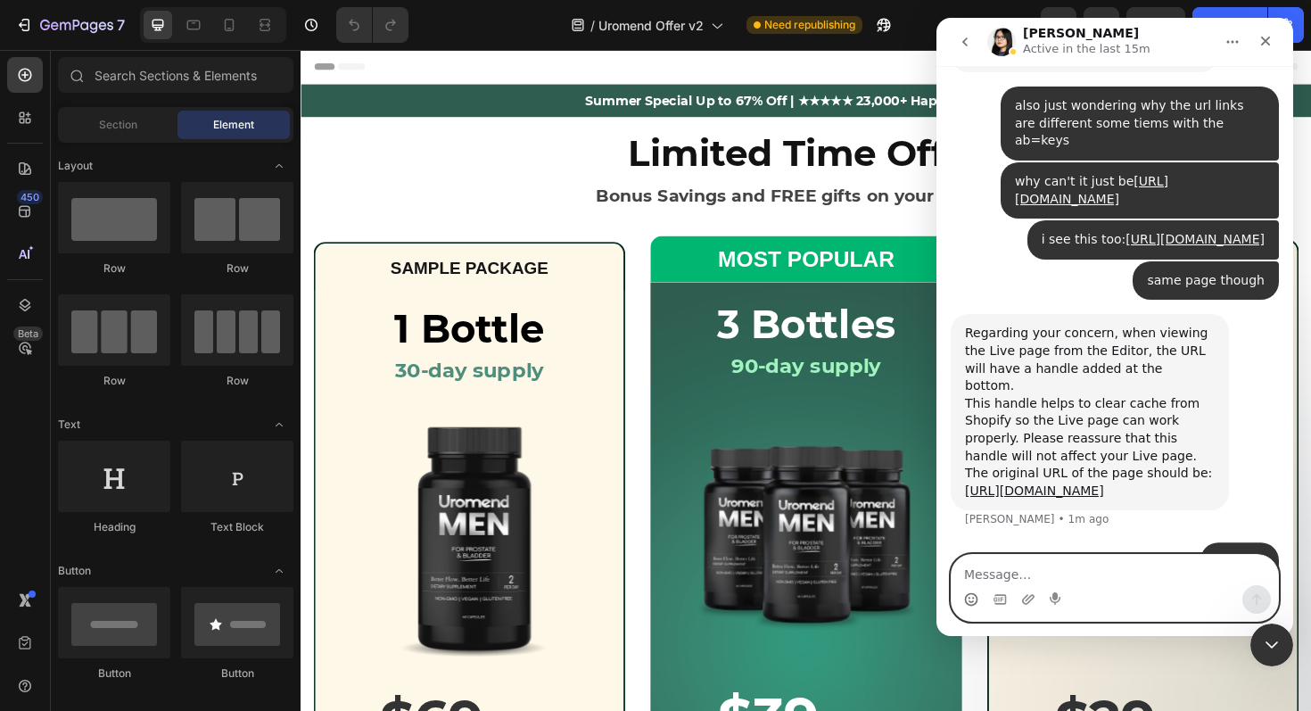
scroll to position [34042, 0]
type textarea "you and [PERSON_NAME] need raises"
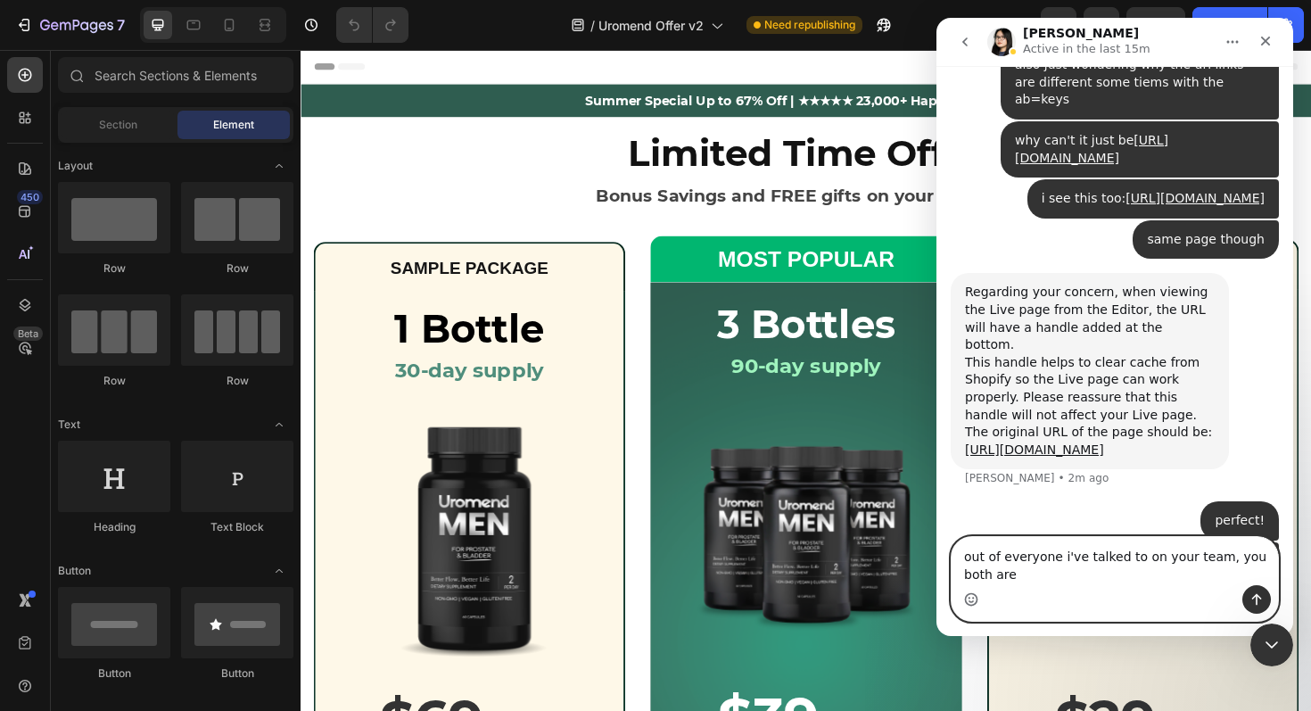
scroll to position [34100, 0]
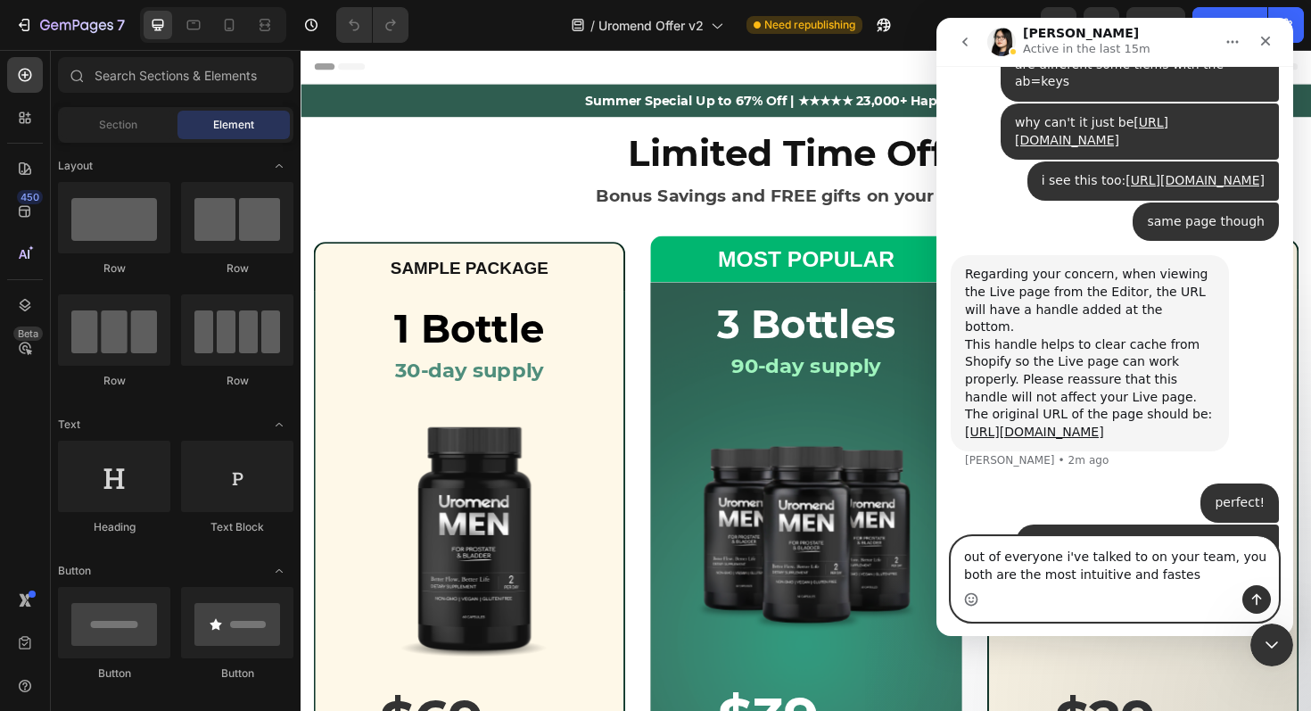
type textarea "out of everyone i've talked to on your team, you both are the most intuitive an…"
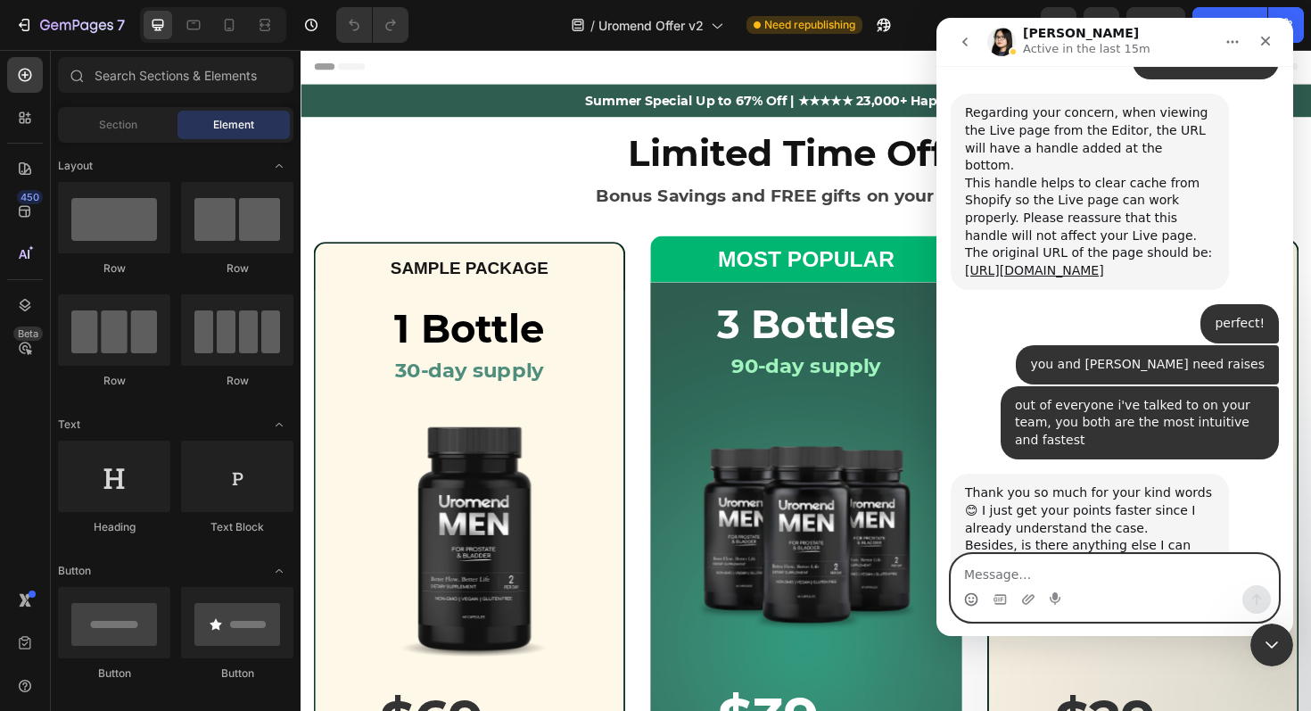
scroll to position [34371, 0]
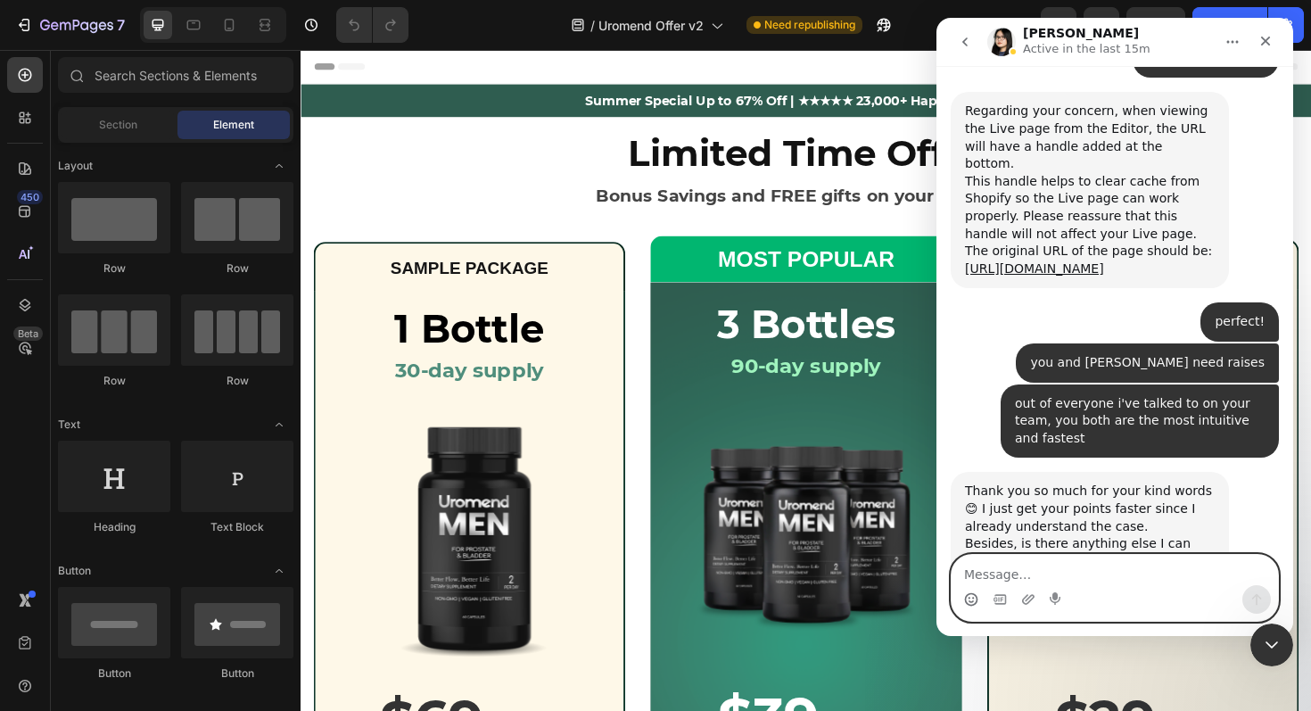
click at [1056, 578] on textarea "Message…" at bounding box center [1114, 570] width 326 height 30
type textarea "thats all for now, I'll keep you posted"
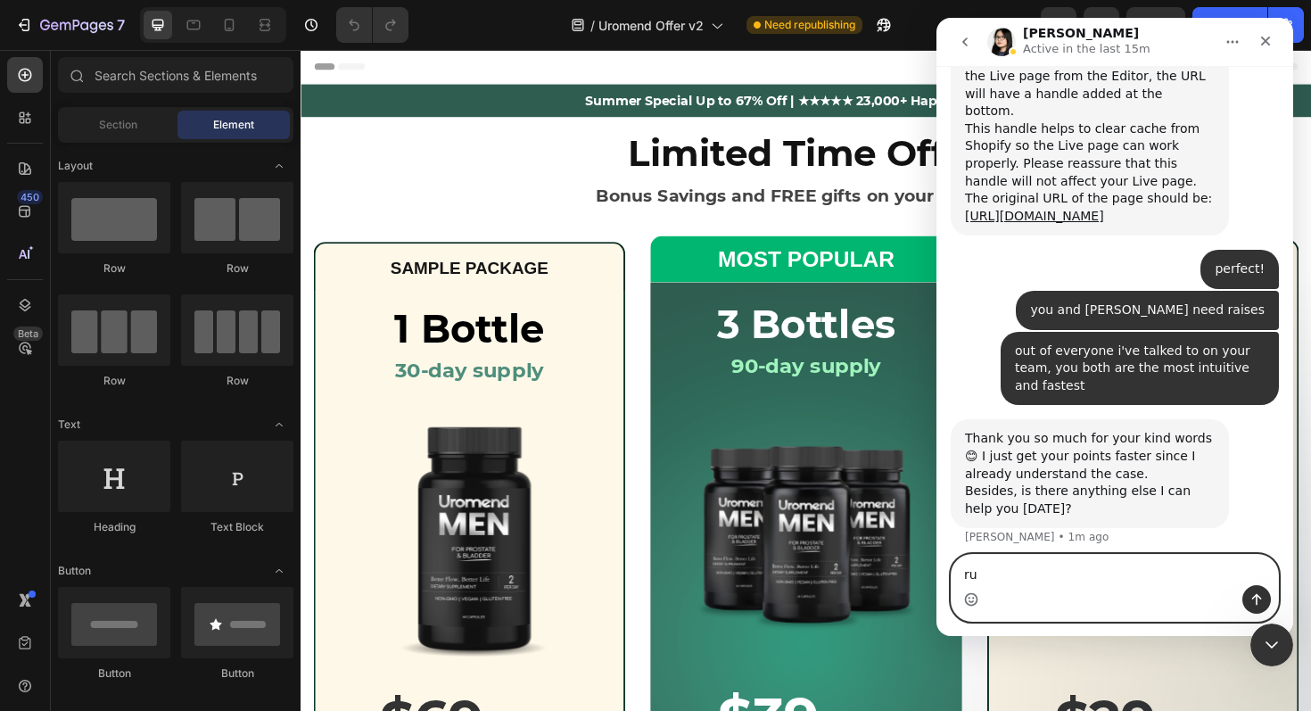
scroll to position [34424, 0]
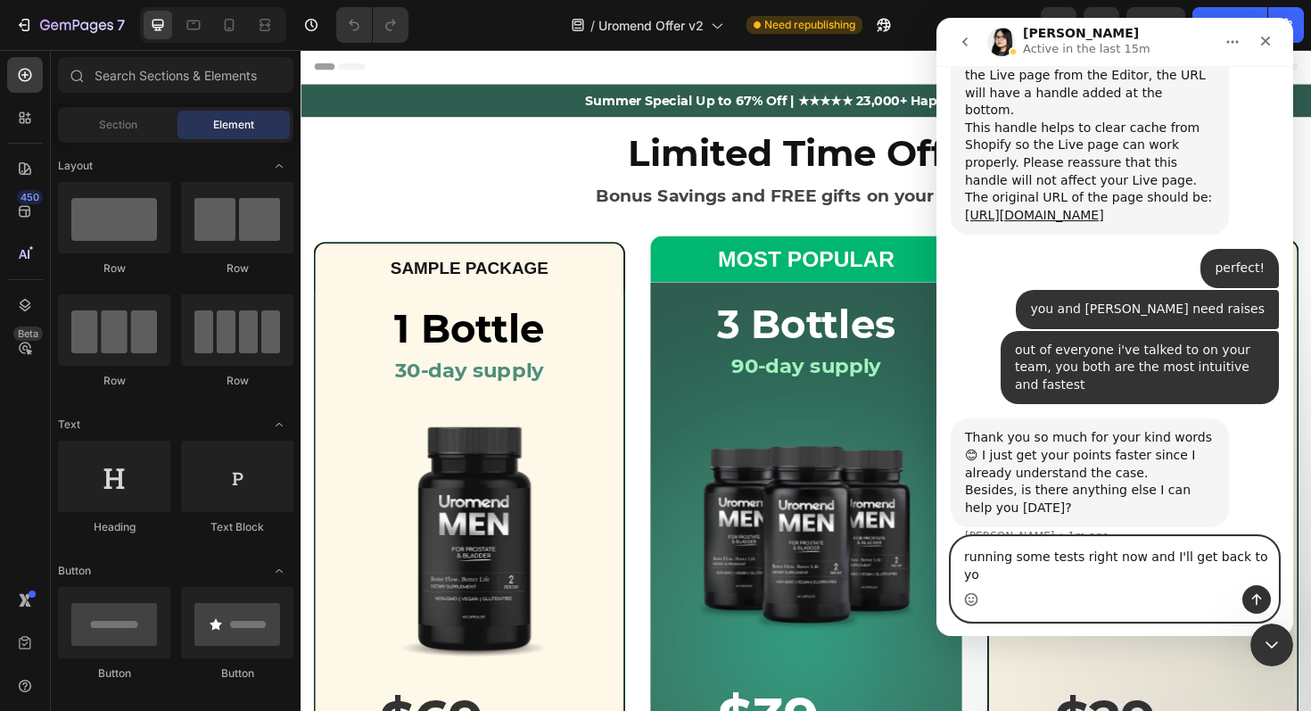
type textarea "running some tests right now and I'll get back to you"
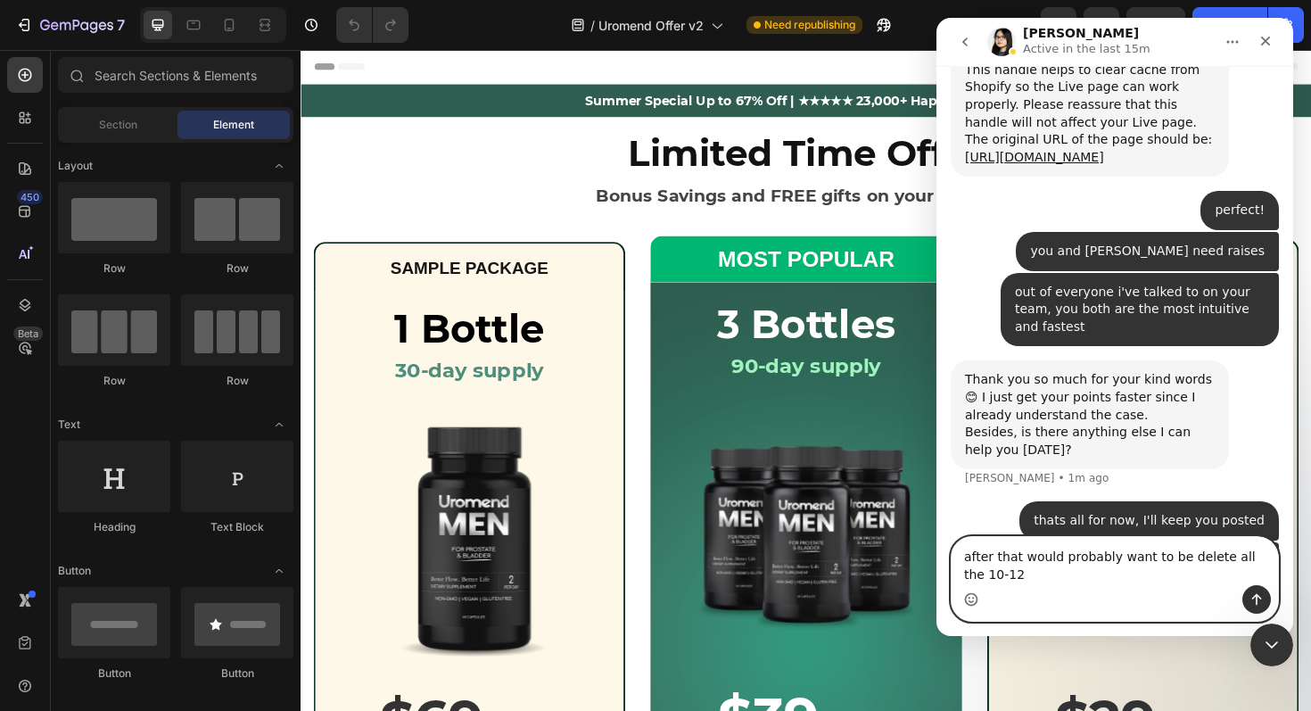
scroll to position [34500, 0]
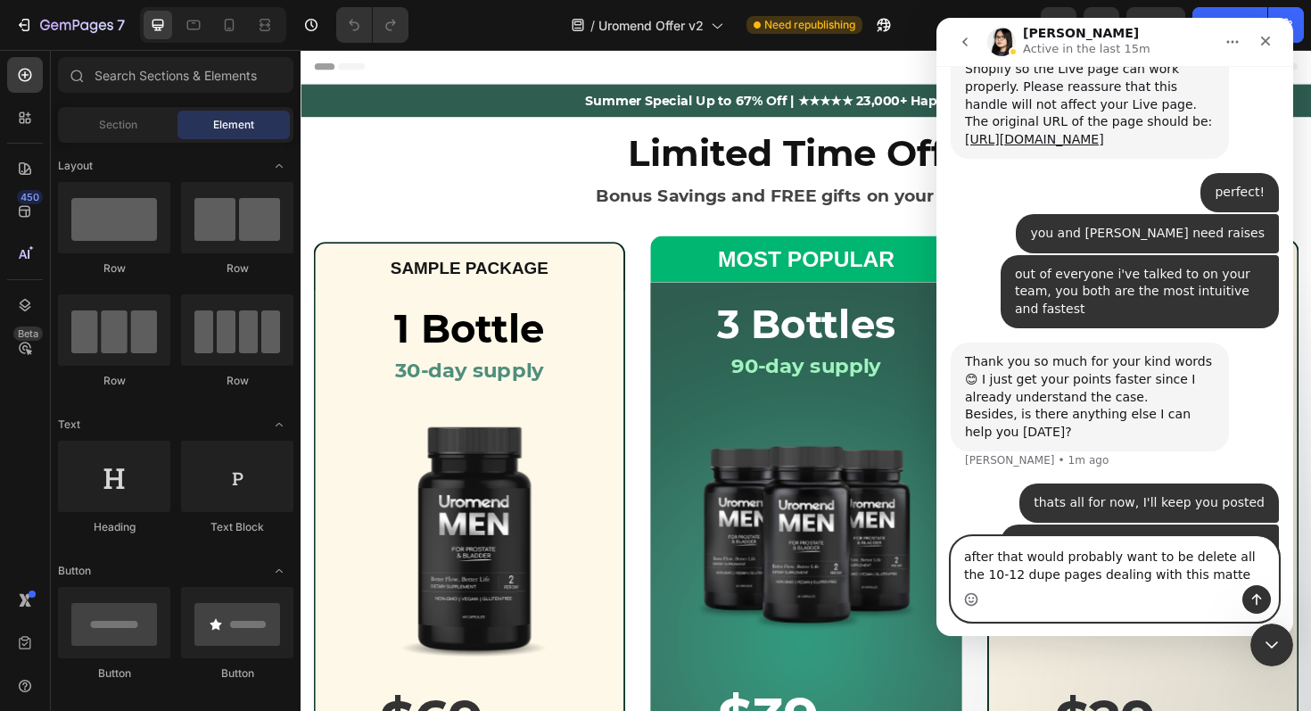
type textarea "after that would probably want to be delete all the 10-12 dupe pages dealing wi…"
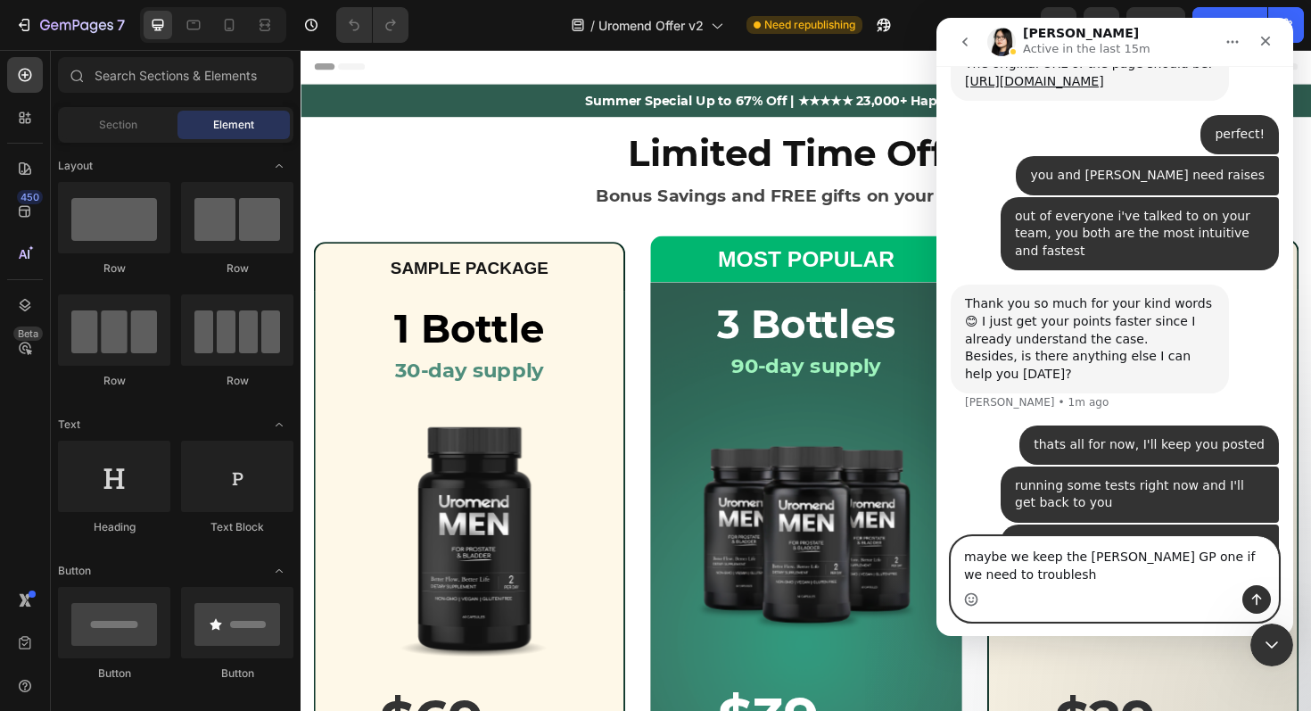
scroll to position [34576, 0]
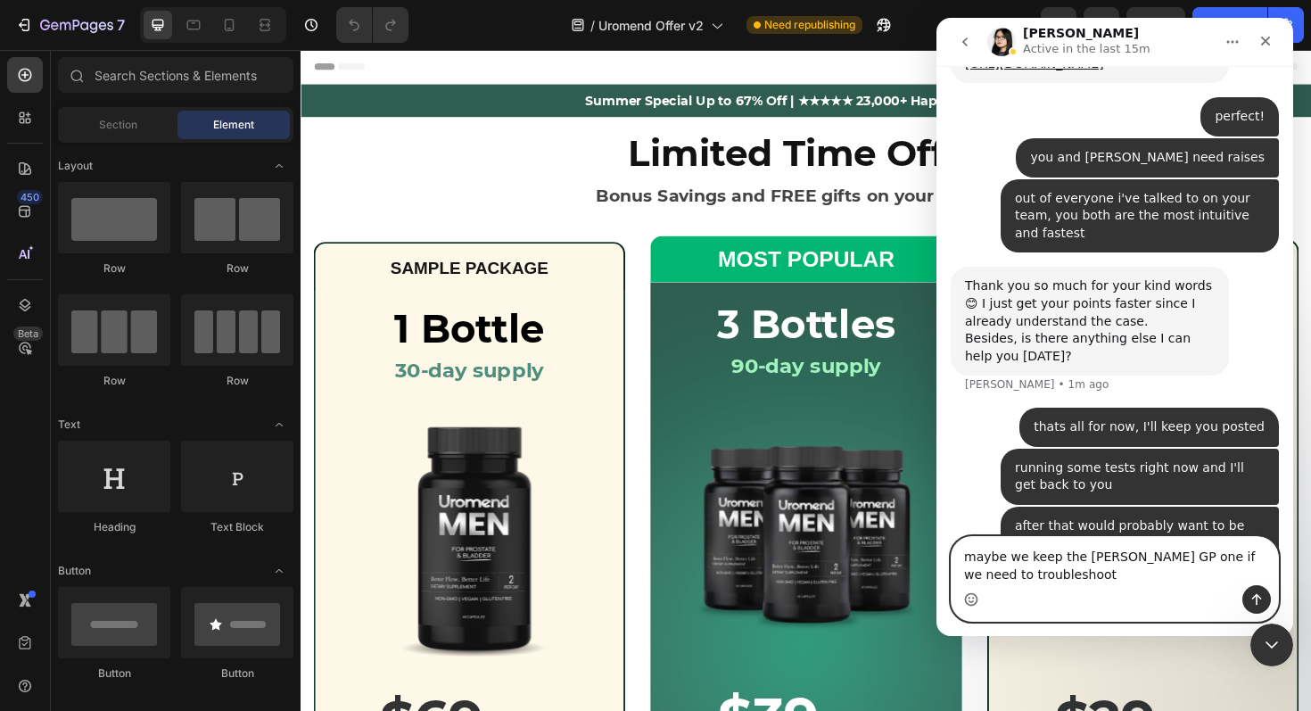
type textarea "maybe we keep the [PERSON_NAME] GP one if we need to troubleshoot"
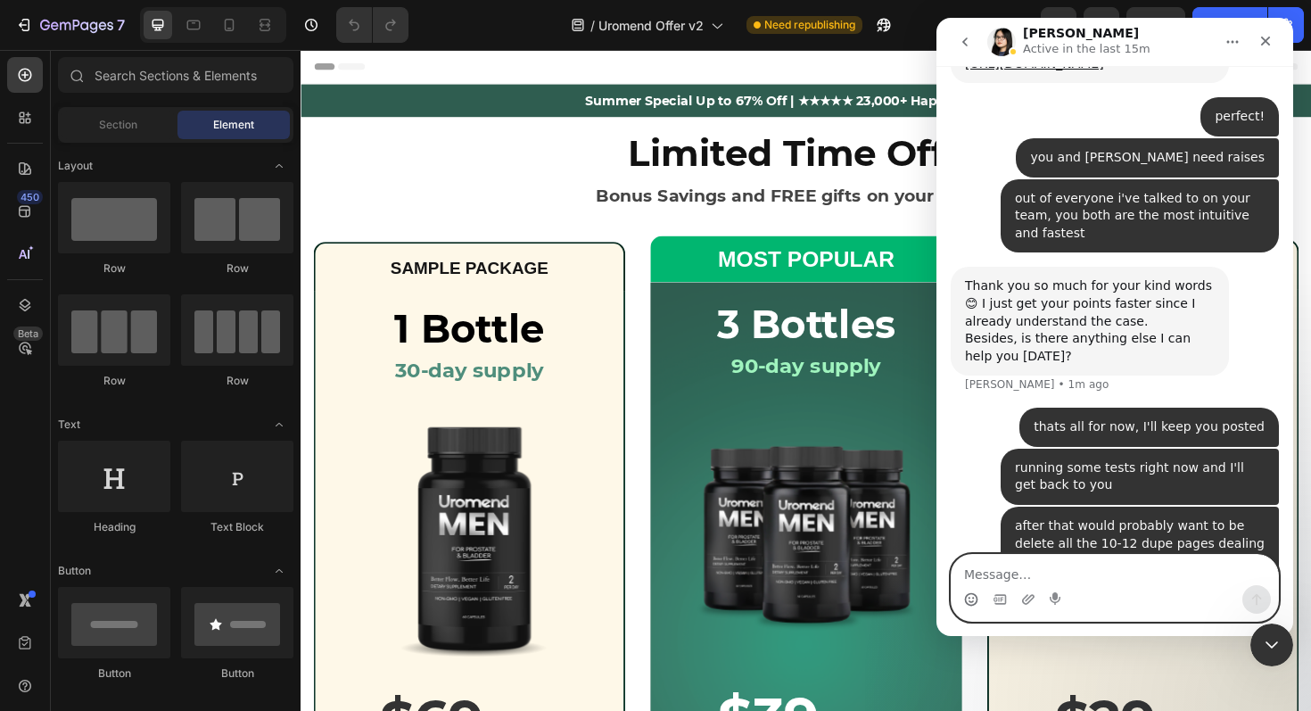
scroll to position [34616, 0]
